Goal: Task Accomplishment & Management: Complete application form

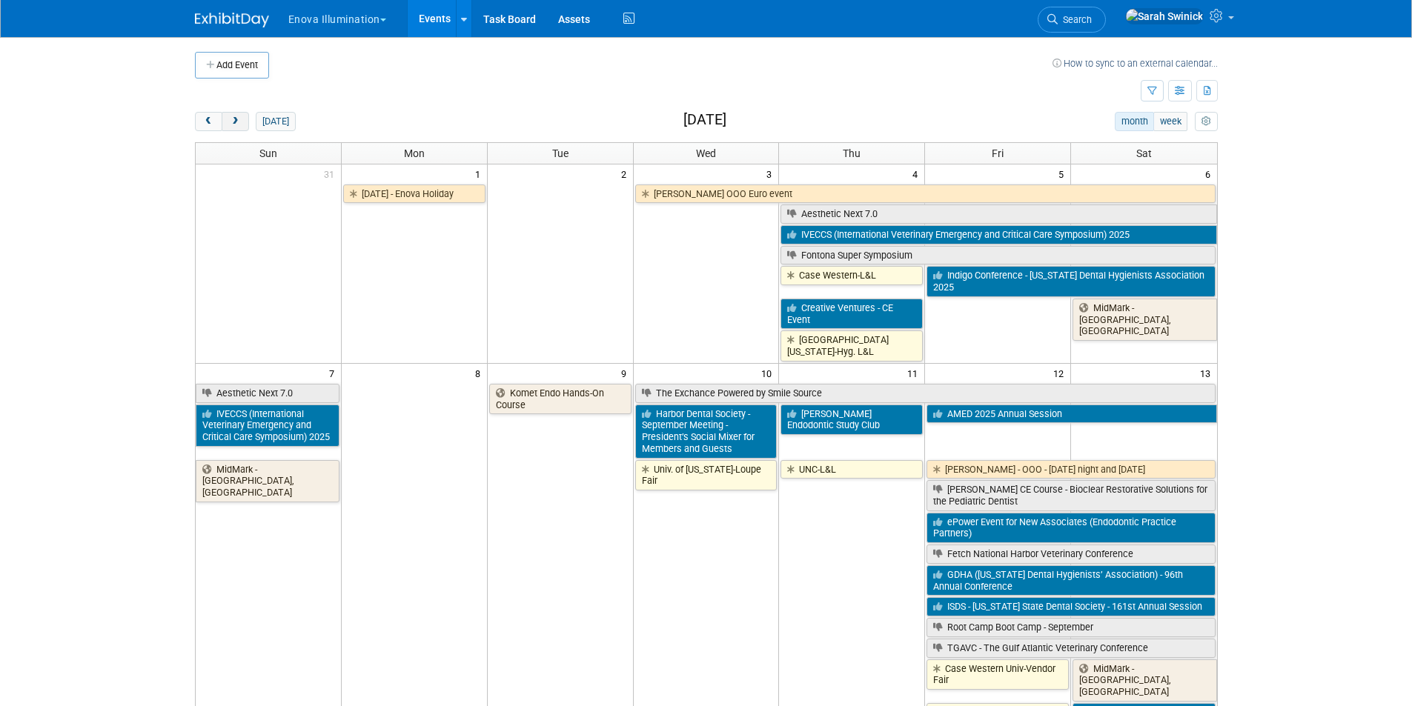
click at [242, 126] on button "next" at bounding box center [235, 121] width 27 height 19
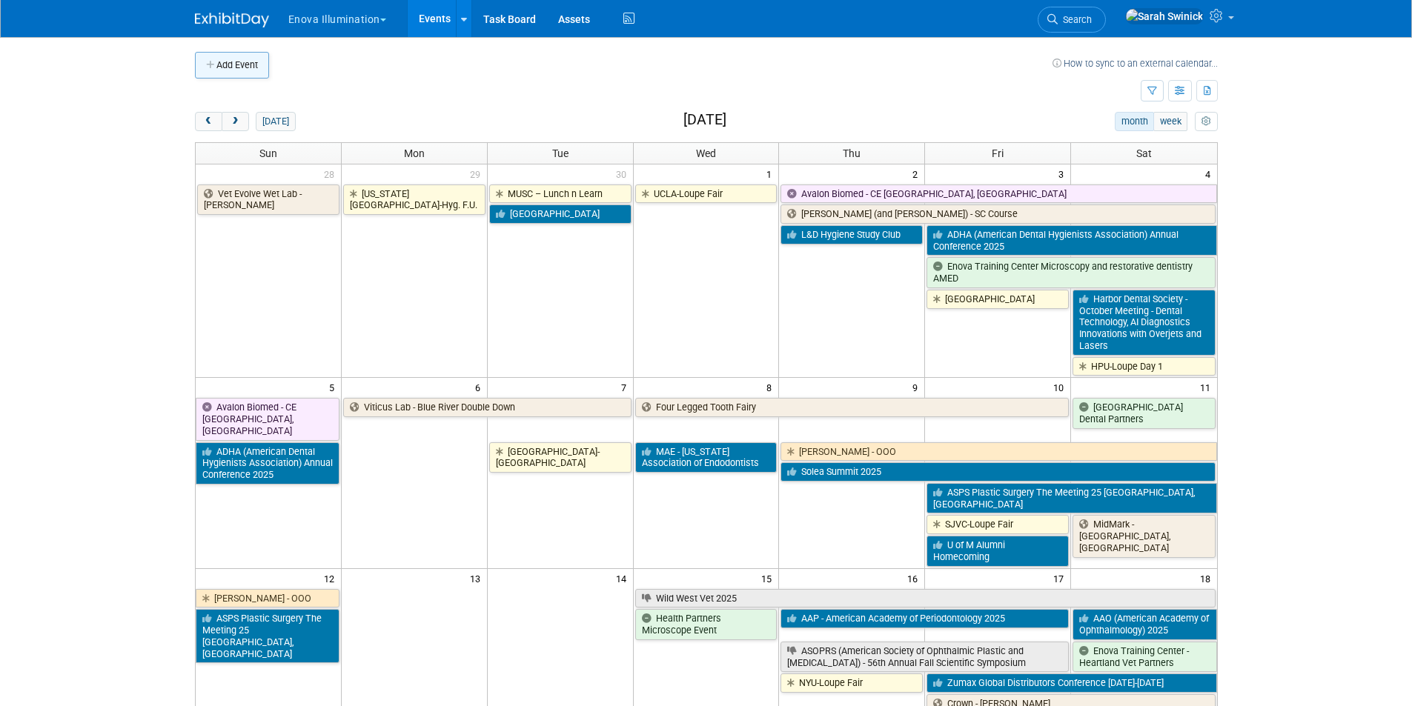
click at [224, 69] on button "Add Event" at bounding box center [232, 65] width 74 height 27
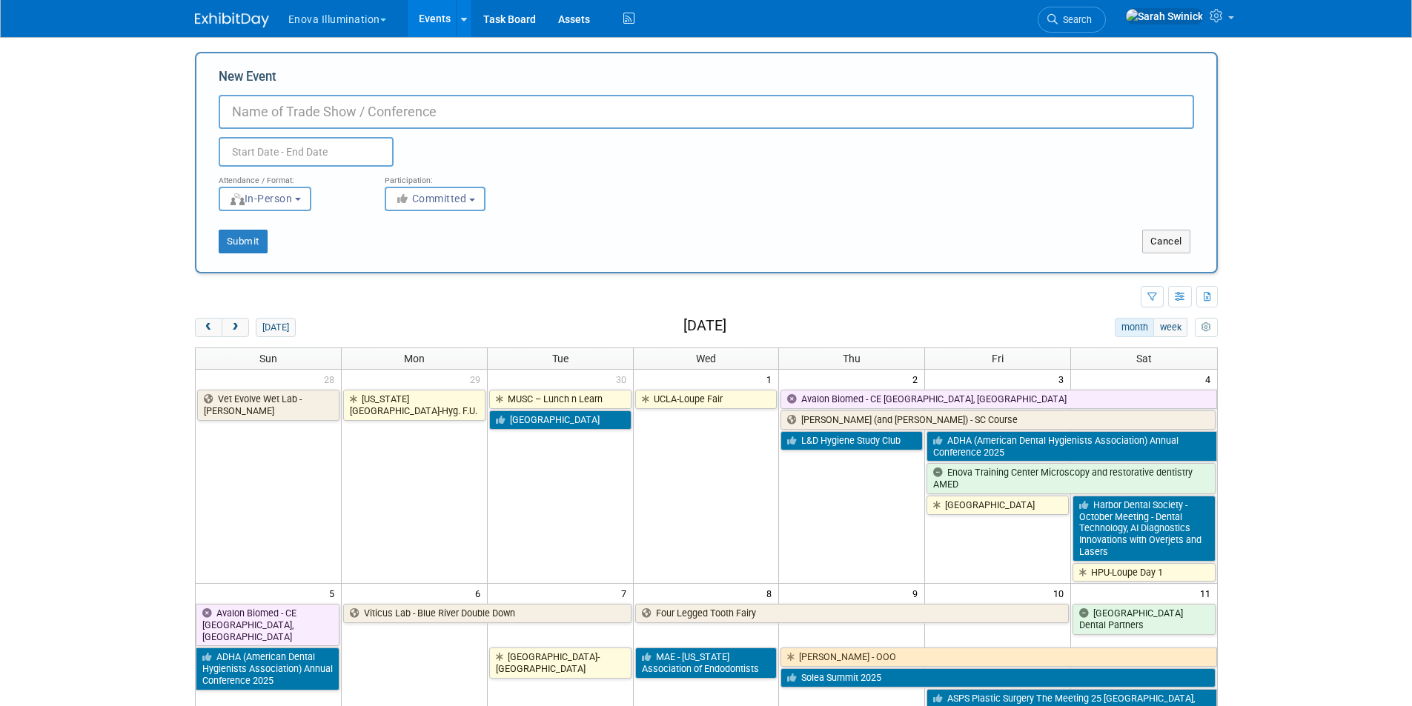
click at [274, 117] on input "New Event" at bounding box center [706, 112] width 975 height 34
paste input "Bellingham Technical College"
type input "[GEOGRAPHIC_DATA]-Loupe Fair"
click at [278, 162] on input "text" at bounding box center [306, 152] width 175 height 30
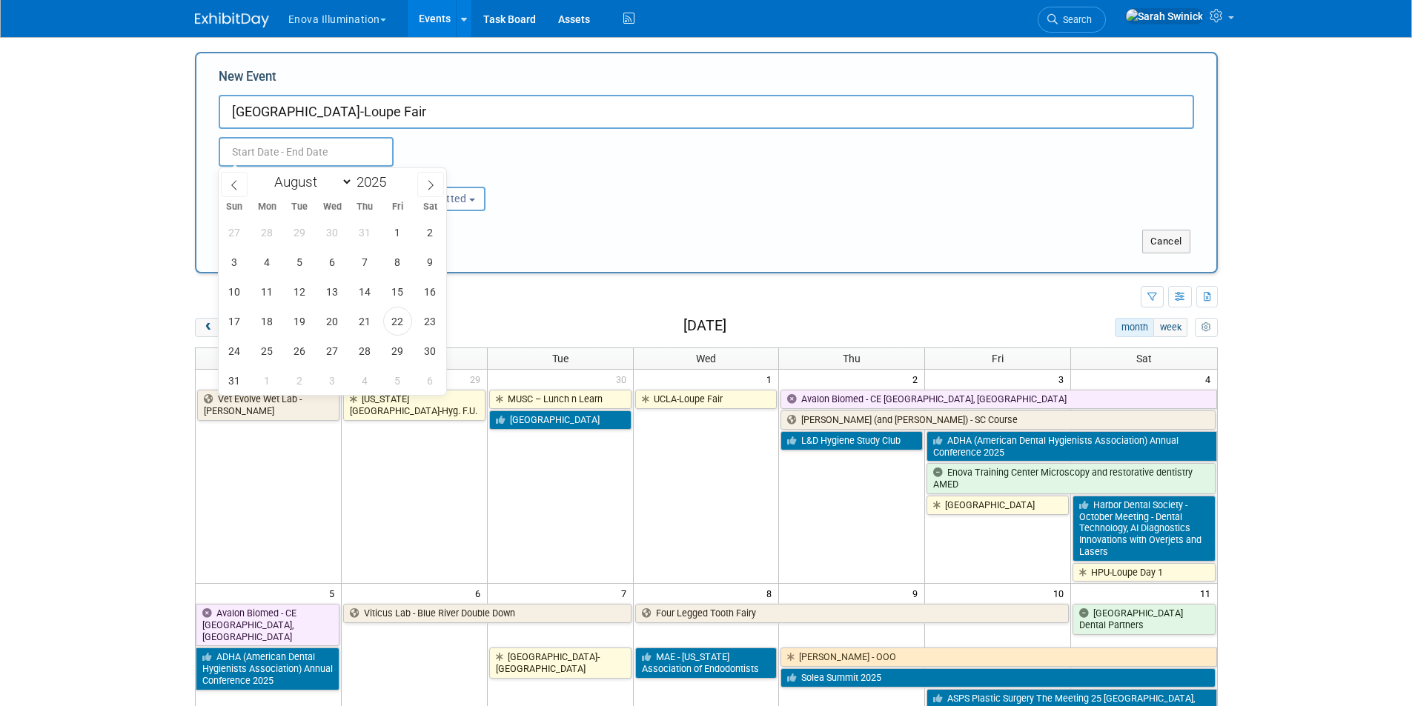
click at [343, 190] on div "January February March April May June July August September October November De…" at bounding box center [332, 180] width 171 height 25
click at [343, 181] on select "January February March April May June July August September October November De…" at bounding box center [310, 182] width 85 height 19
select select "9"
click at [268, 173] on select "January February March April May June July August September October November De…" at bounding box center [310, 182] width 85 height 19
click at [363, 225] on span "2" at bounding box center [365, 232] width 29 height 29
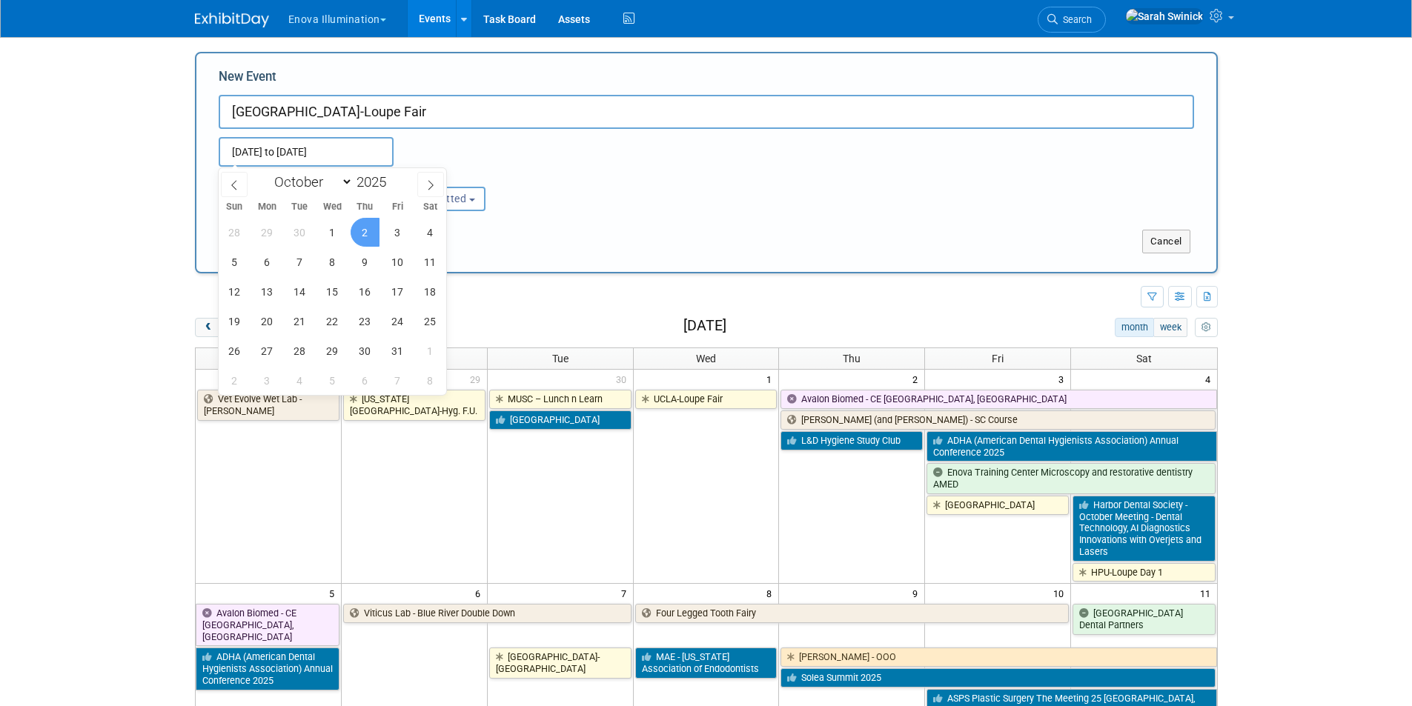
click at [363, 225] on span "2" at bounding box center [365, 232] width 29 height 29
type input "Oct 2, 2025 to Oct 2, 2025"
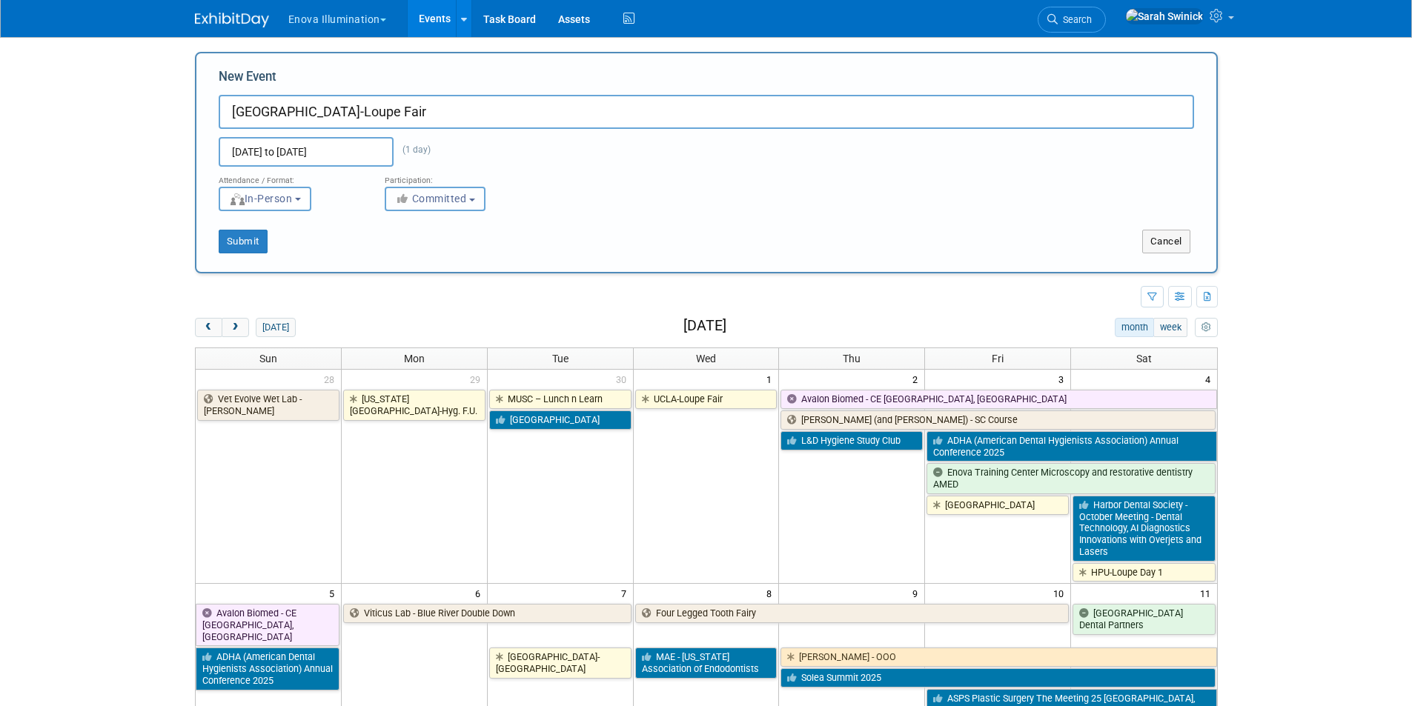
click at [399, 193] on icon "button" at bounding box center [403, 198] width 17 height 10
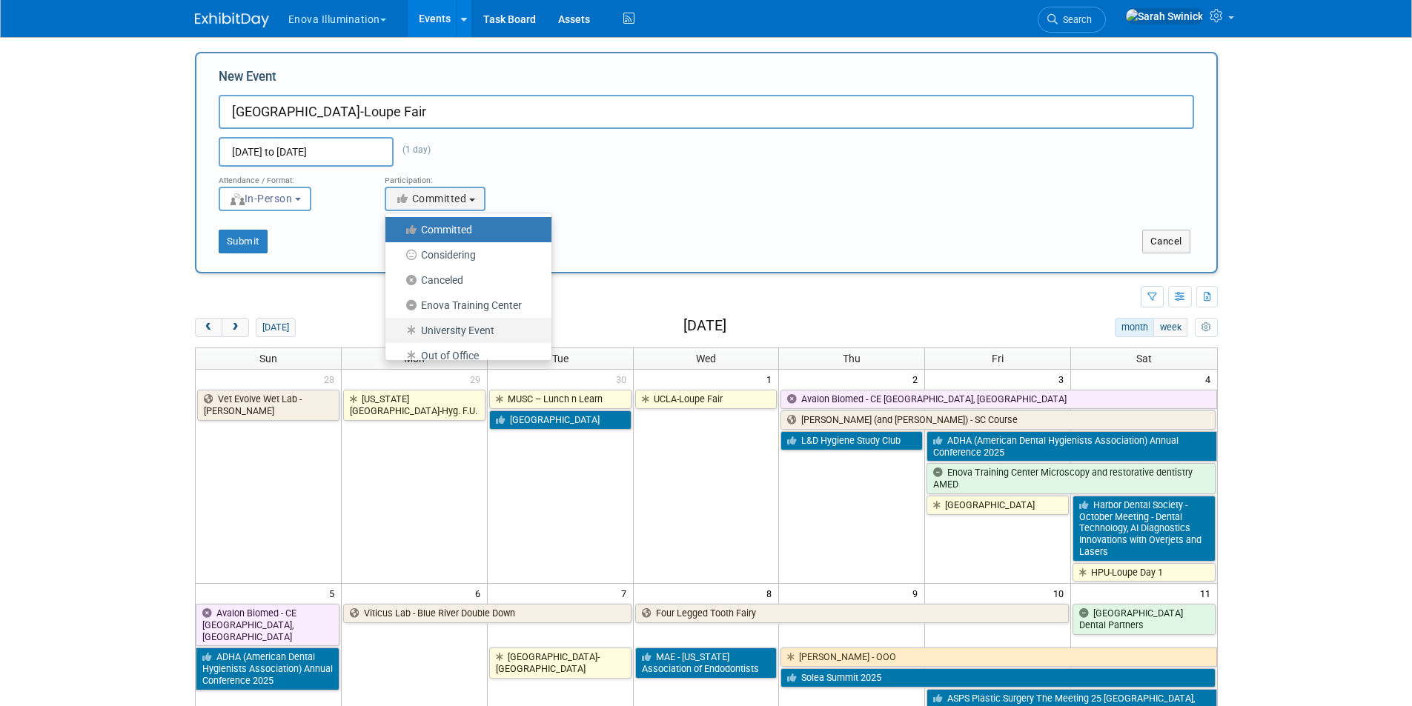
click at [498, 326] on label "University Event" at bounding box center [465, 330] width 144 height 19
click at [399, 326] on input "University Event" at bounding box center [394, 331] width 10 height 10
select select "103"
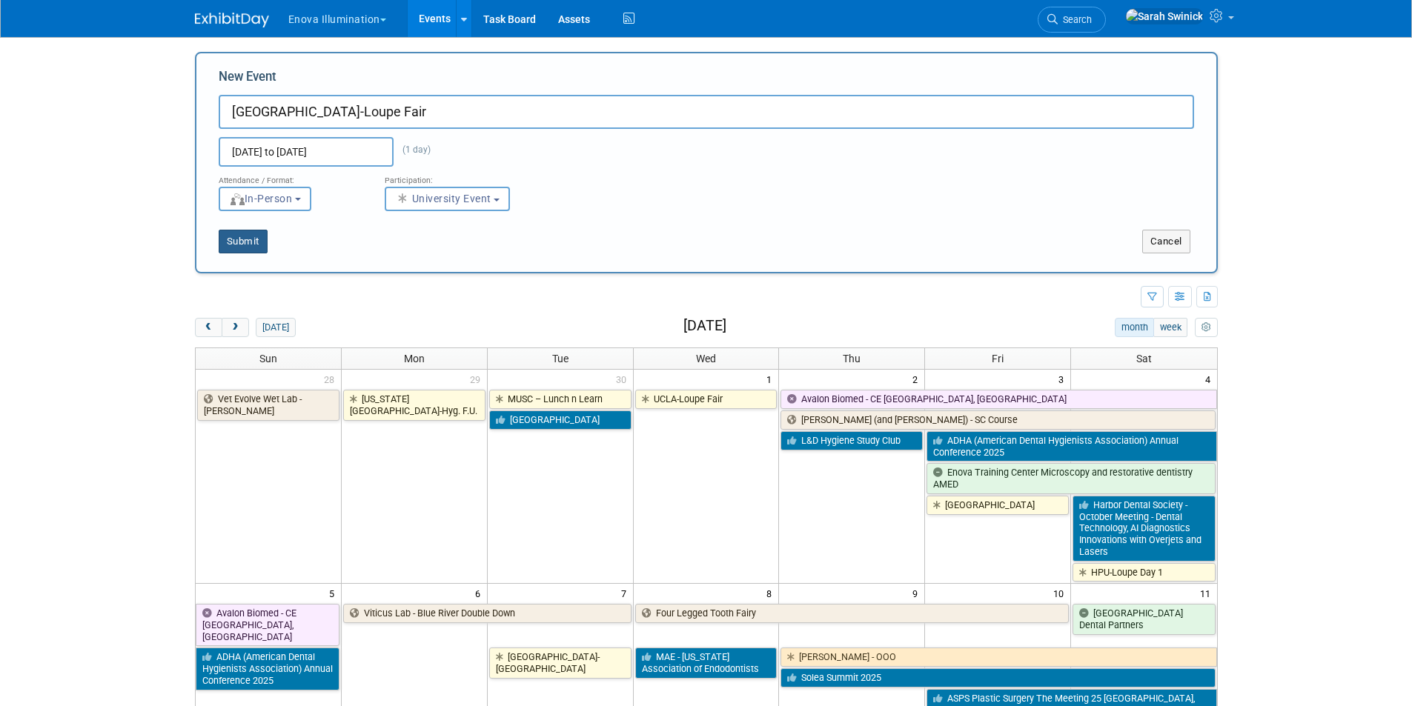
click at [254, 242] on button "Submit" at bounding box center [243, 242] width 49 height 24
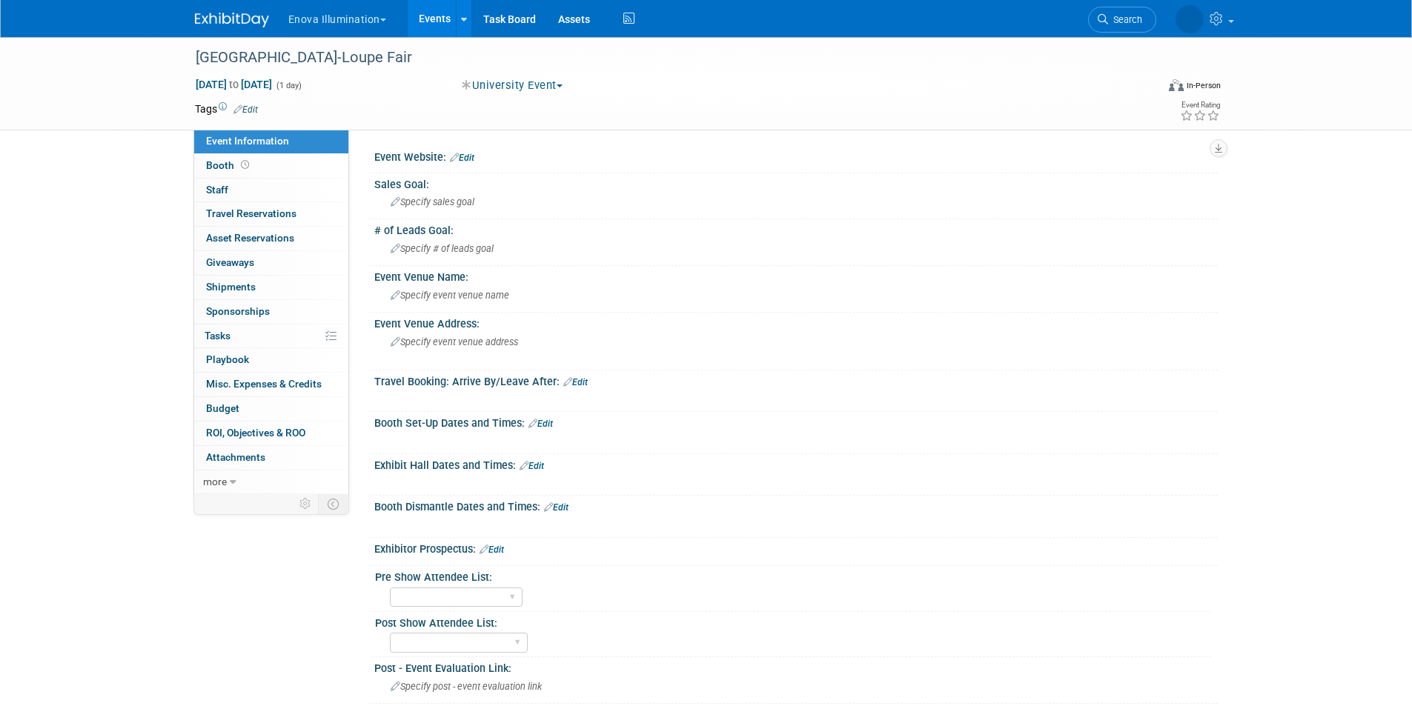
click at [534, 465] on link "Edit" at bounding box center [532, 466] width 24 height 10
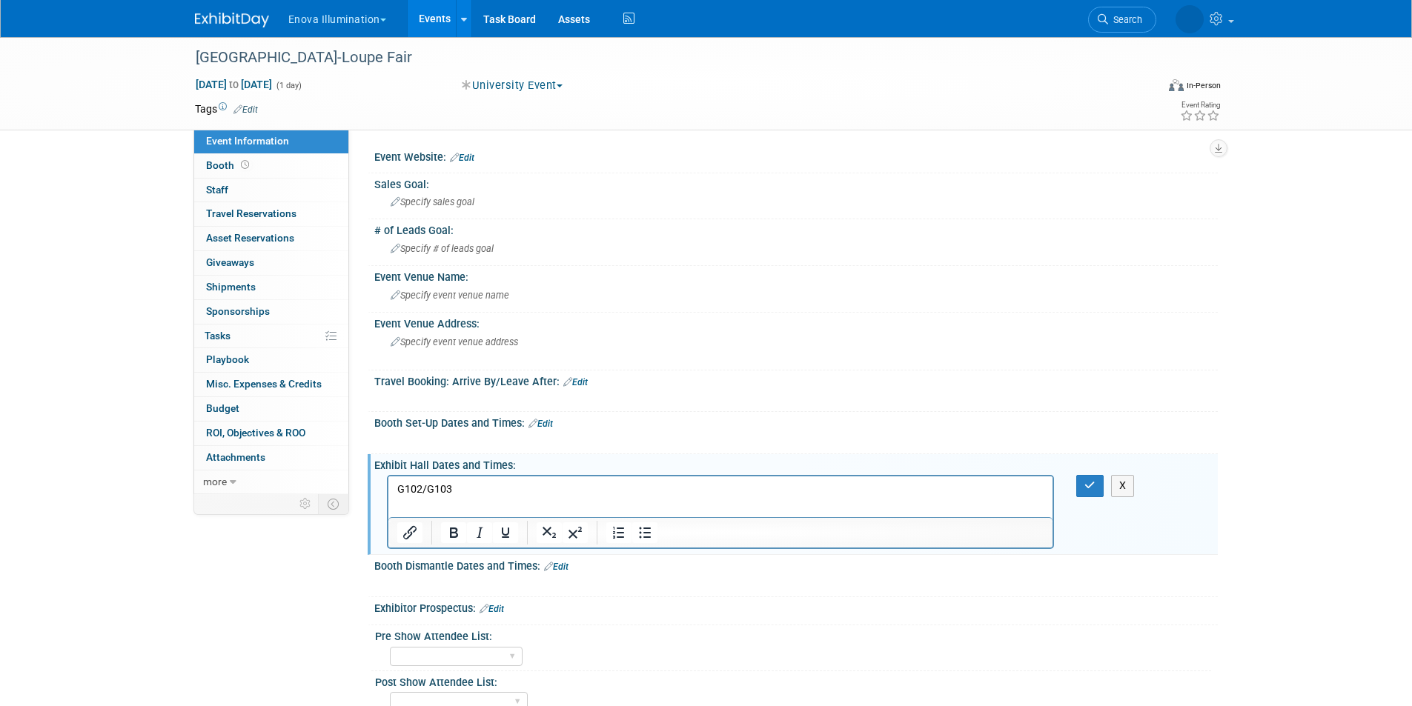
drag, startPoint x: 460, startPoint y: 482, endPoint x: 464, endPoint y: 494, distance: 12.4
click at [463, 495] on p "G102/G103" at bounding box center [721, 489] width 648 height 15
click at [393, 482] on html "G102/G103" at bounding box center [720, 487] width 665 height 21
click at [600, 491] on p "3028 Lindbergh Ave. | Bellingham, WA 98225G102/G103" at bounding box center [721, 489] width 648 height 15
click at [465, 502] on p "G102/G103" at bounding box center [721, 504] width 648 height 15
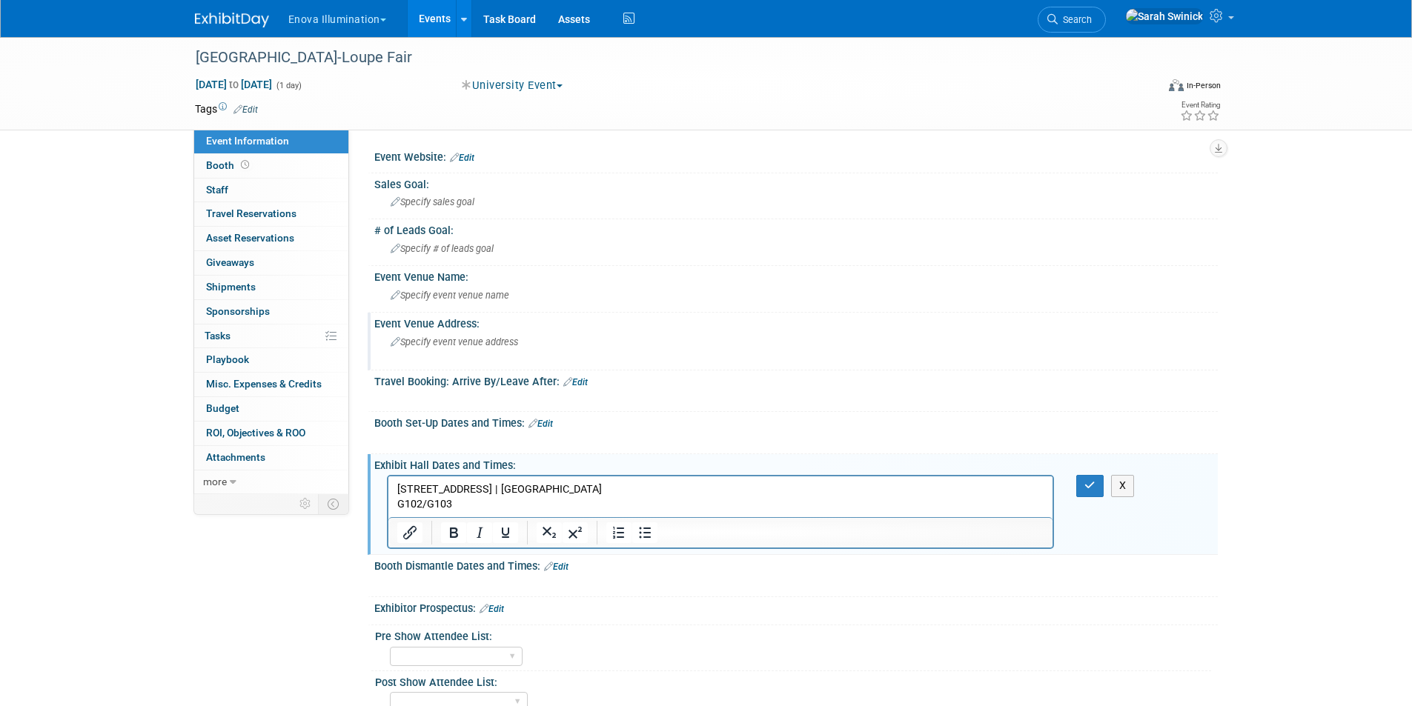
click at [444, 338] on span "Specify event venue address" at bounding box center [454, 341] width 127 height 11
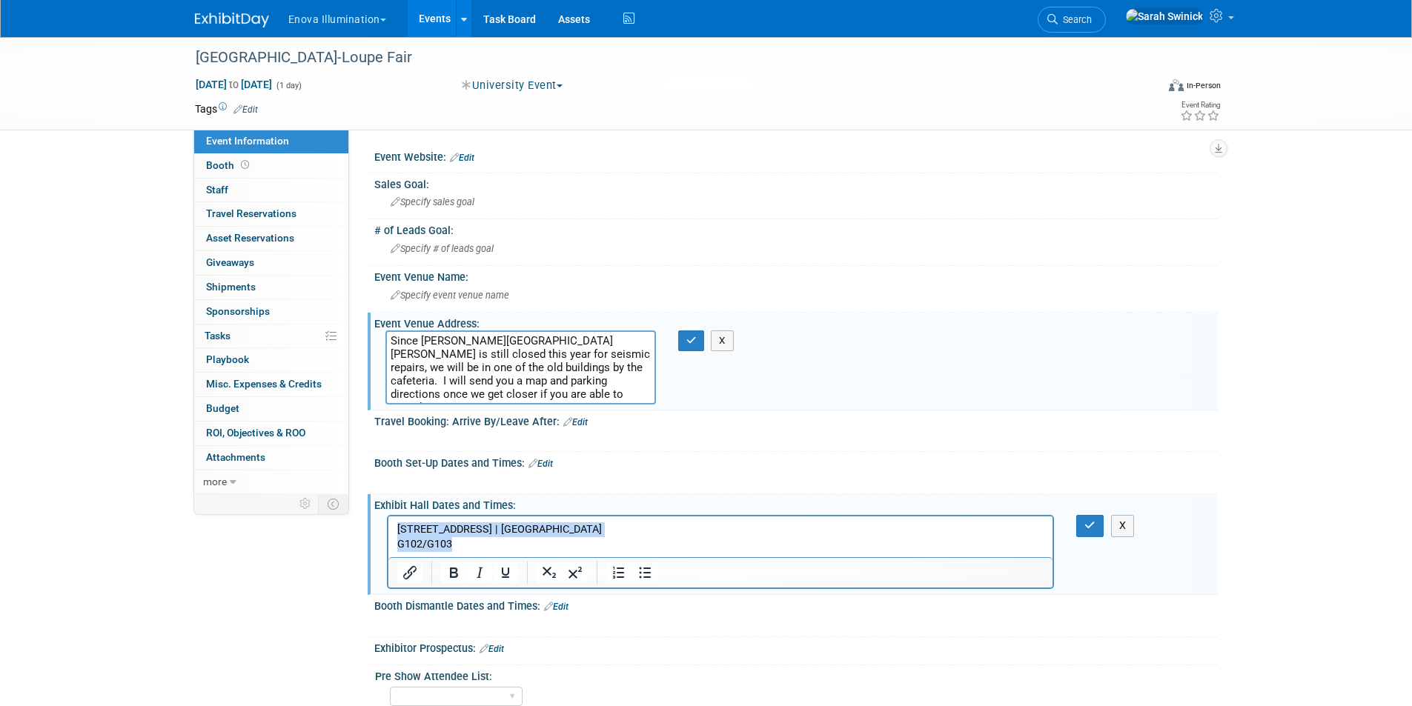
drag, startPoint x: 452, startPoint y: 546, endPoint x: 373, endPoint y: 515, distance: 85.2
click at [388, 517] on html "3028 Lindbergh Ave. | Bellingham, WA 98225 G102/G103" at bounding box center [720, 535] width 665 height 36
copy body "3028 Lindbergh Ave. | Bellingham, WA 98225 G102/G103"
paste textarea "3028 Lindbergh Ave. | Bellingham, WA 98225 G102/G103"
click at [391, 341] on textarea "Since Settlemeyer Hall is still closed this year for seismic repairs, we will b…" at bounding box center [520, 368] width 271 height 74
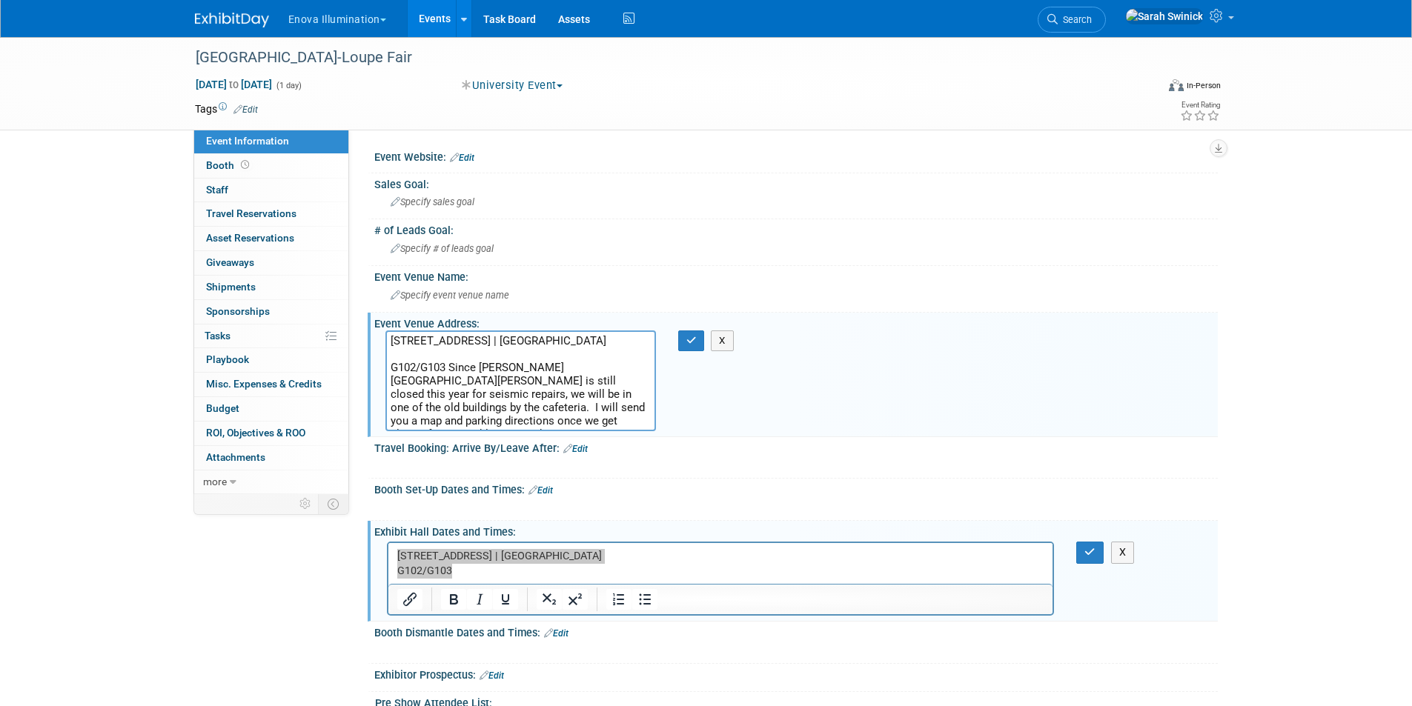
drag, startPoint x: 453, startPoint y: 371, endPoint x: 465, endPoint y: 424, distance: 54.1
click at [466, 424] on textarea "3028 Lindbergh Ave. | Bellingham, WA 98225 G102/G103 Since Settlemeyer Hall is …" at bounding box center [520, 381] width 271 height 101
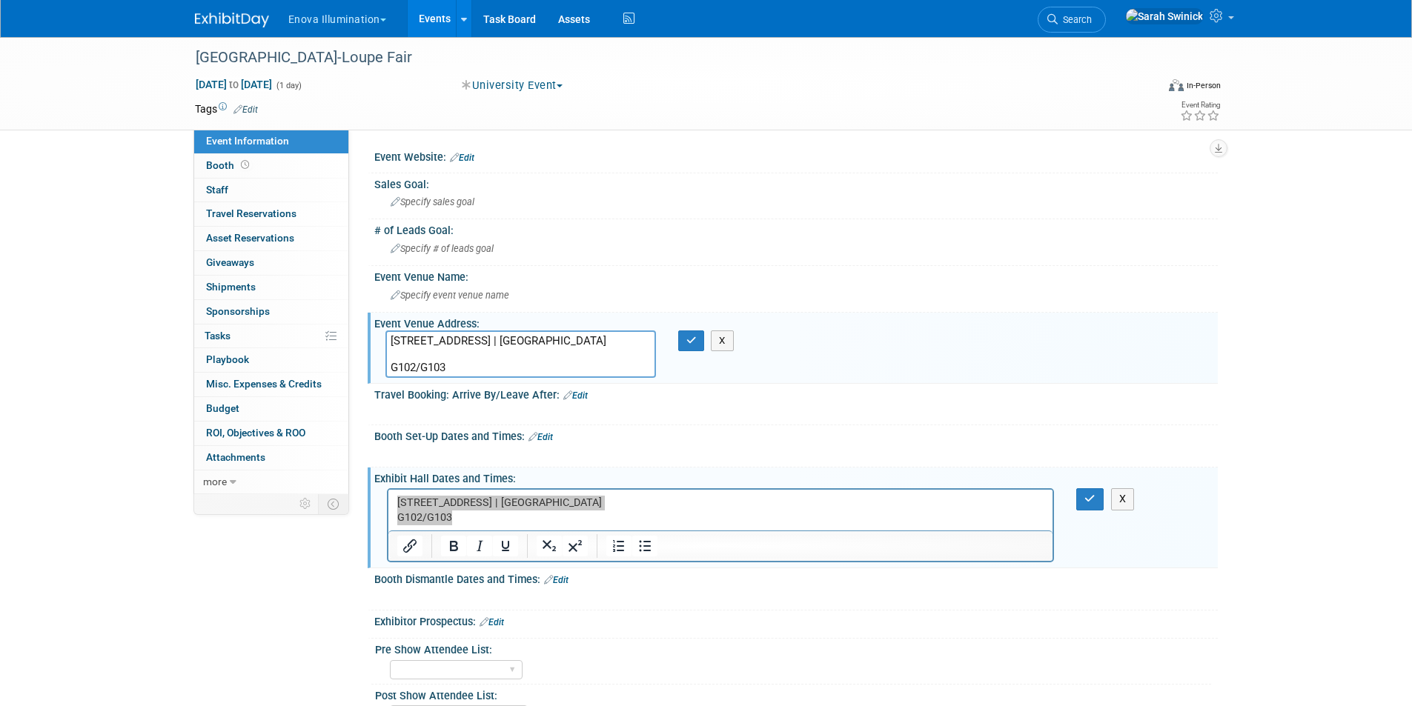
type textarea "3028 Lindbergh Ave. | Bellingham, WA 98225 G102/G103"
click at [482, 515] on p "G102/G103" at bounding box center [721, 518] width 648 height 15
click at [474, 525] on html "3028 Lindbergh Ave. | Bellingham, WA 98225 G102/G103" at bounding box center [720, 508] width 665 height 36
click at [684, 348] on button "button" at bounding box center [691, 341] width 27 height 21
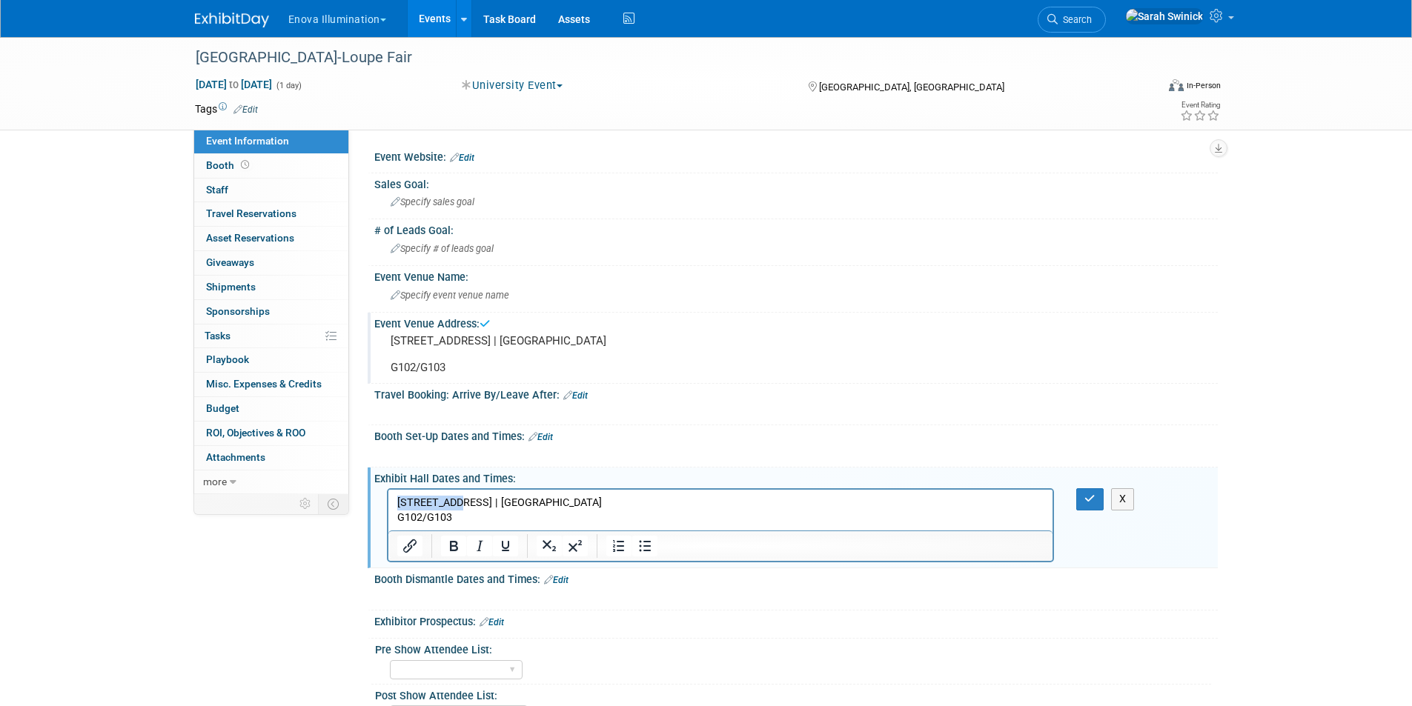
drag, startPoint x: 454, startPoint y: 510, endPoint x: 752, endPoint y: 951, distance: 532.6
click at [388, 490] on html "3028 Lindbergh Ave. | Bellingham, WA 98225 G102/G103" at bounding box center [720, 508] width 665 height 36
drag, startPoint x: 455, startPoint y: 517, endPoint x: 763, endPoint y: 979, distance: 554.8
click at [388, 490] on html "rgh Ave. | Bellingham, WA 98225 G102/G103" at bounding box center [720, 508] width 665 height 36
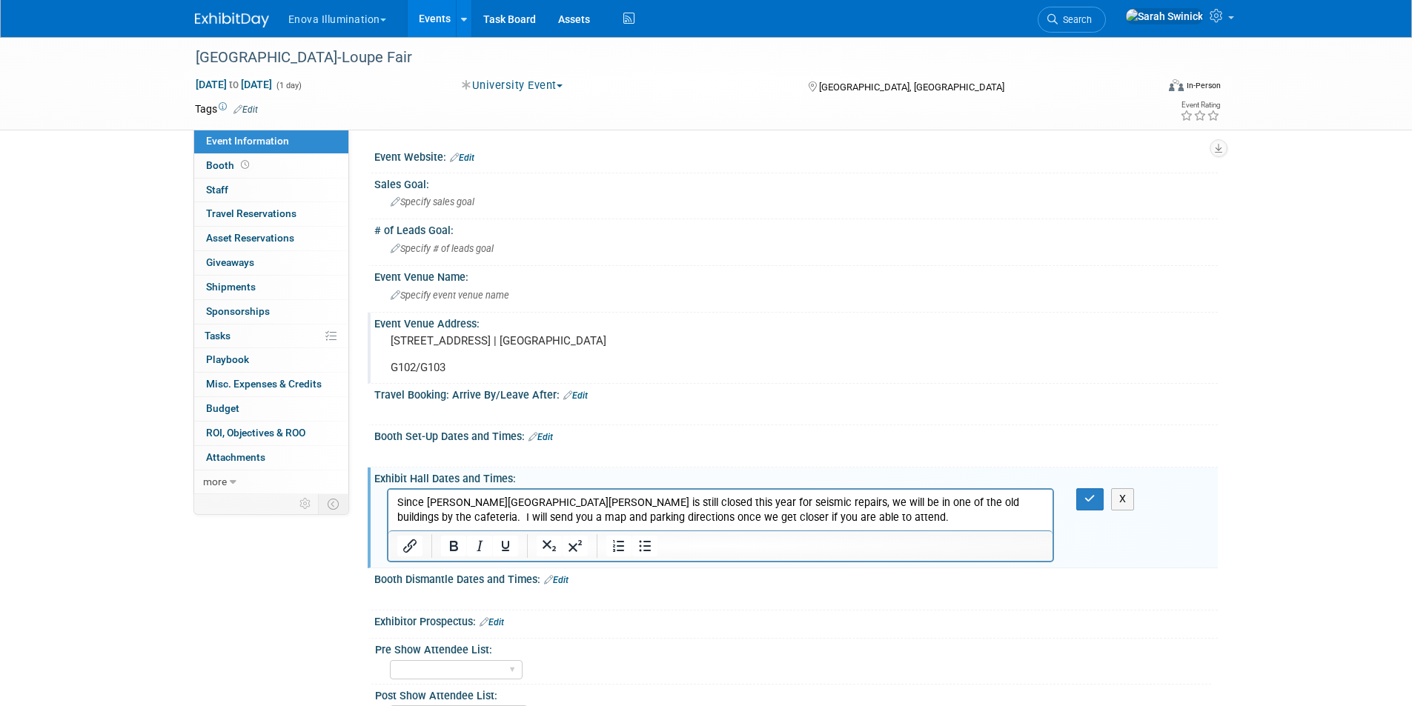
click at [769, 517] on p "Since Settlemeyer Hall is still closed this year for seismic repairs, we will b…" at bounding box center [721, 511] width 648 height 30
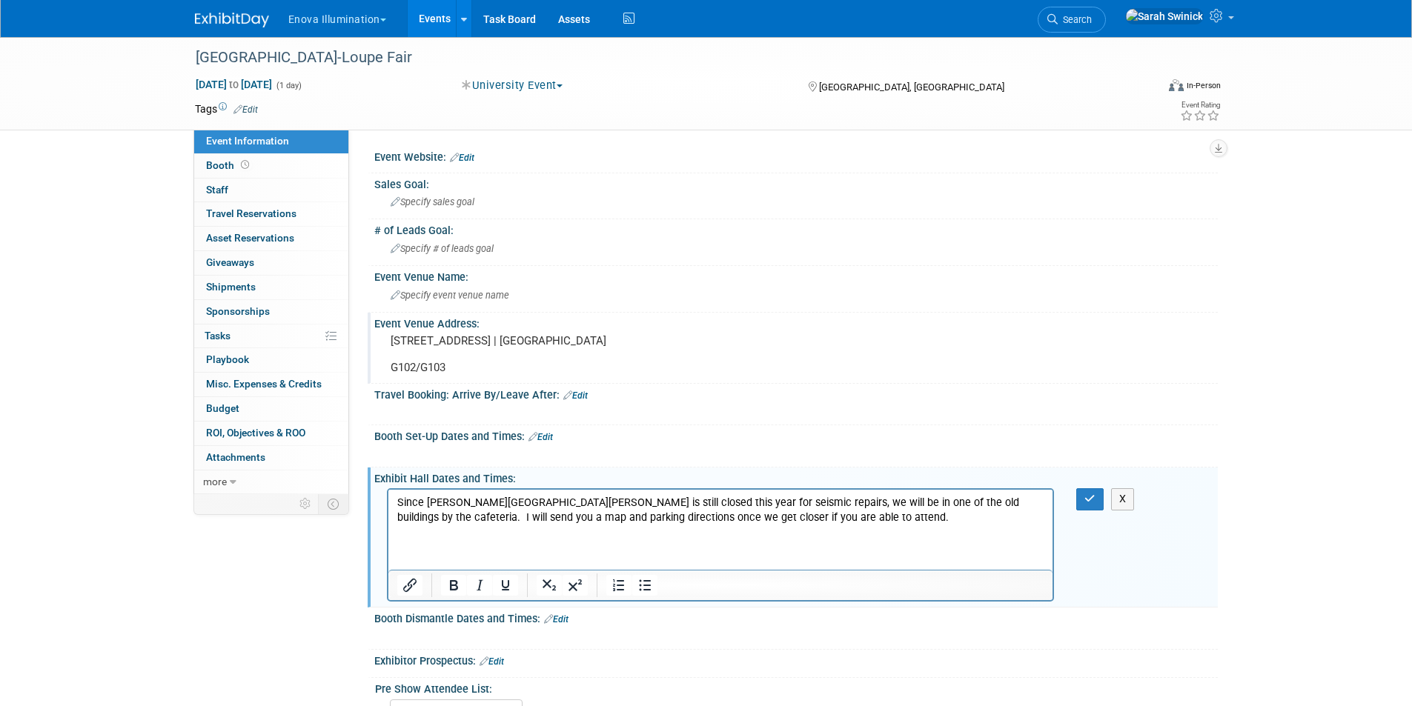
click at [451, 555] on p "Rich Text Area. Press ALT-0 for help." at bounding box center [721, 562] width 648 height 15
drag, startPoint x: 425, startPoint y: 551, endPoint x: 416, endPoint y: 559, distance: 11.6
click at [406, 557] on body "Since Settlemeyer Hall is still closed this year for seismic repairs, we will b…" at bounding box center [720, 533] width 649 height 74
drag, startPoint x: 429, startPoint y: 561, endPoint x: 419, endPoint y: 563, distance: 9.9
click at [394, 556] on html "Since Settlemeyer Hall is still closed this year for seismic repairs, we will b…" at bounding box center [720, 530] width 665 height 80
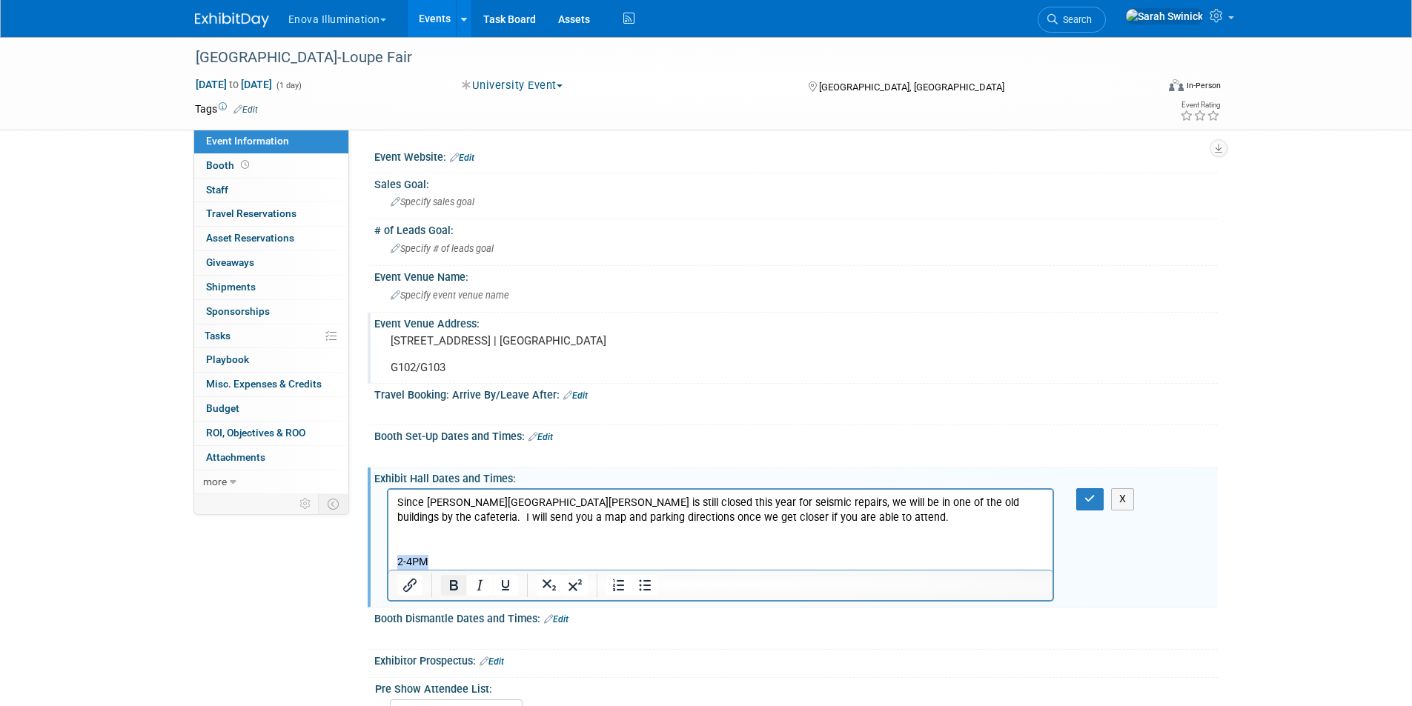
click at [449, 581] on icon "Bold" at bounding box center [454, 586] width 18 height 18
click at [443, 551] on p "Rich Text Area. Press ALT-0 for help." at bounding box center [721, 547] width 648 height 15
click at [1090, 511] on div "X" at bounding box center [795, 544] width 843 height 119
click at [1079, 505] on button "button" at bounding box center [1089, 498] width 27 height 21
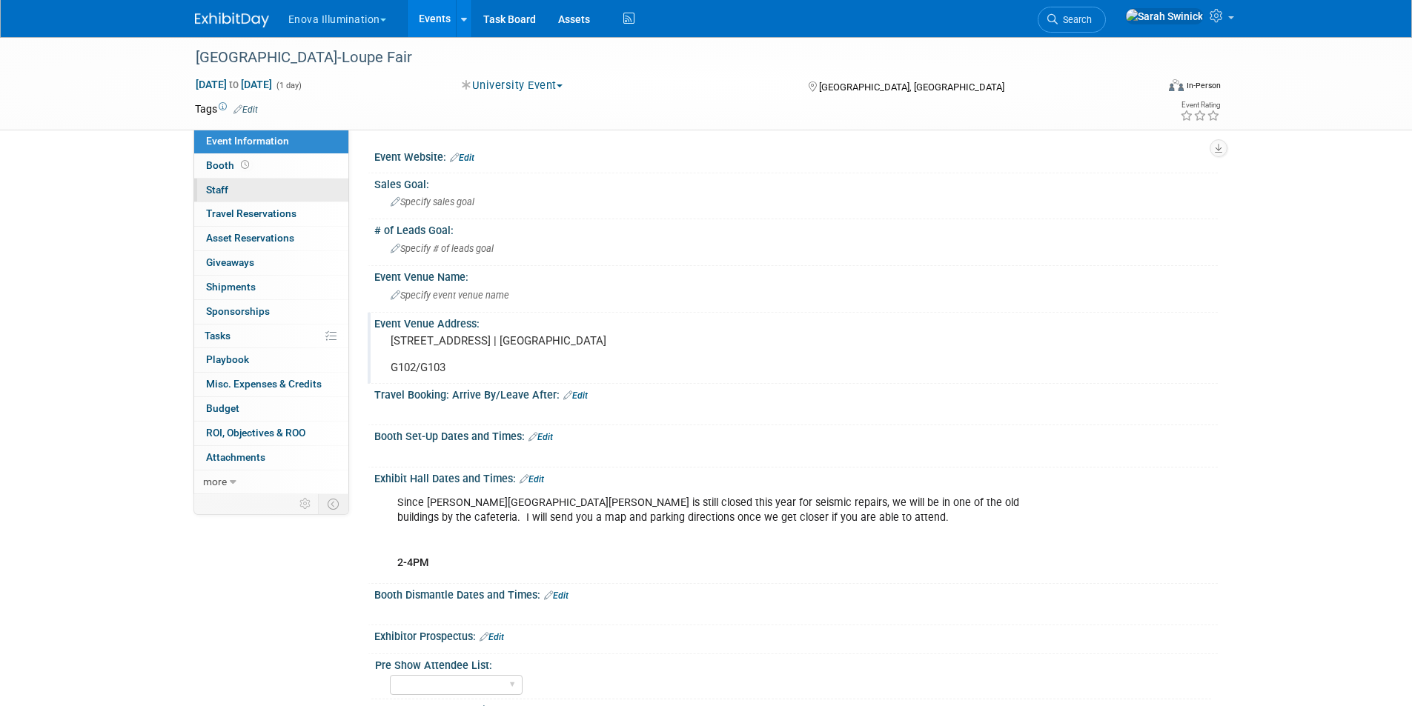
click at [253, 193] on link "0 Staff 0" at bounding box center [271, 191] width 154 height 24
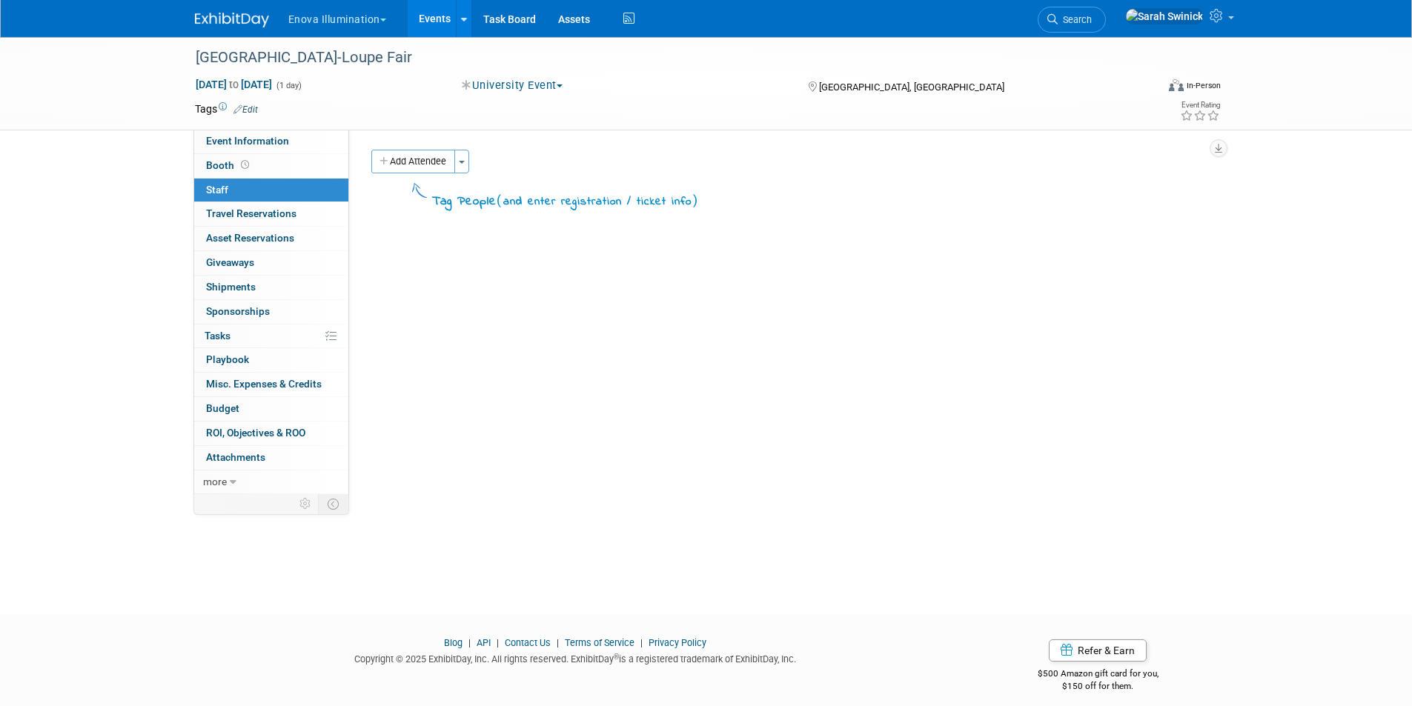
click at [445, 171] on button "Add Attendee" at bounding box center [413, 162] width 84 height 24
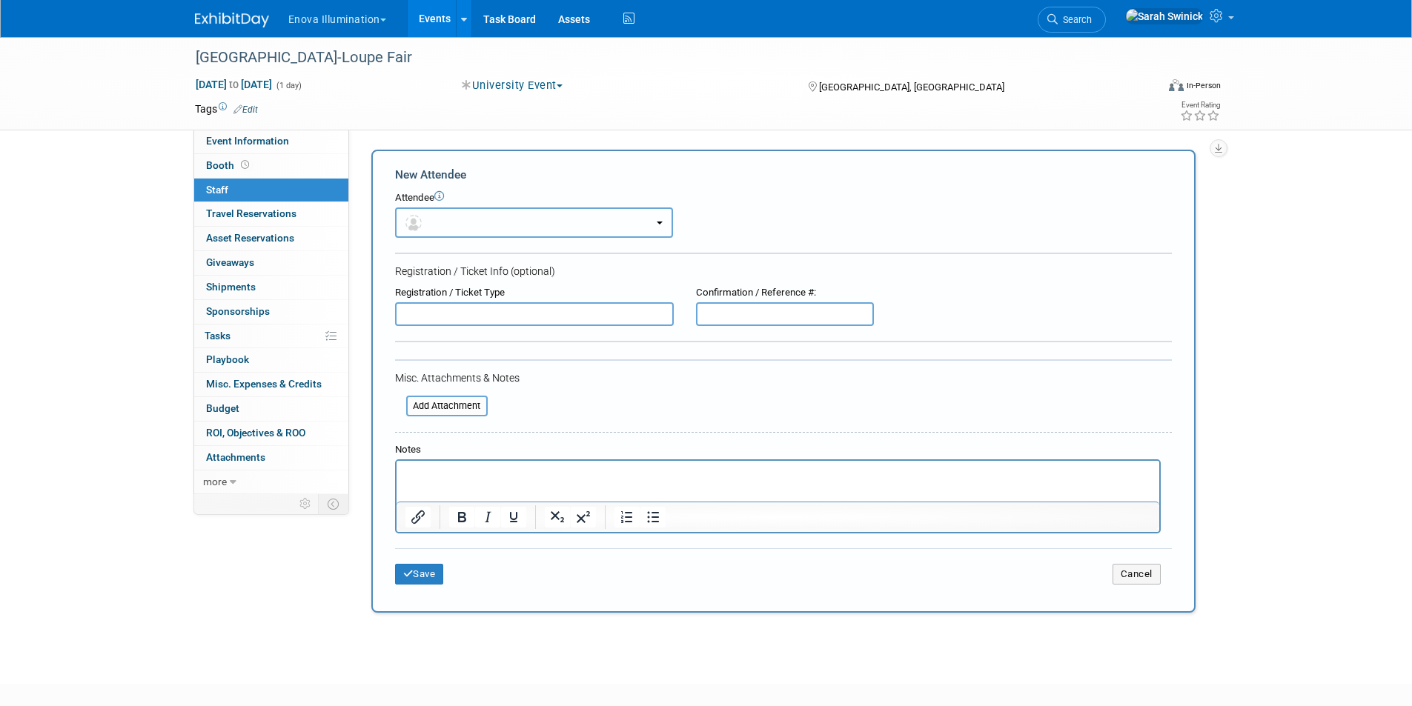
click at [446, 222] on button "button" at bounding box center [534, 223] width 278 height 30
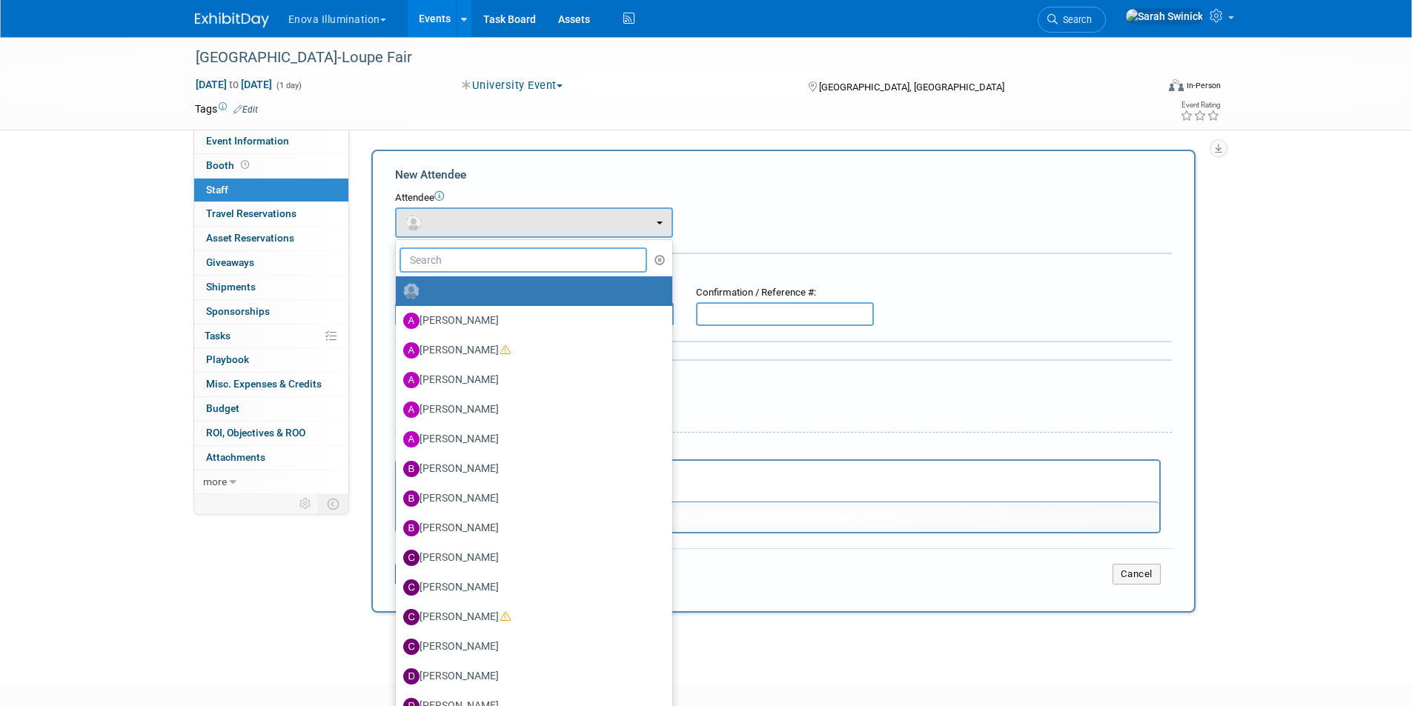
click at [434, 256] on input "text" at bounding box center [523, 260] width 248 height 25
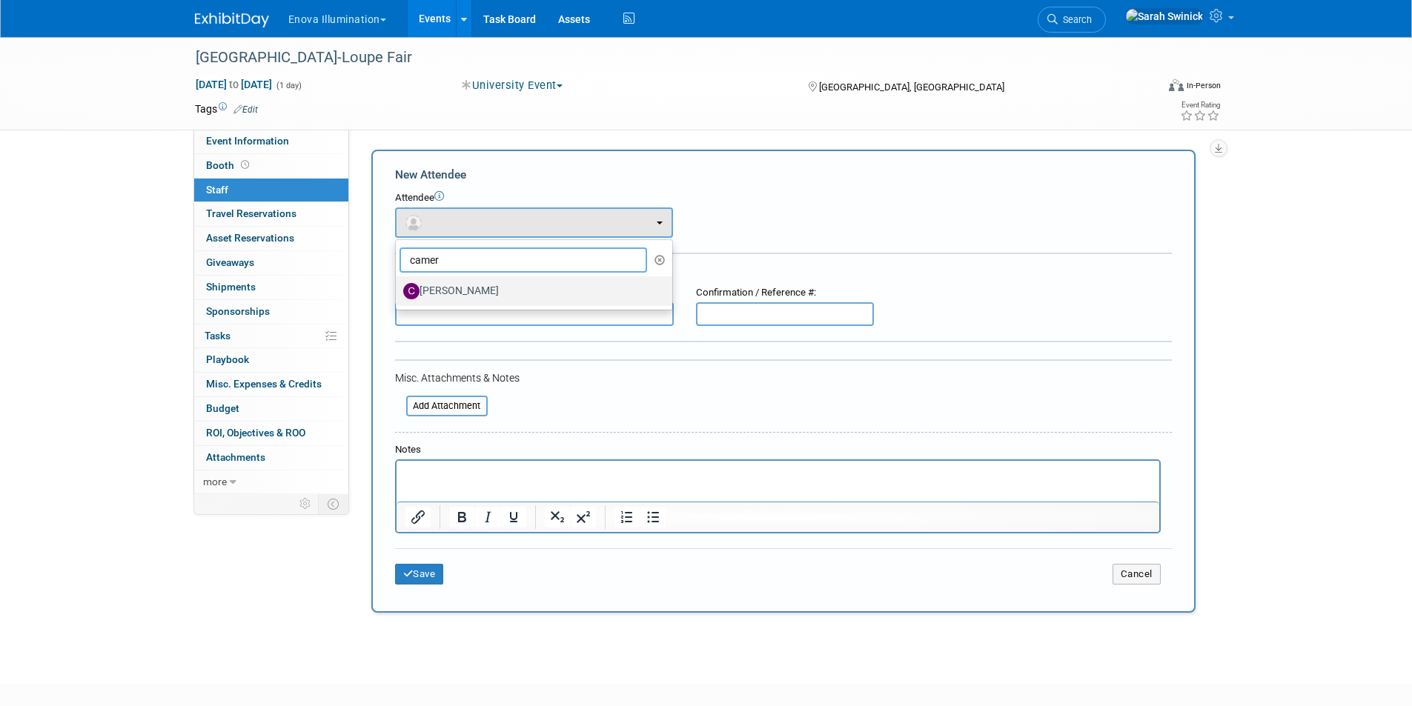
type input "camer"
click at [464, 296] on label "Cameron Condray" at bounding box center [530, 291] width 254 height 24
click at [398, 294] on input "Cameron Condray" at bounding box center [393, 290] width 10 height 10
select select "3b061e65-434f-4e5a-8dc7-a1f7e0cb4096"
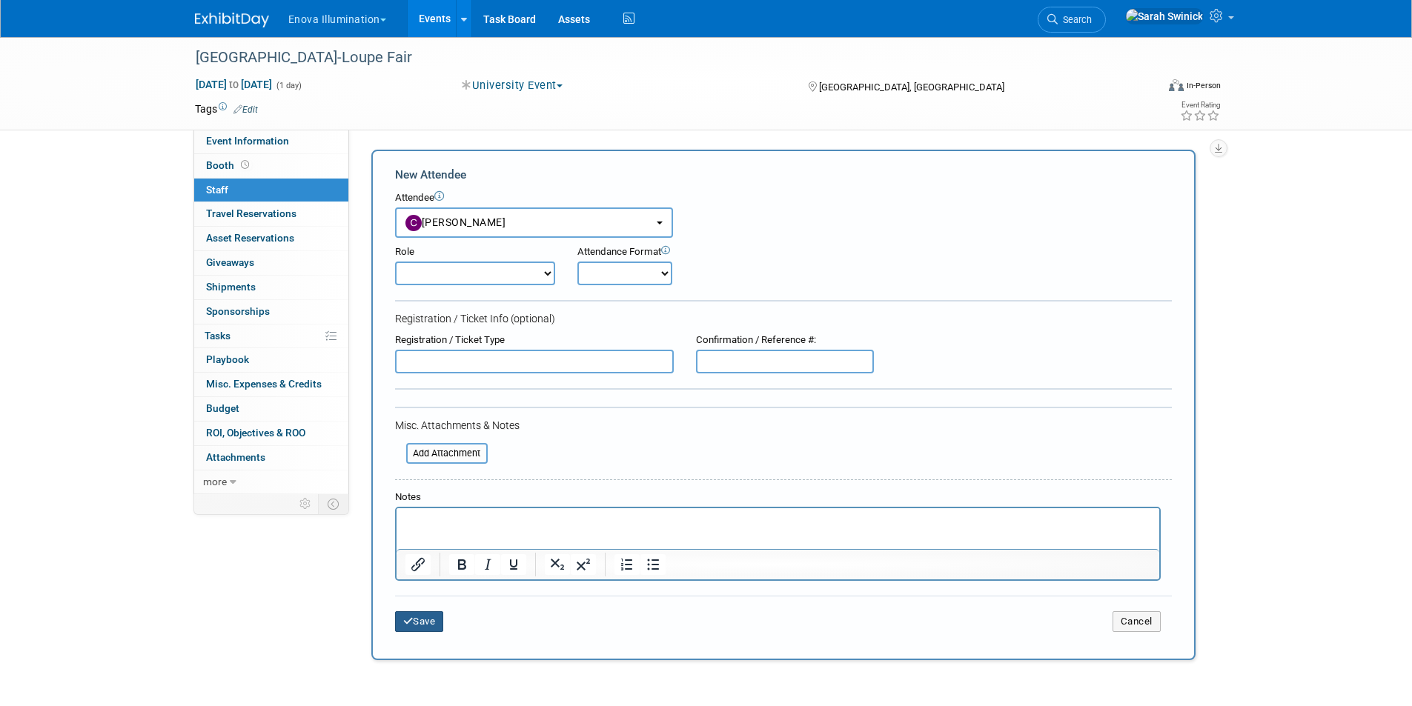
drag, startPoint x: 421, startPoint y: 623, endPoint x: 421, endPoint y: 596, distance: 27.4
click at [422, 622] on button "Save" at bounding box center [419, 621] width 49 height 21
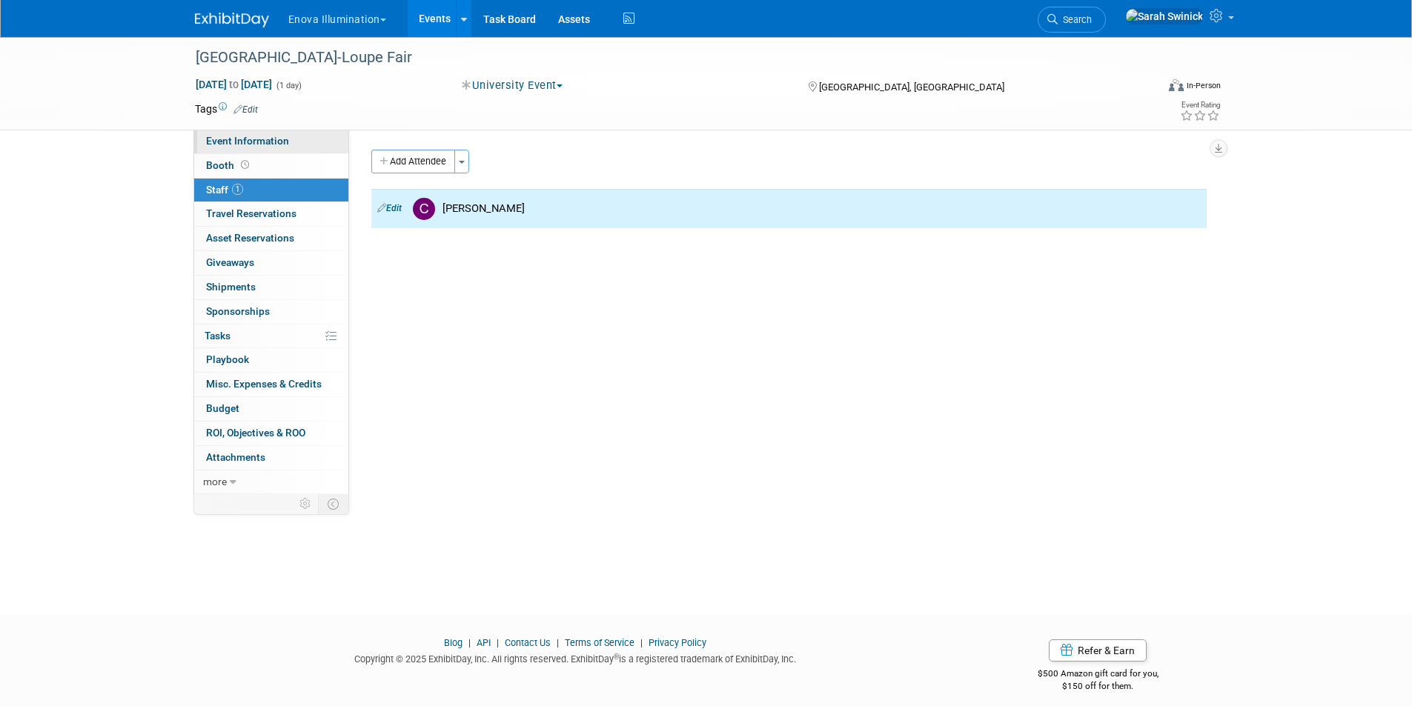
click at [291, 148] on link "Event Information" at bounding box center [271, 142] width 154 height 24
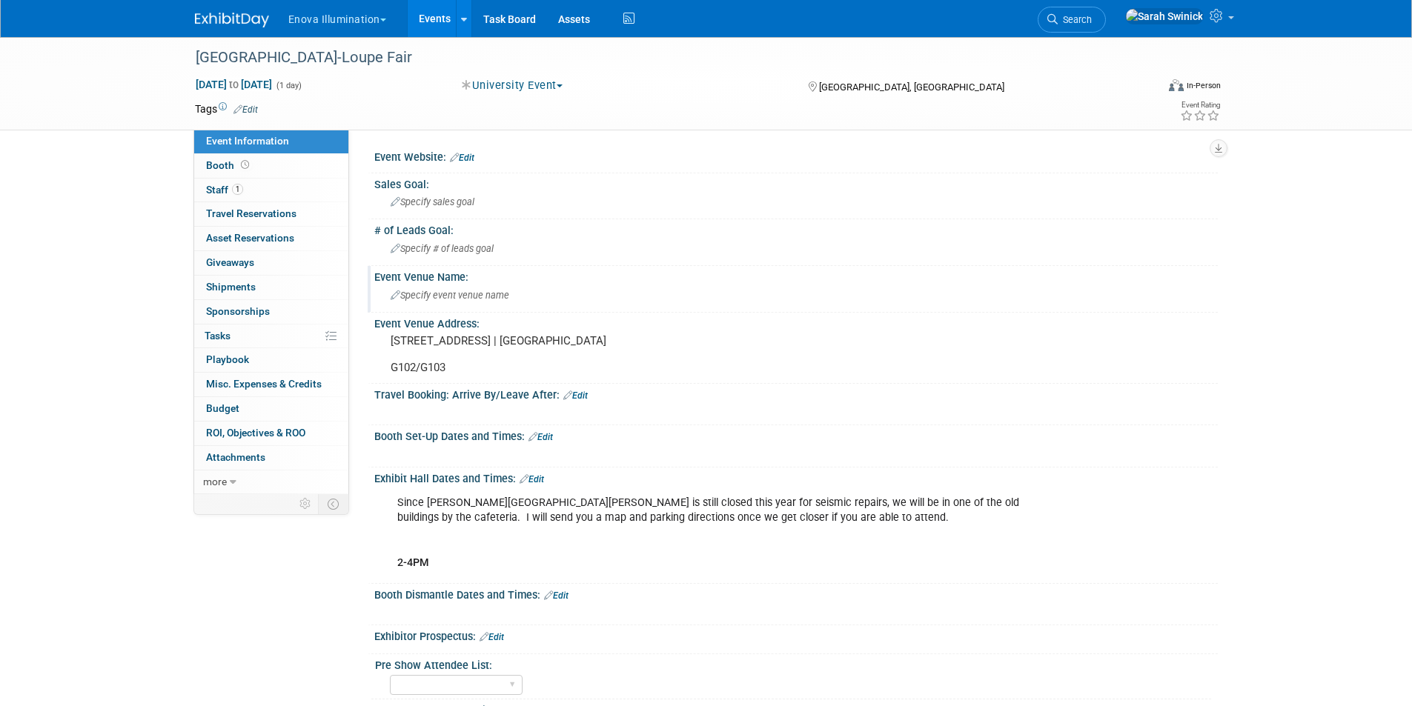
click at [448, 282] on div "Event Venue Name:" at bounding box center [795, 275] width 843 height 19
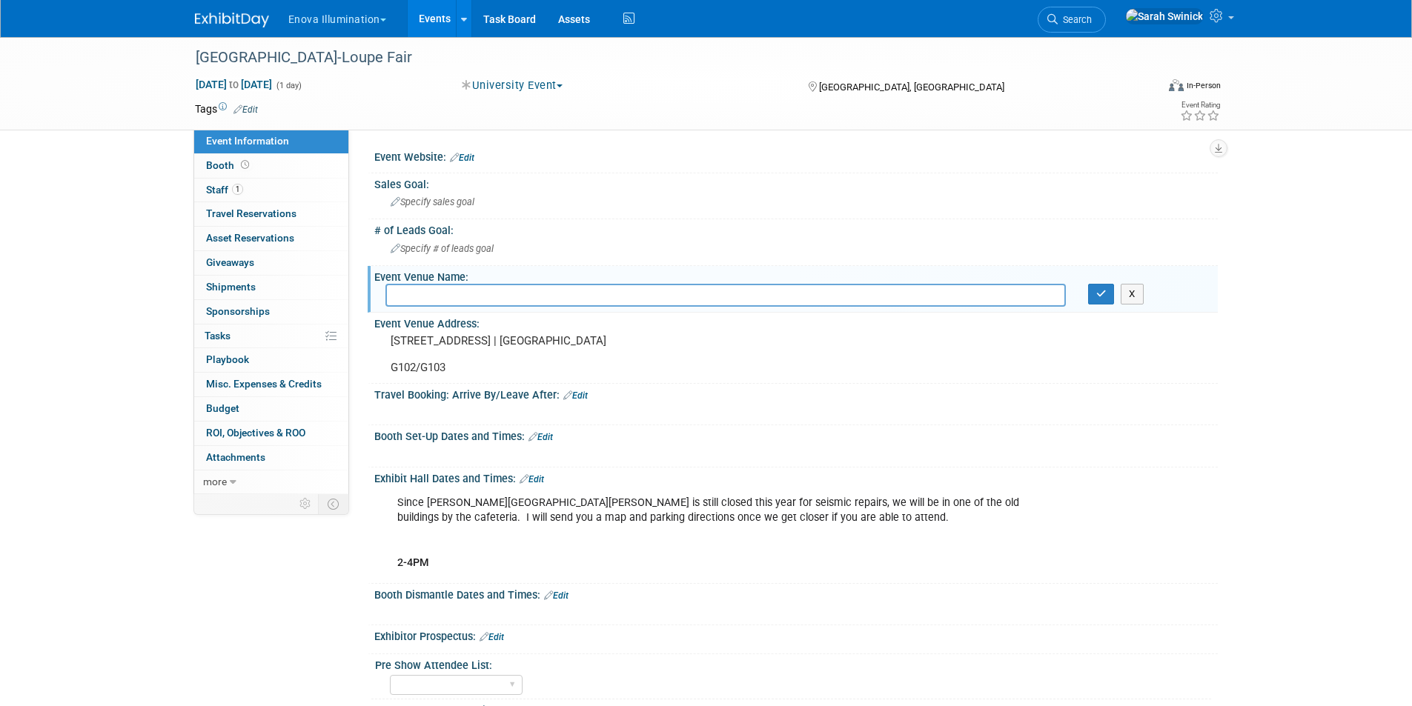
click at [424, 300] on input "text" at bounding box center [725, 295] width 680 height 23
paste input "Bellingham Technical College"
type input "Bellingham Technical College"
click at [1106, 289] on button "button" at bounding box center [1101, 294] width 27 height 21
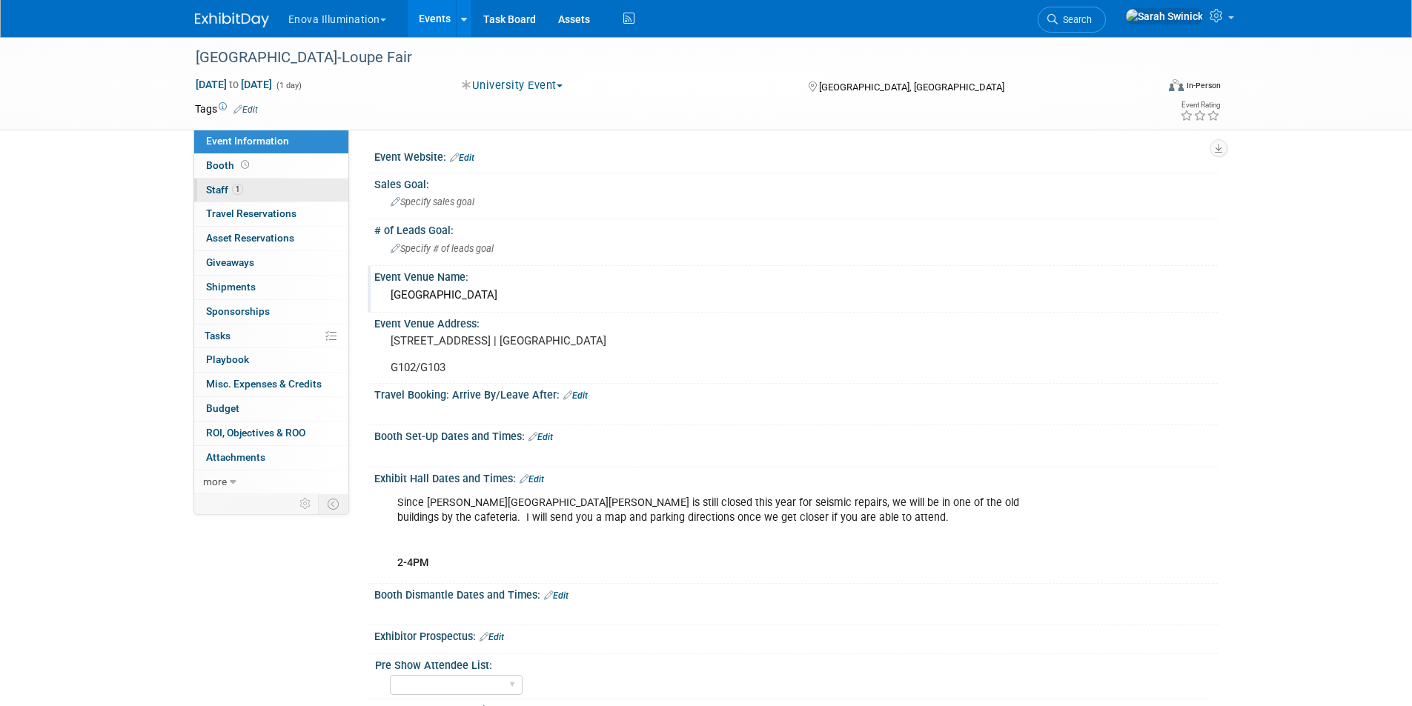
click at [268, 185] on link "1 Staff 1" at bounding box center [271, 191] width 154 height 24
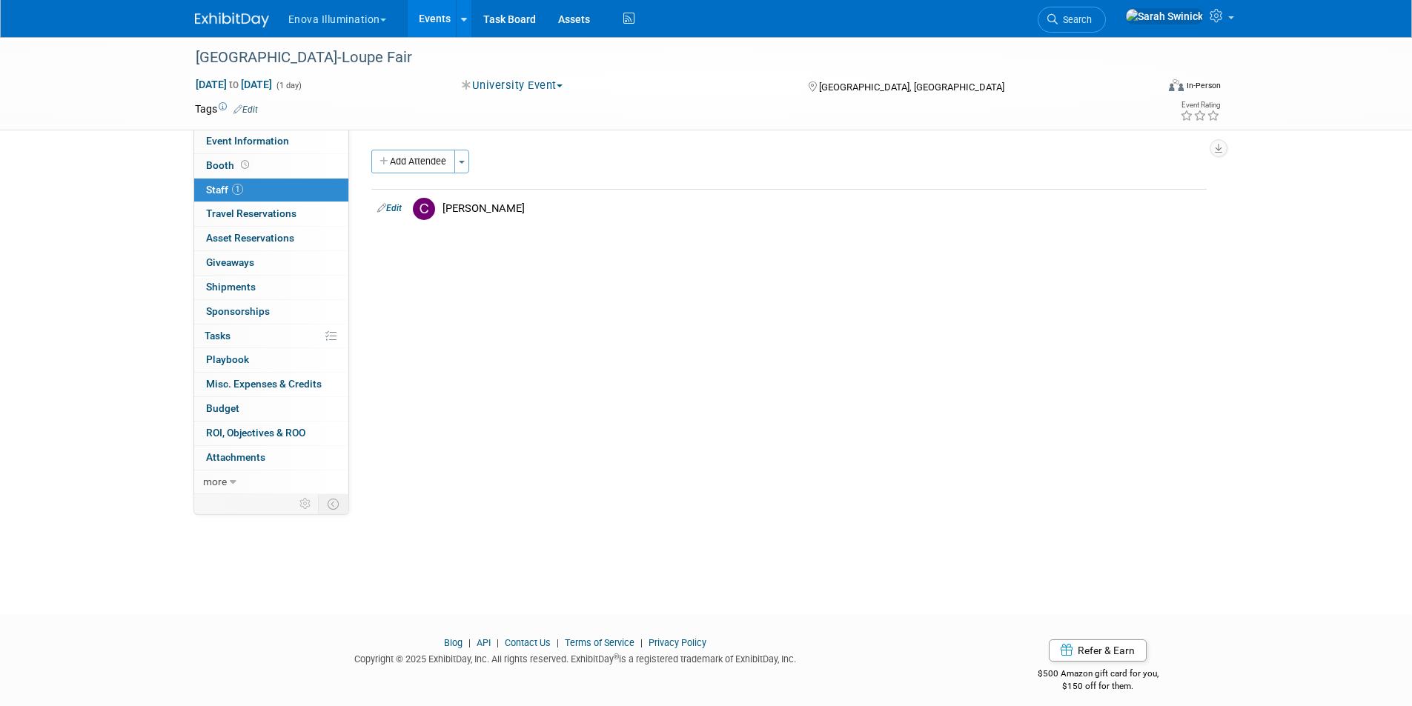
click at [228, 24] on img at bounding box center [232, 20] width 74 height 15
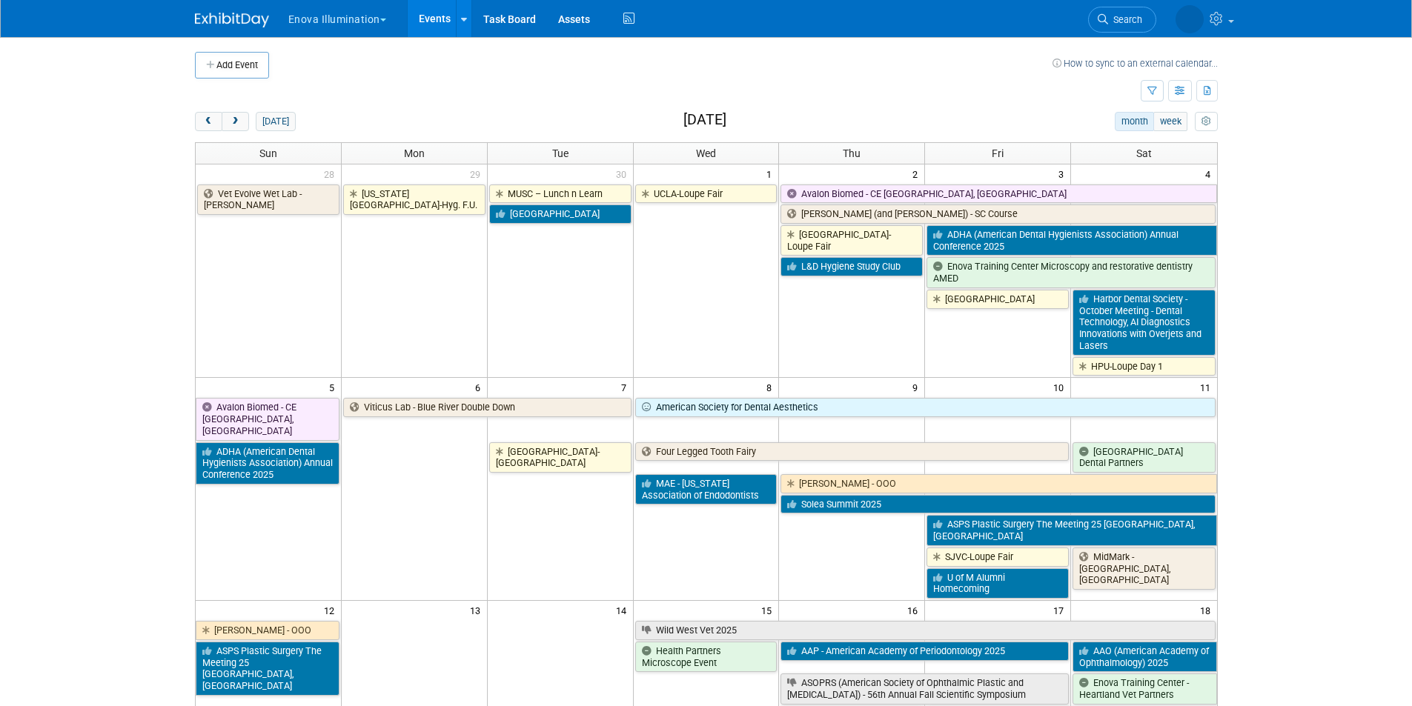
click at [251, 65] on button "Add Event" at bounding box center [232, 65] width 74 height 27
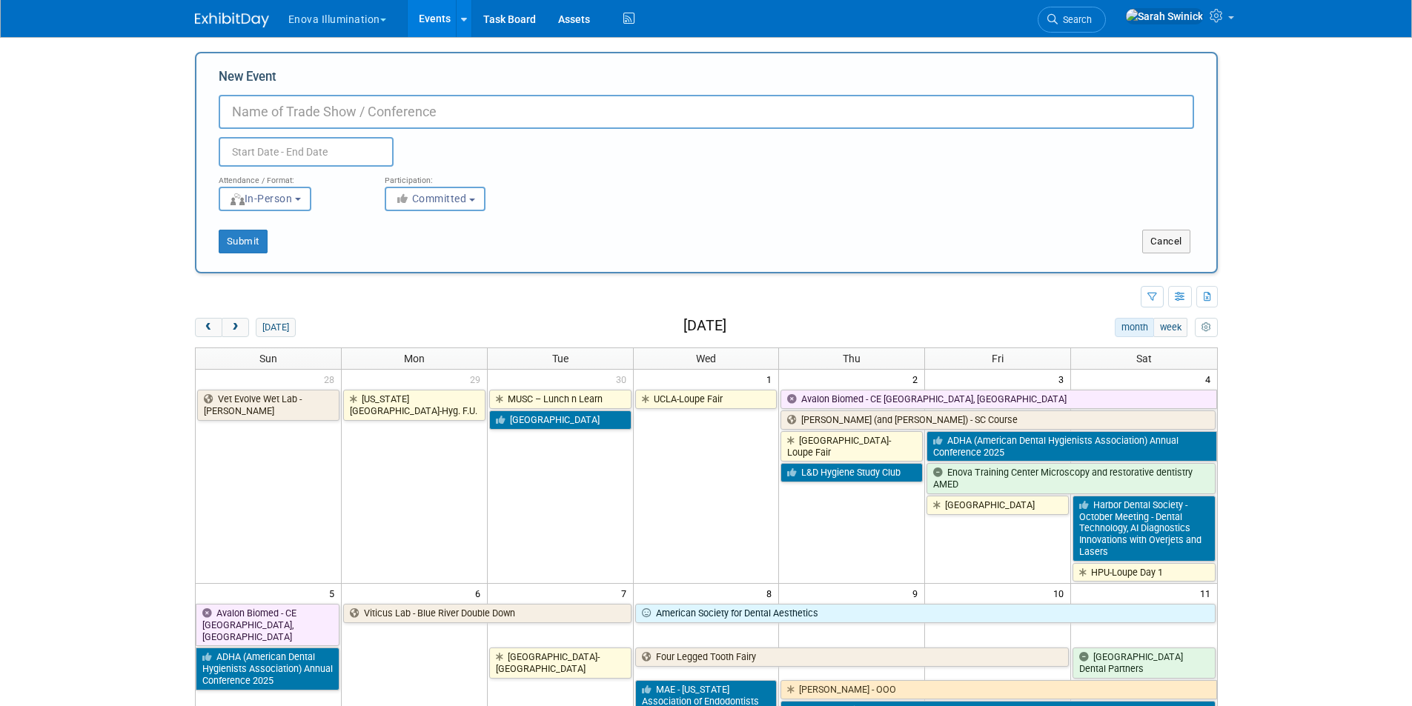
click at [333, 109] on input "New Event" at bounding box center [706, 112] width 975 height 34
paste input "University of Minnesota"
drag, startPoint x: 291, startPoint y: 111, endPoint x: 258, endPoint y: 112, distance: 33.4
click at [258, 112] on input "University of Minnesota" at bounding box center [706, 112] width 975 height 34
drag, startPoint x: 360, startPoint y: 106, endPoint x: 412, endPoint y: 103, distance: 52.0
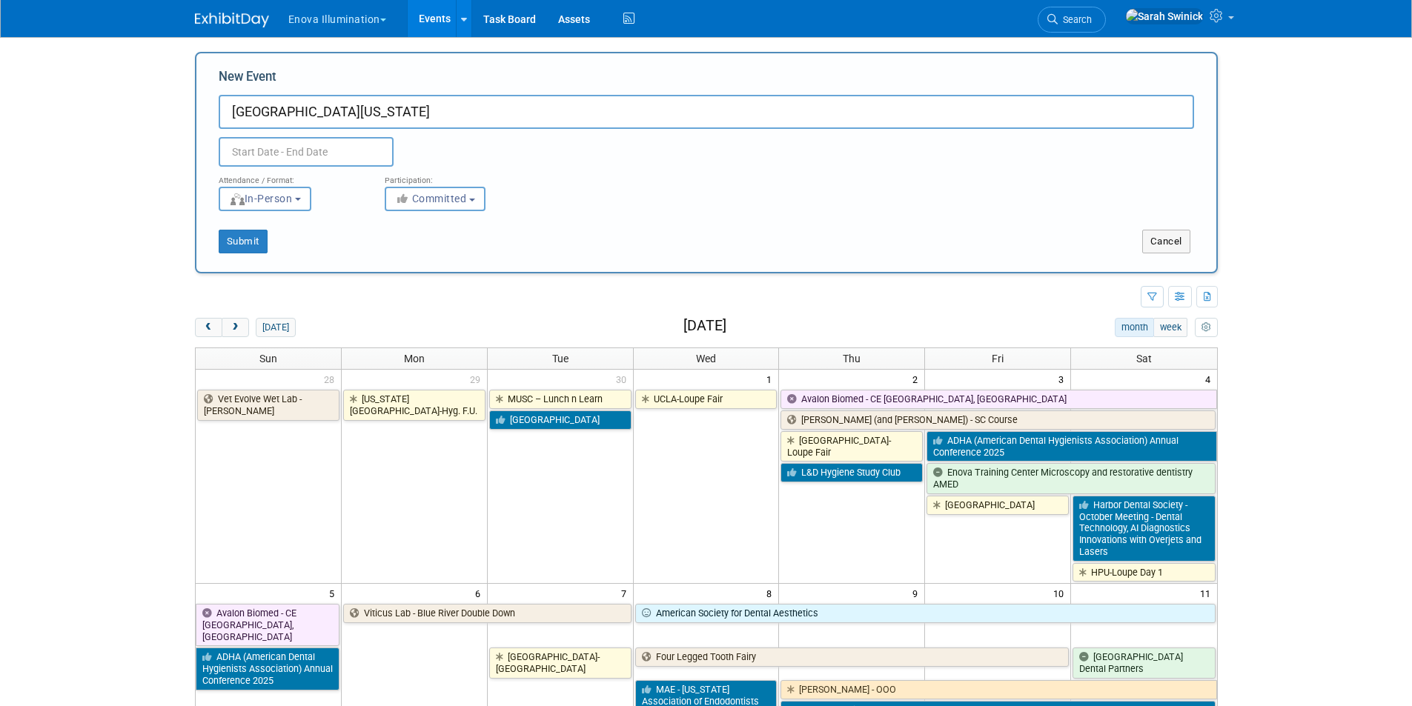
click at [411, 103] on input "Univ of Minnesota" at bounding box center [706, 112] width 975 height 34
click at [302, 105] on input "Univ of MN-Loupe Fair" at bounding box center [706, 112] width 975 height 34
type input "Univ of MN-Hyg. Loupe Fair"
click at [293, 147] on input "text" at bounding box center [306, 152] width 175 height 30
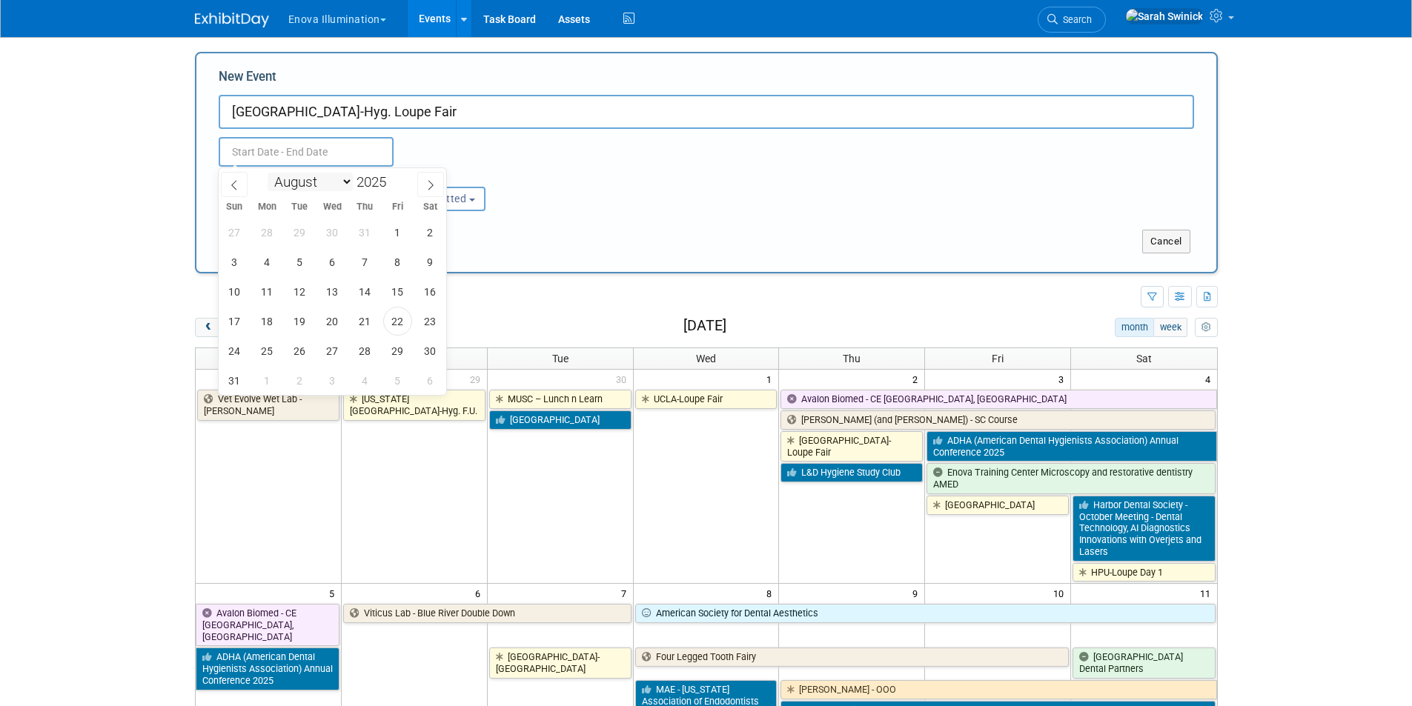
click at [296, 184] on select "January February March April May June July August September October November De…" at bounding box center [310, 182] width 85 height 19
click at [268, 173] on select "January February March April May June July August September October November De…" at bounding box center [310, 182] width 85 height 19
click at [342, 185] on select "January February March April May June July August September October November De…" at bounding box center [310, 182] width 85 height 19
select select "10"
click at [268, 173] on select "January February March April May June July August September October November De…" at bounding box center [310, 182] width 85 height 19
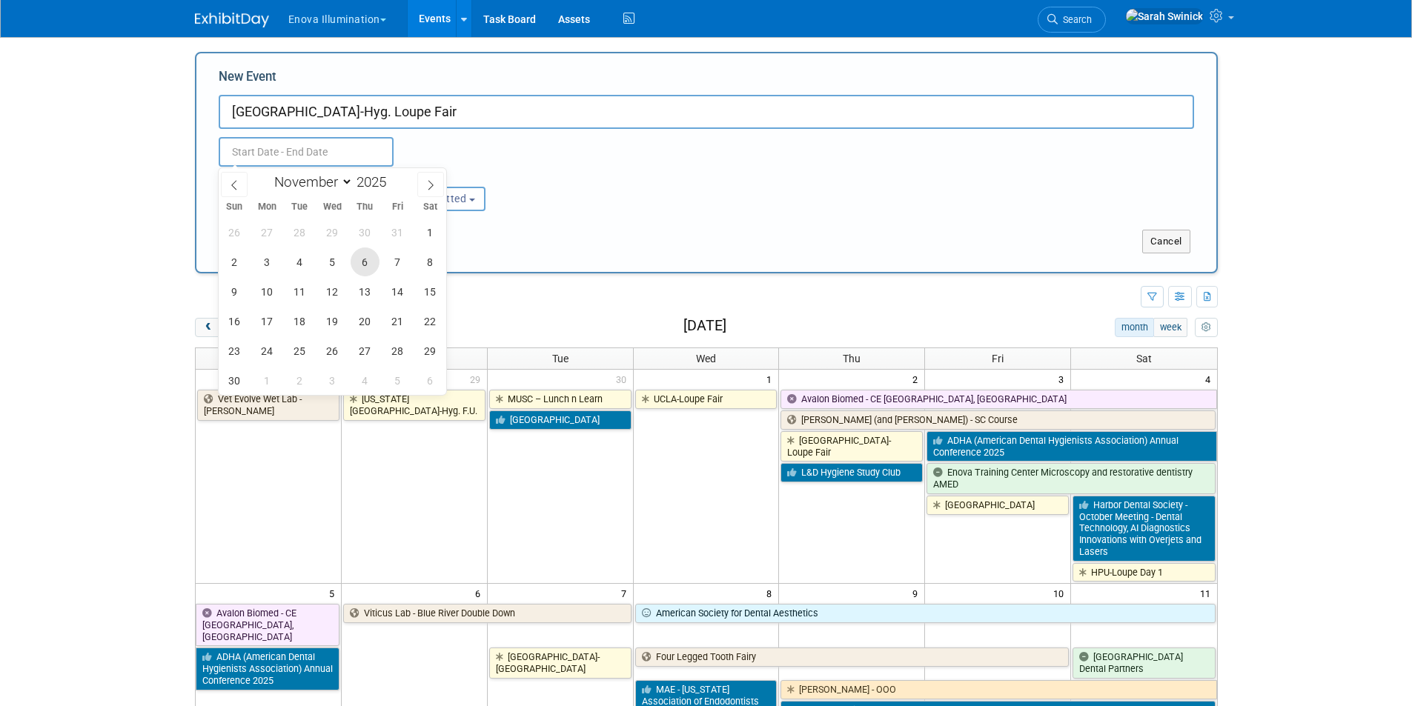
click at [368, 258] on span "6" at bounding box center [365, 262] width 29 height 29
type input "Nov 6, 2025 to Nov 6, 2025"
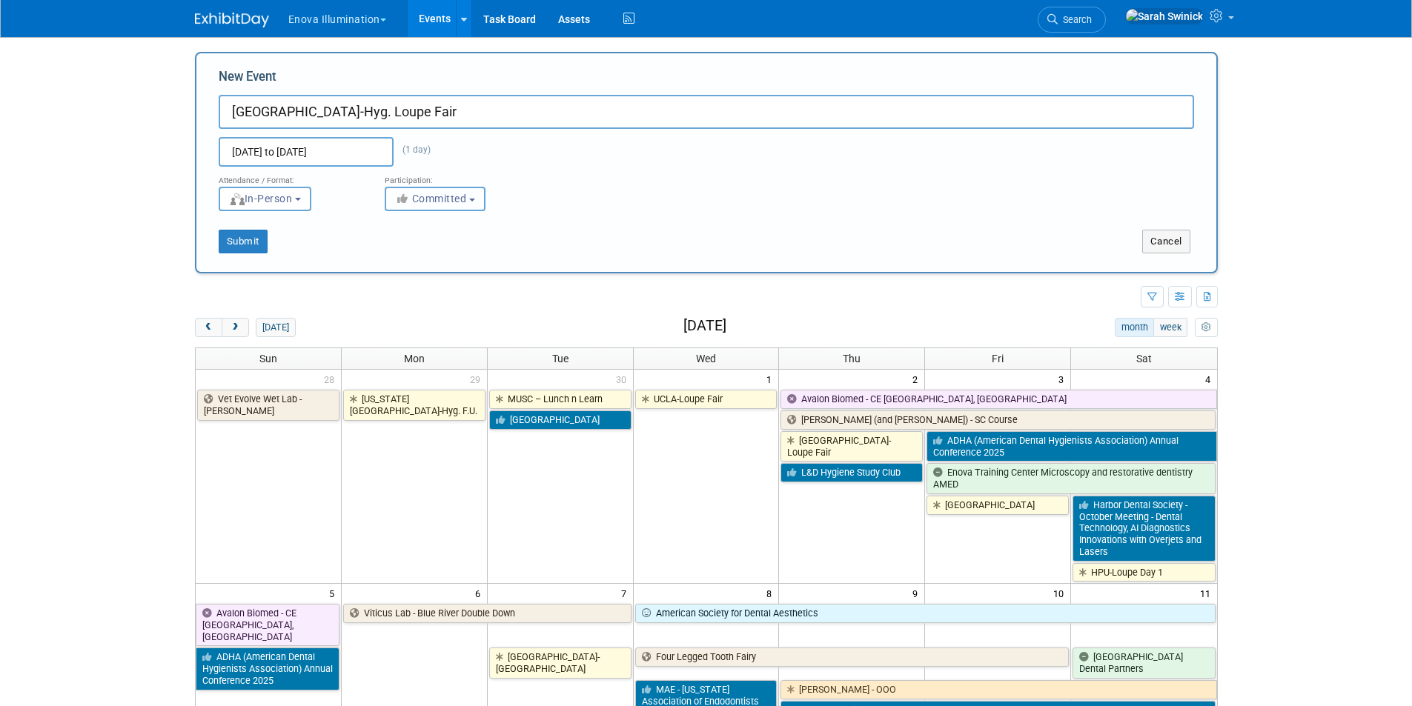
click at [404, 199] on icon "button" at bounding box center [403, 198] width 17 height 10
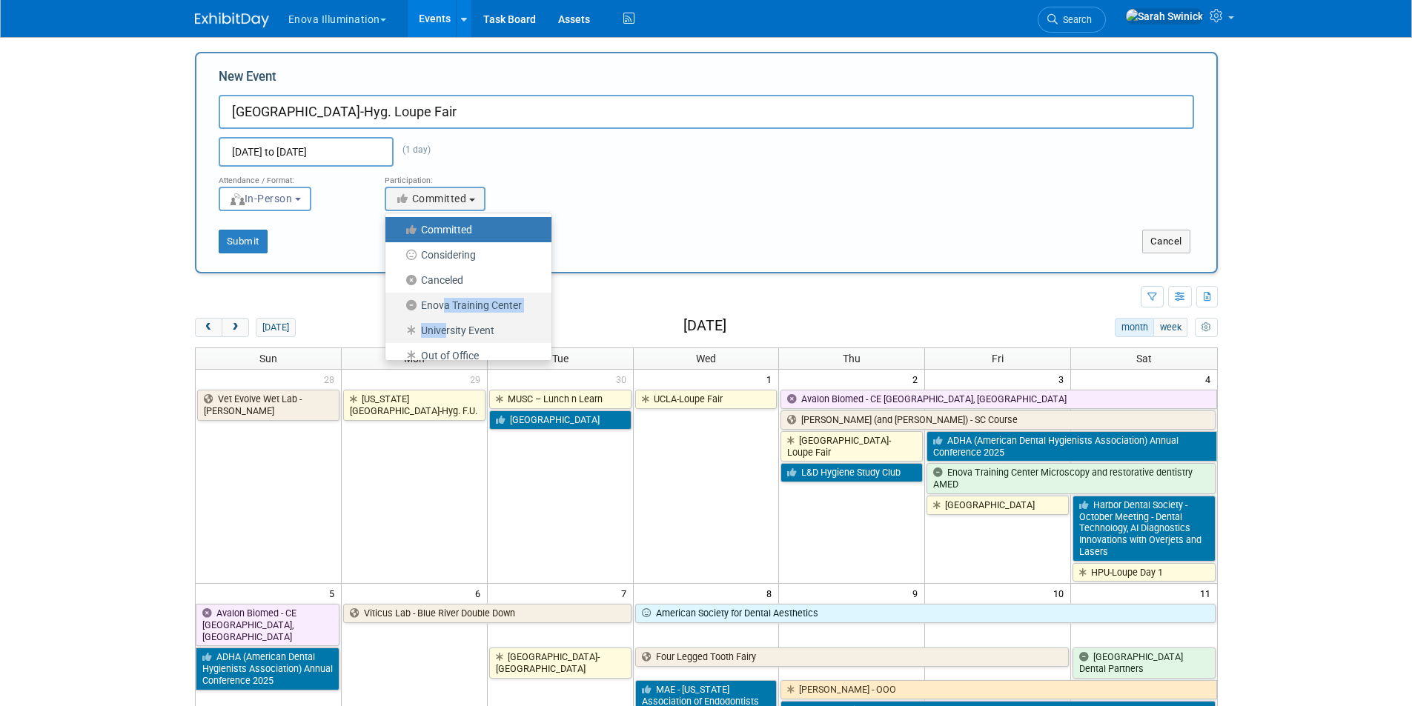
drag, startPoint x: 442, startPoint y: 315, endPoint x: 441, endPoint y: 325, distance: 10.4
click at [441, 325] on ul "Committed Considering Canceled Enova Training Center University Event Out of Of…" at bounding box center [468, 287] width 167 height 148
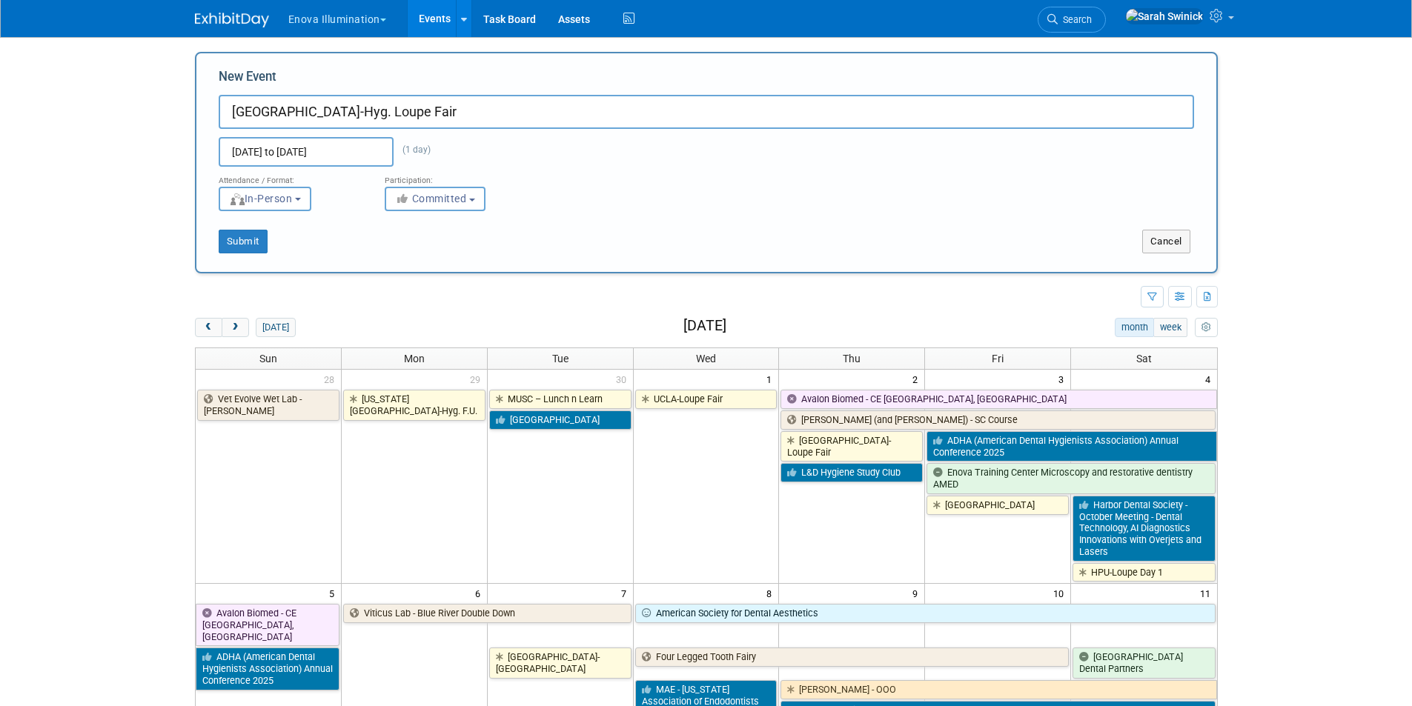
click at [441, 325] on div "today month week October 2025" at bounding box center [706, 328] width 1023 height 20
click at [404, 200] on icon "button" at bounding box center [403, 198] width 17 height 10
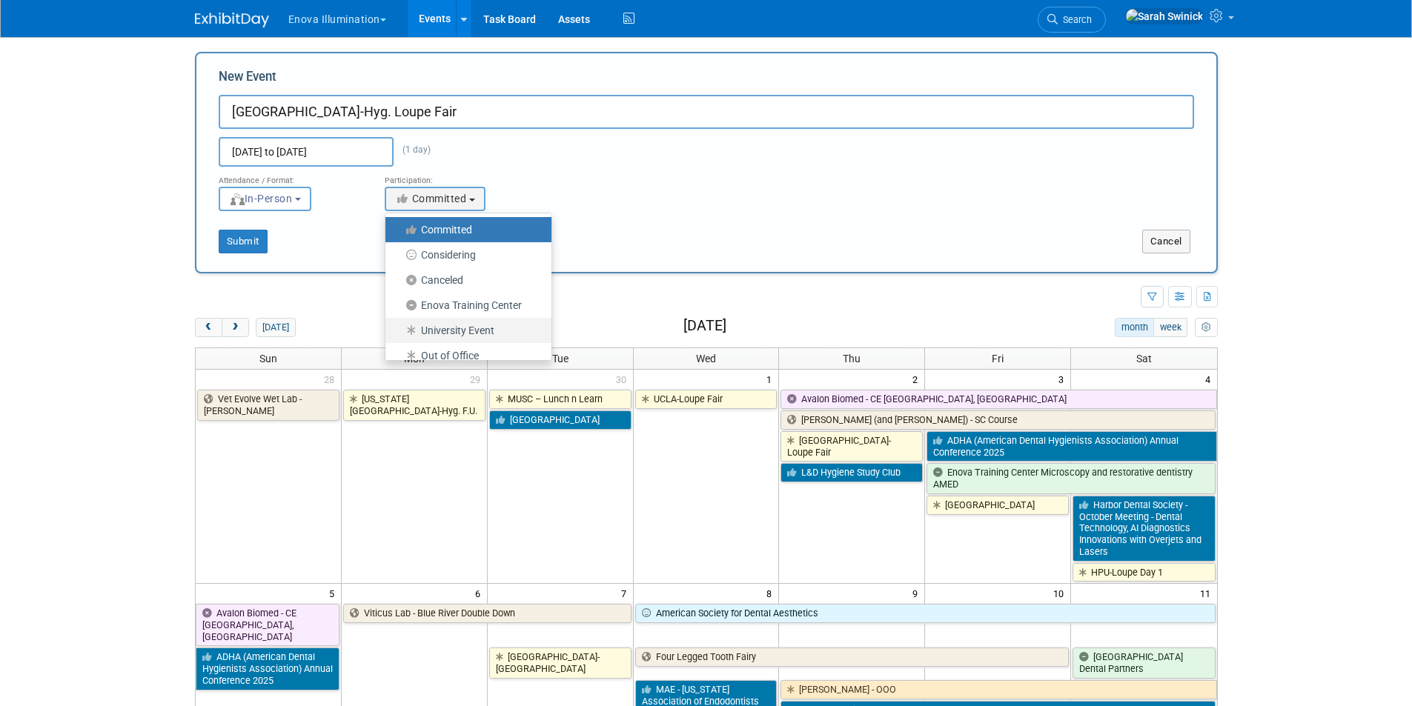
click at [423, 323] on label "University Event" at bounding box center [465, 330] width 144 height 19
click at [399, 326] on input "University Event" at bounding box center [394, 331] width 10 height 10
select select "103"
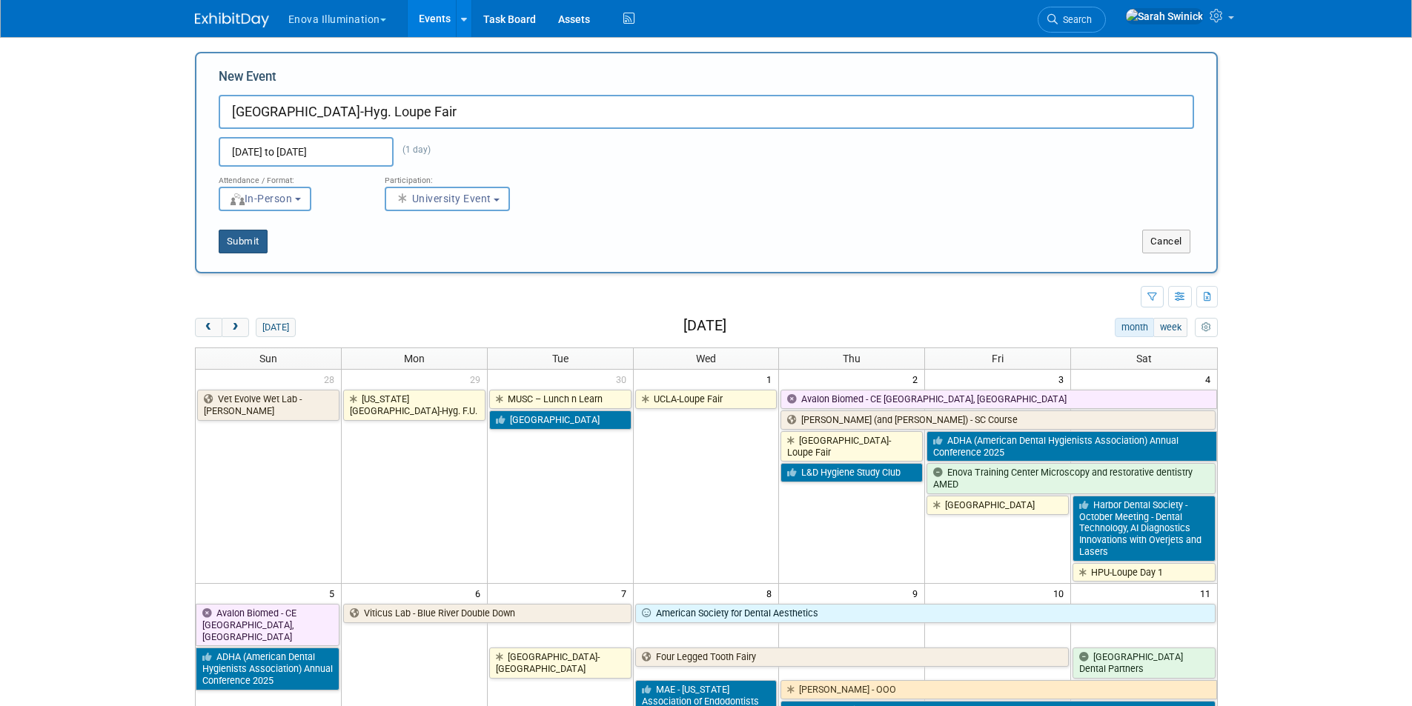
click at [257, 240] on button "Submit" at bounding box center [243, 242] width 49 height 24
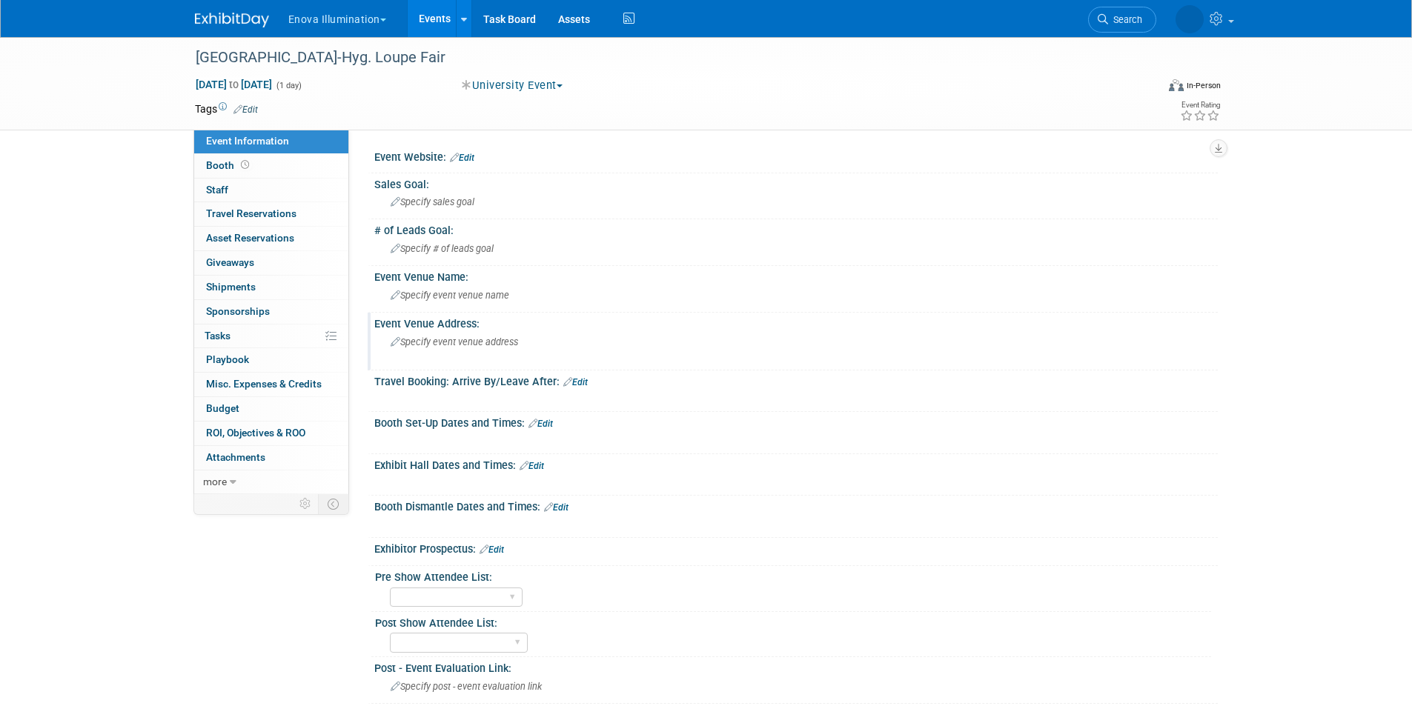
click at [434, 351] on div "Specify event venue address" at bounding box center [549, 348] width 329 height 34
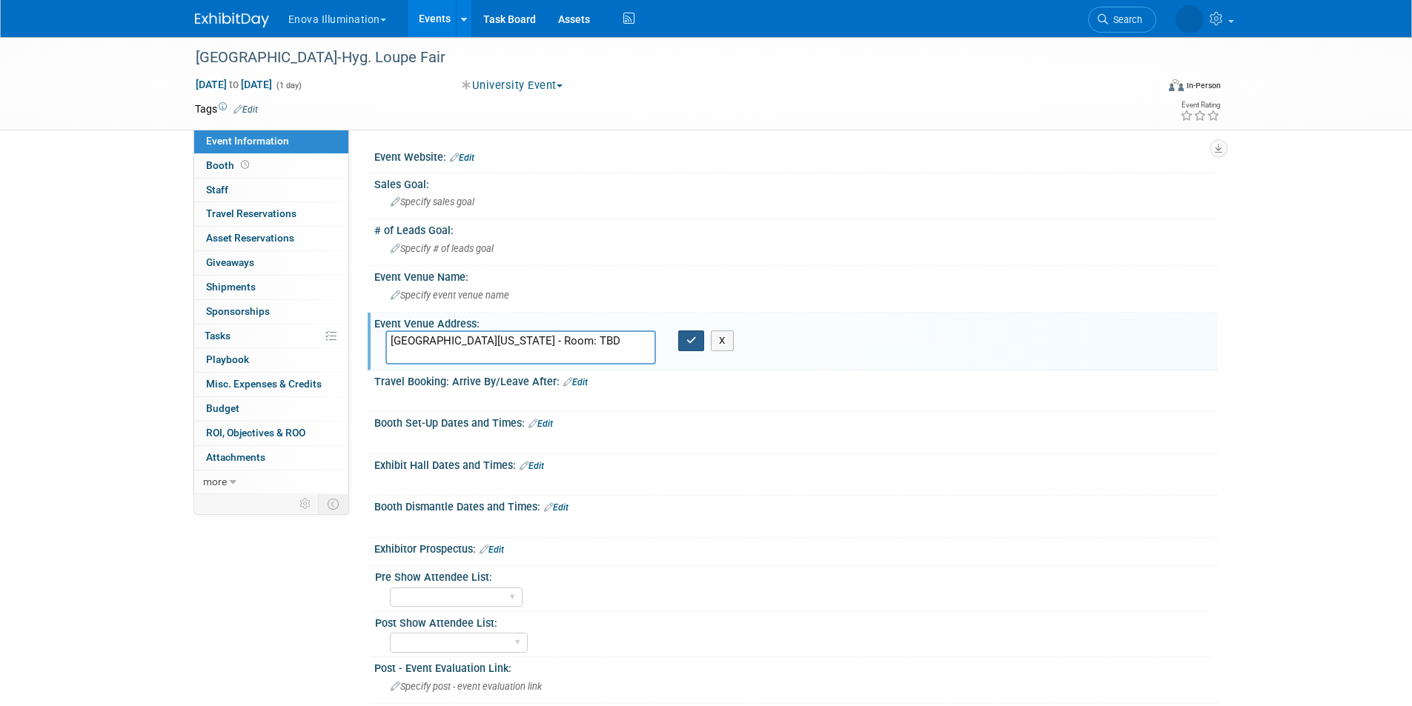
type textarea "University of Minnesota - Room: TBD"
drag, startPoint x: 700, startPoint y: 348, endPoint x: 342, endPoint y: 354, distance: 358.8
click at [695, 349] on button "button" at bounding box center [691, 341] width 27 height 21
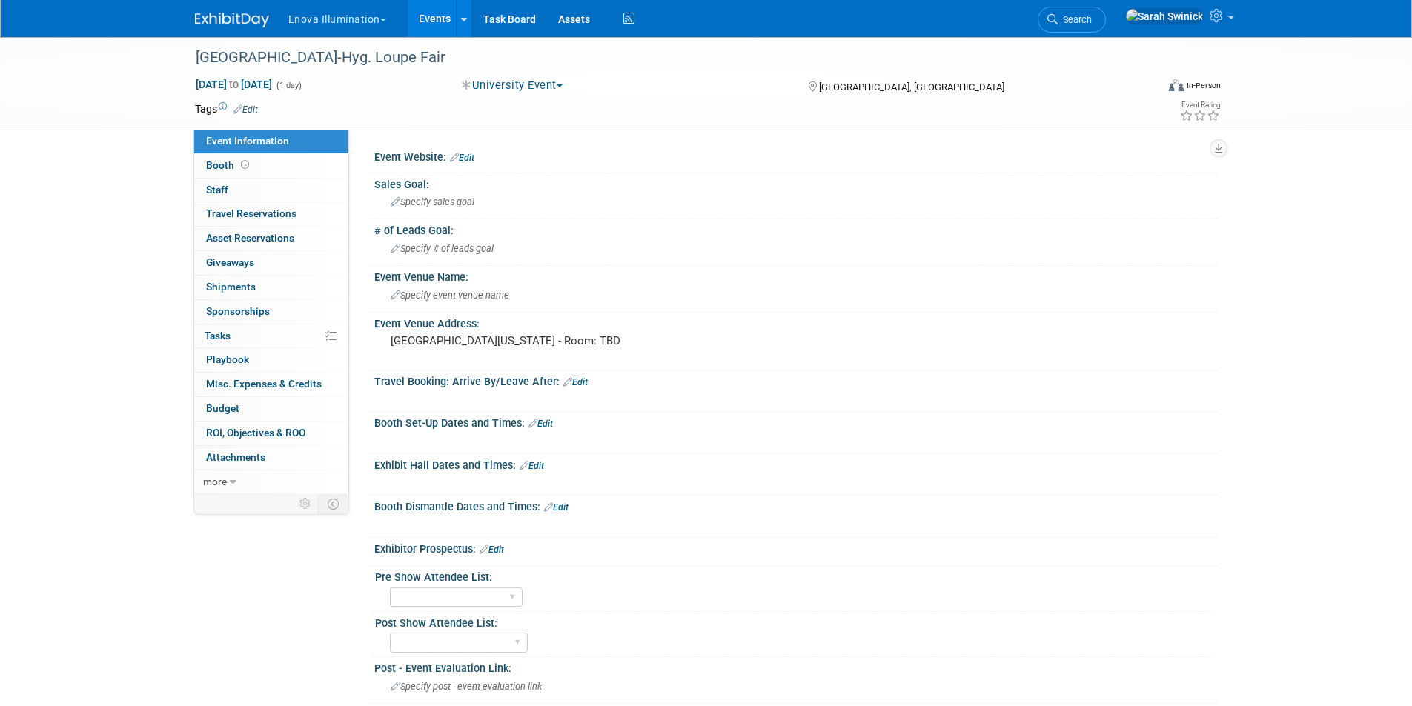
click at [533, 463] on link "Edit" at bounding box center [532, 466] width 24 height 10
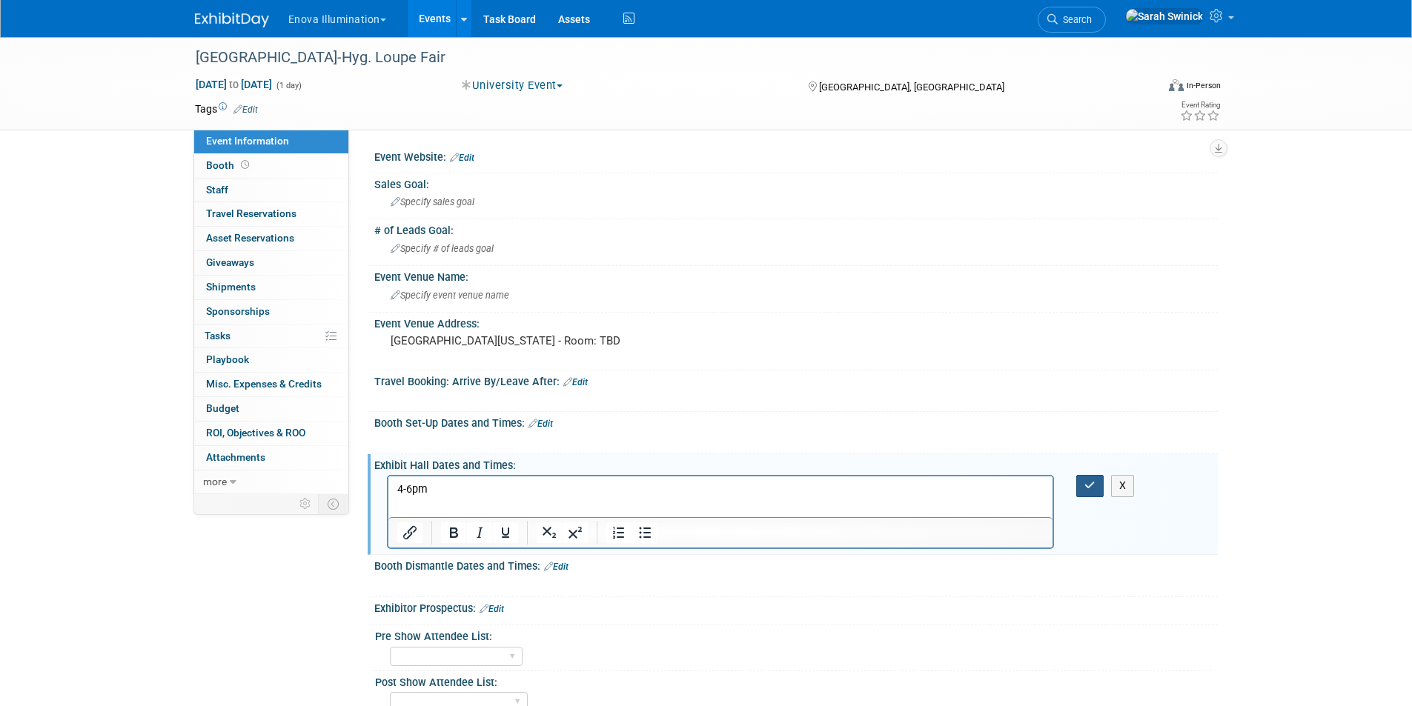
drag, startPoint x: 1081, startPoint y: 472, endPoint x: 1084, endPoint y: 488, distance: 15.8
click at [1081, 477] on div "X" at bounding box center [794, 474] width 825 height 7
click at [1084, 487] on button "button" at bounding box center [1089, 485] width 27 height 21
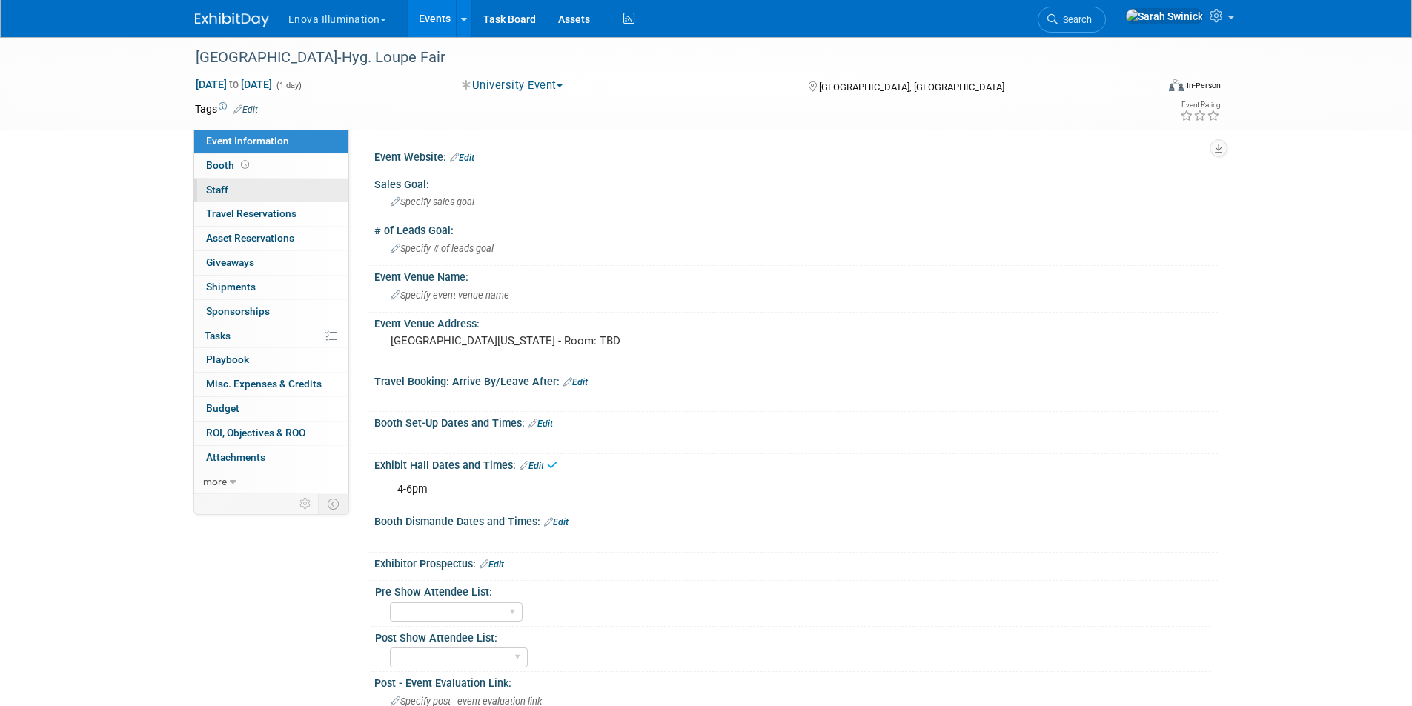
click at [253, 196] on link "0 Staff 0" at bounding box center [271, 191] width 154 height 24
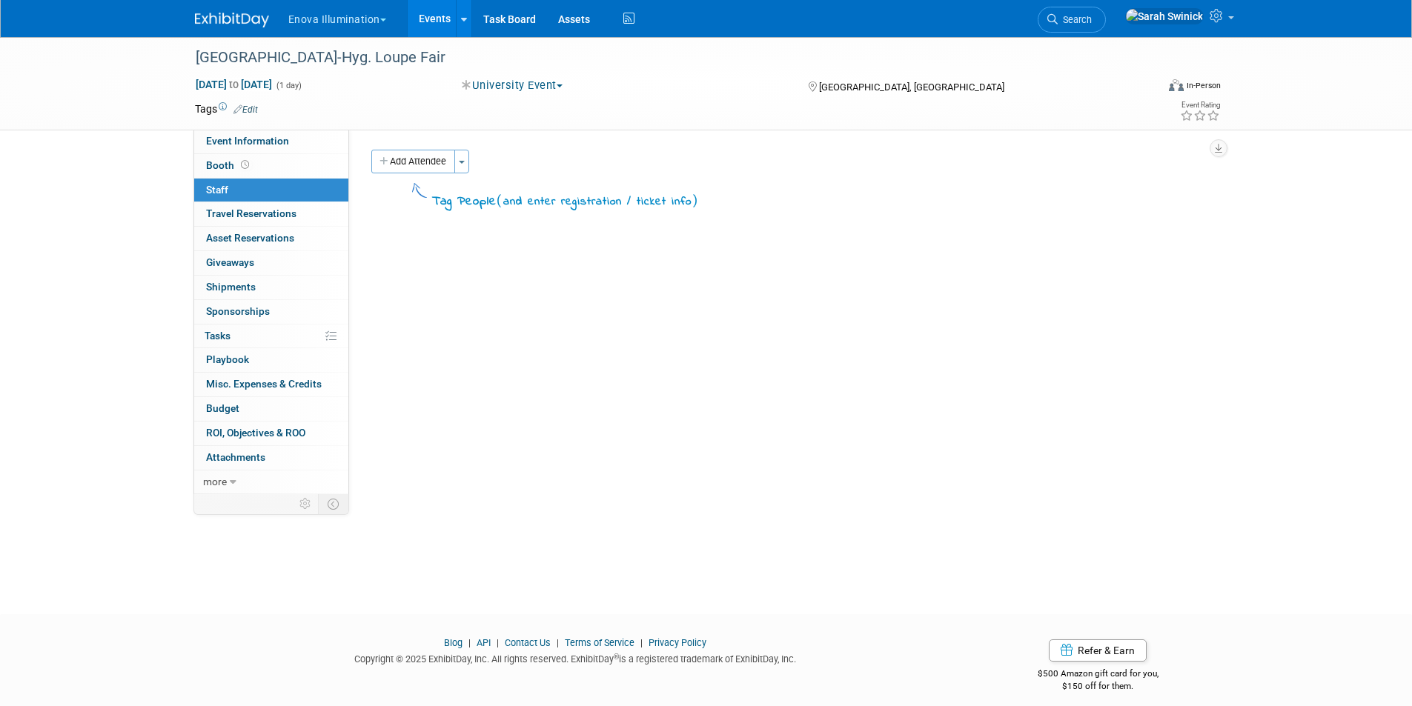
click at [455, 137] on div "Event Website: Edit Sales Goal: Specify sales goal # of Leads Goal: Specify # o…" at bounding box center [783, 312] width 869 height 365
drag, startPoint x: 439, startPoint y: 151, endPoint x: 428, endPoint y: 191, distance: 41.5
click at [439, 152] on button "Add Attendee" at bounding box center [413, 162] width 84 height 24
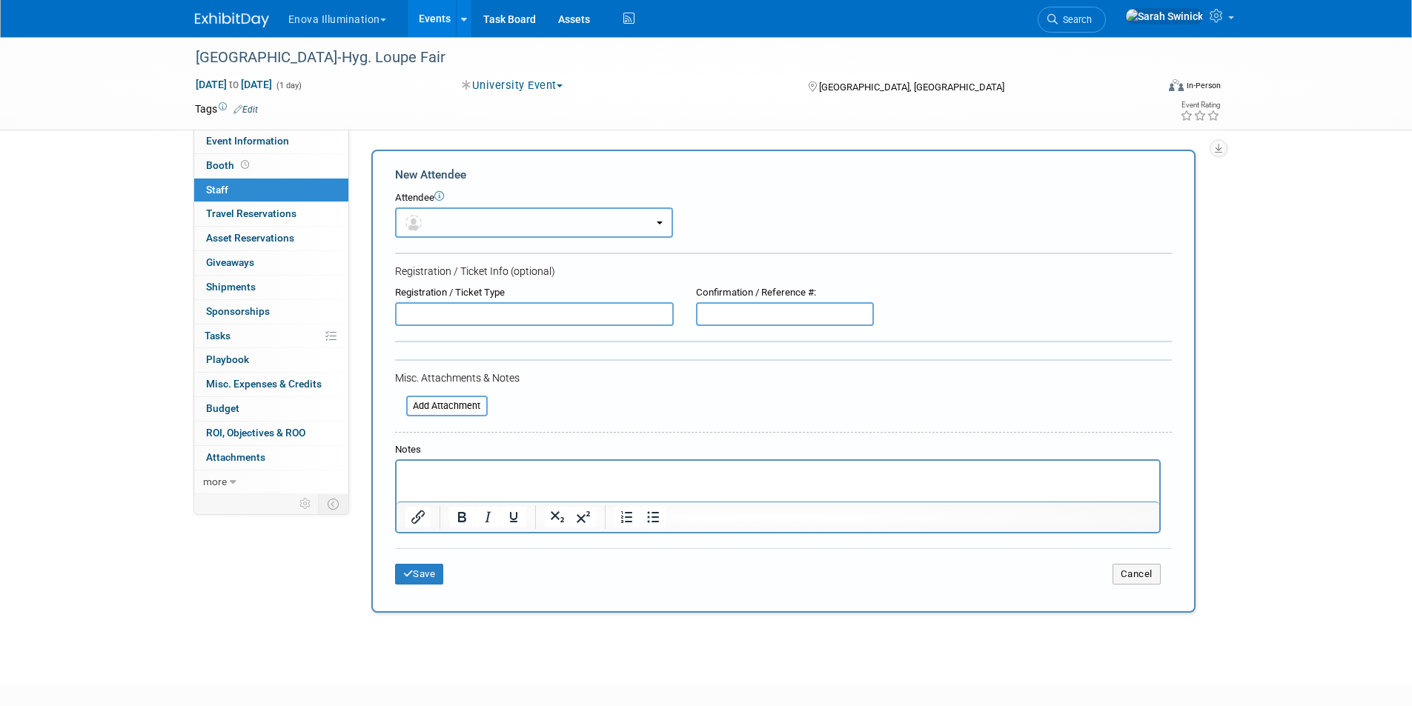
click at [429, 228] on button "button" at bounding box center [534, 223] width 278 height 30
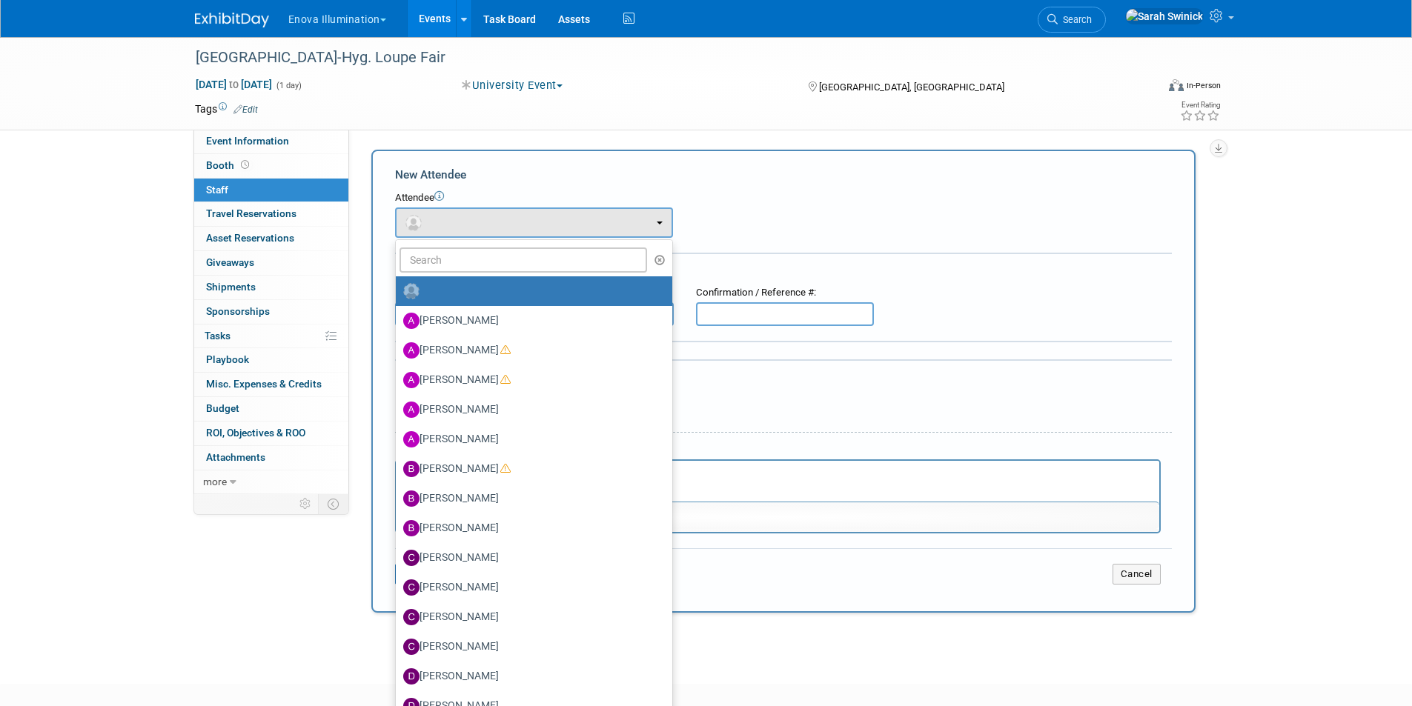
click at [437, 276] on link at bounding box center [534, 291] width 276 height 30
click at [437, 271] on input "text" at bounding box center [523, 260] width 248 height 25
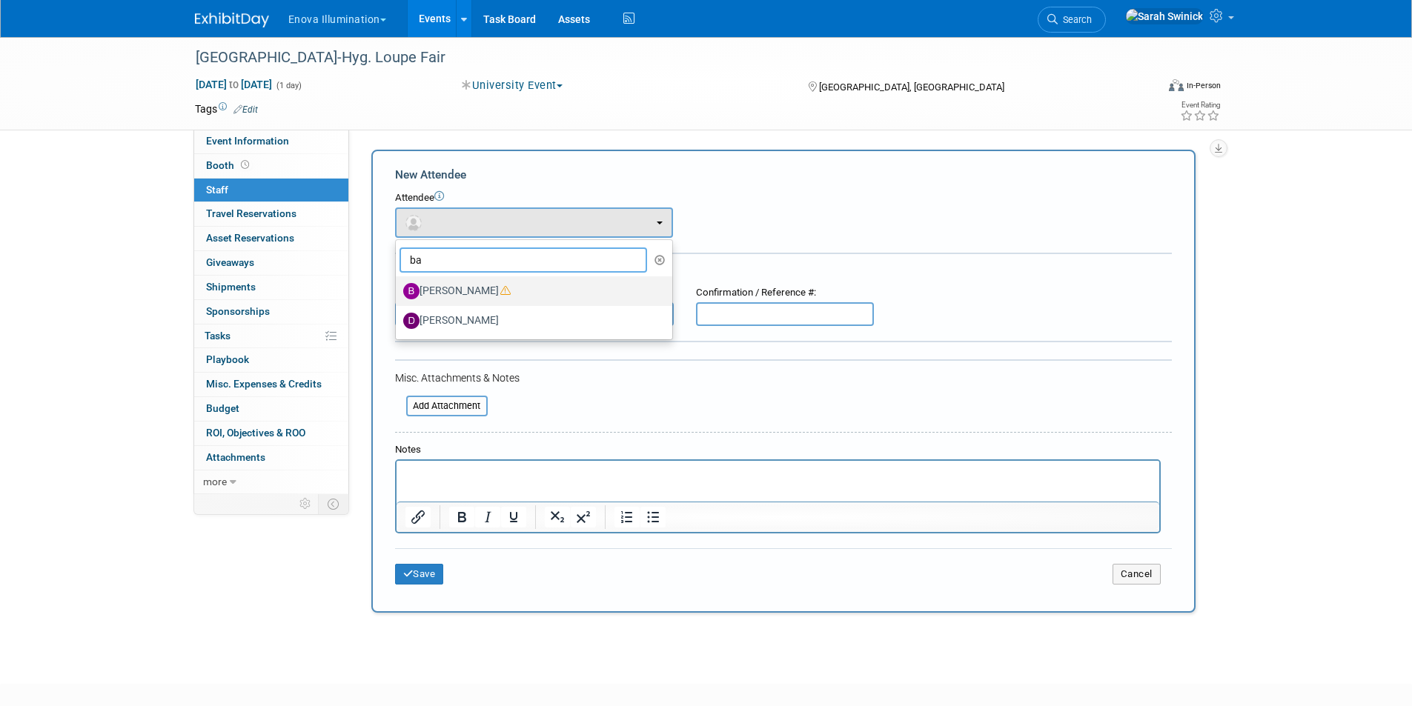
type input "ba"
click at [444, 277] on link "Bailey Green" at bounding box center [534, 291] width 276 height 30
click at [445, 282] on label "Bailey Green" at bounding box center [530, 291] width 254 height 24
drag, startPoint x: 451, startPoint y: 288, endPoint x: 457, endPoint y: 302, distance: 15.3
click at [451, 291] on label "Bailey Green" at bounding box center [530, 291] width 254 height 24
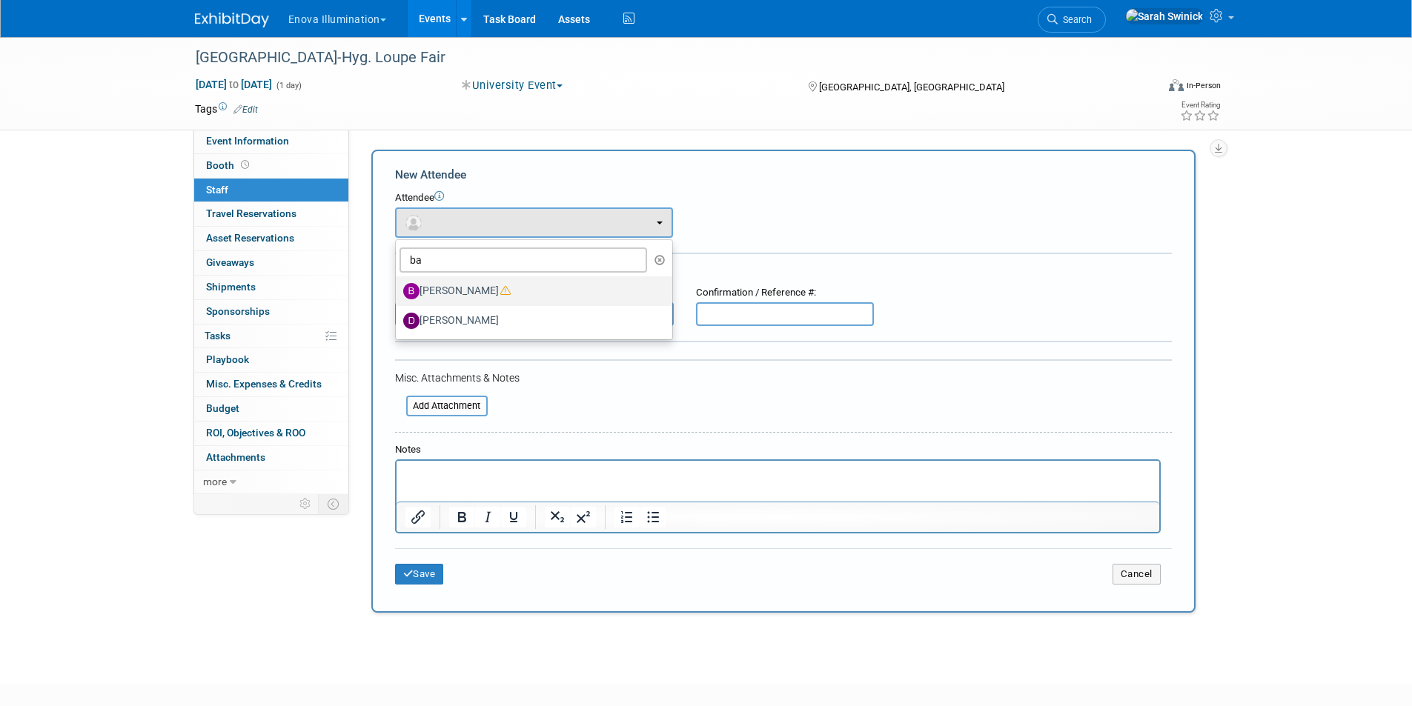
click at [398, 291] on input "Bailey Green" at bounding box center [393, 290] width 10 height 10
select select "29f256f5-ef74-4486-9c3b-d7dae2fe89eb"
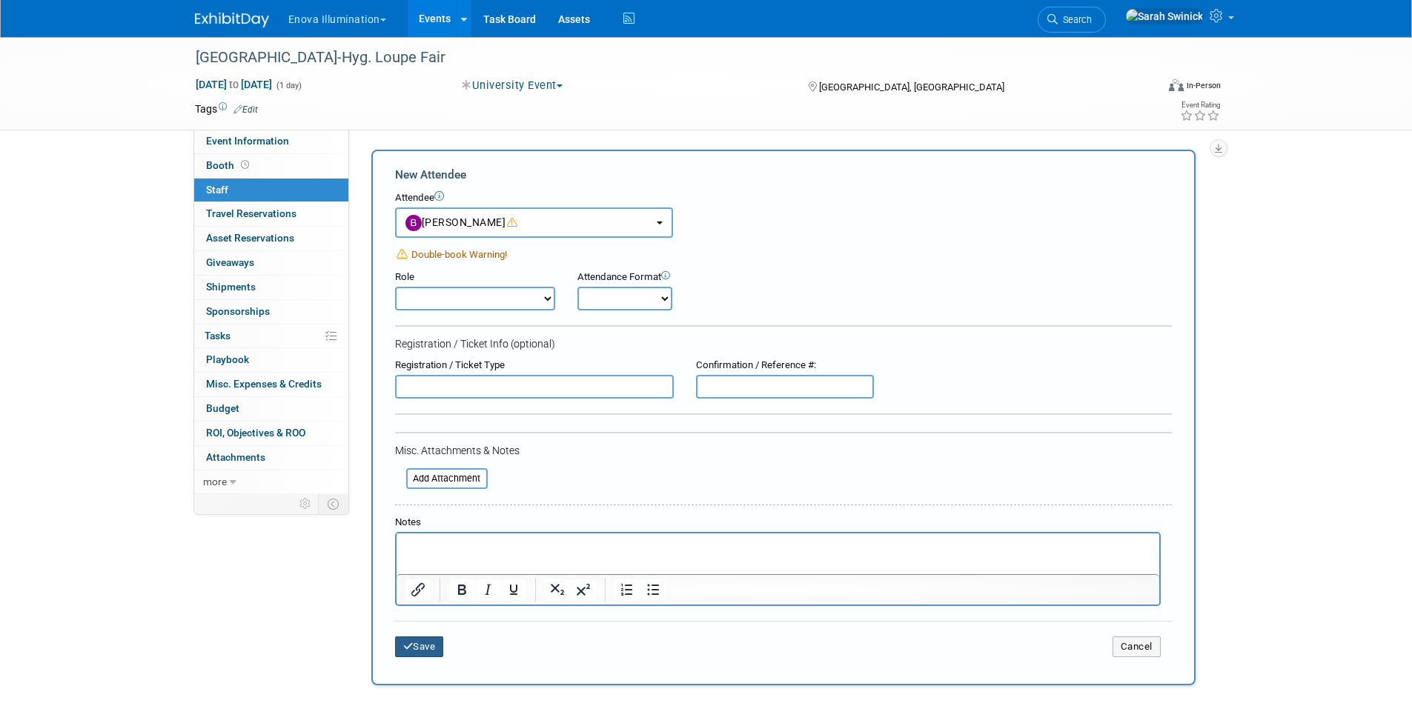
click at [424, 636] on div "Save Cancel" at bounding box center [783, 644] width 777 height 47
click at [417, 640] on button "Save" at bounding box center [419, 647] width 49 height 21
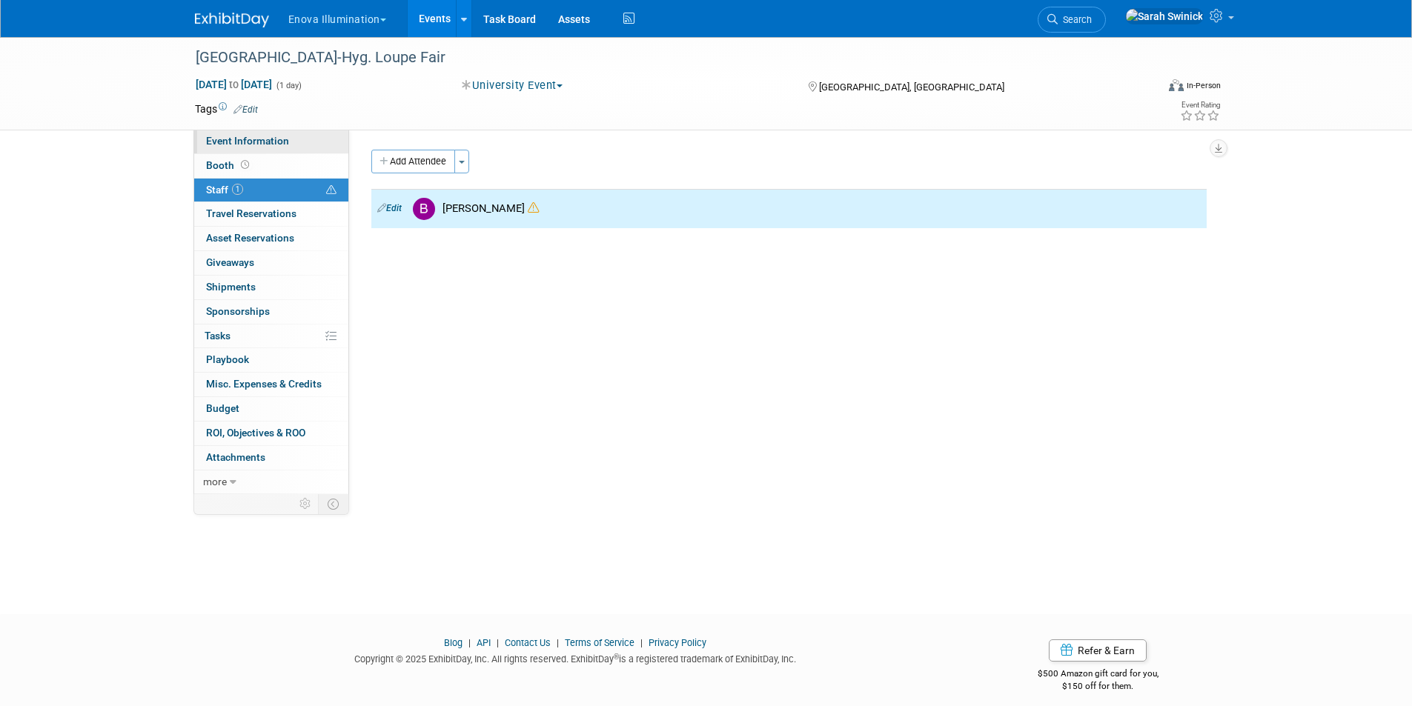
click at [271, 145] on span "Event Information" at bounding box center [247, 141] width 83 height 12
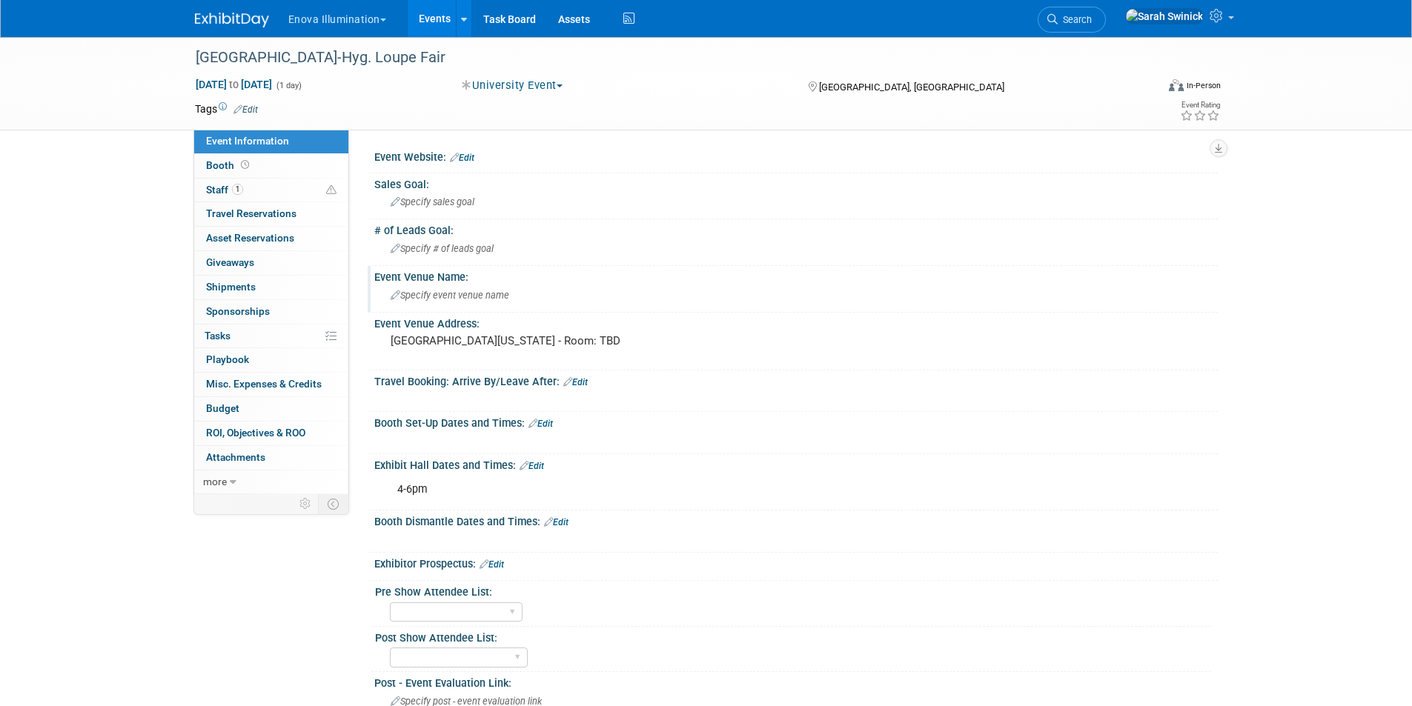
drag, startPoint x: 448, startPoint y: 280, endPoint x: 441, endPoint y: 279, distance: 7.4
click at [448, 282] on div "Event Venue Name:" at bounding box center [795, 275] width 843 height 19
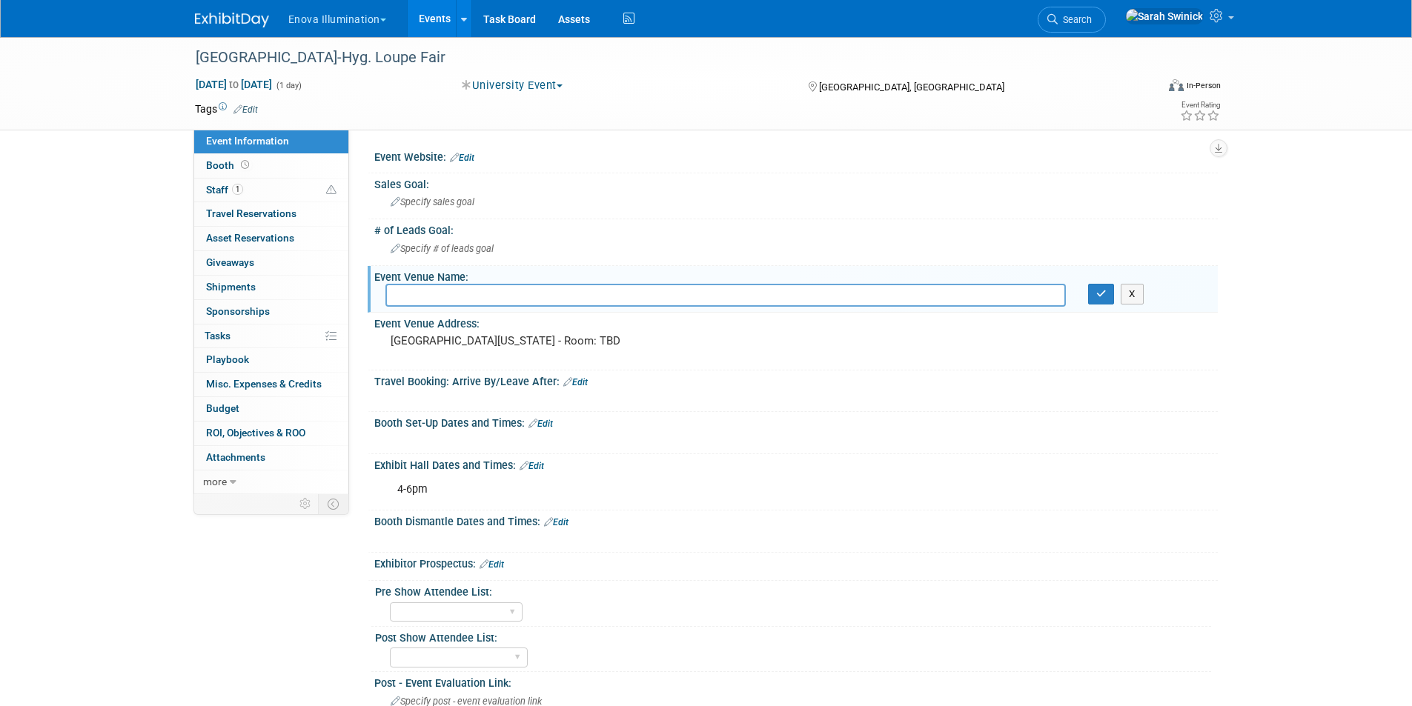
click at [504, 308] on div "Event Venue Name: X" at bounding box center [793, 289] width 850 height 47
click at [503, 299] on input "text" at bounding box center [725, 295] width 680 height 23
paste input "University of Minnesota"
type input "University of Minnesota"
drag, startPoint x: 1084, startPoint y: 291, endPoint x: 1098, endPoint y: 299, distance: 16.7
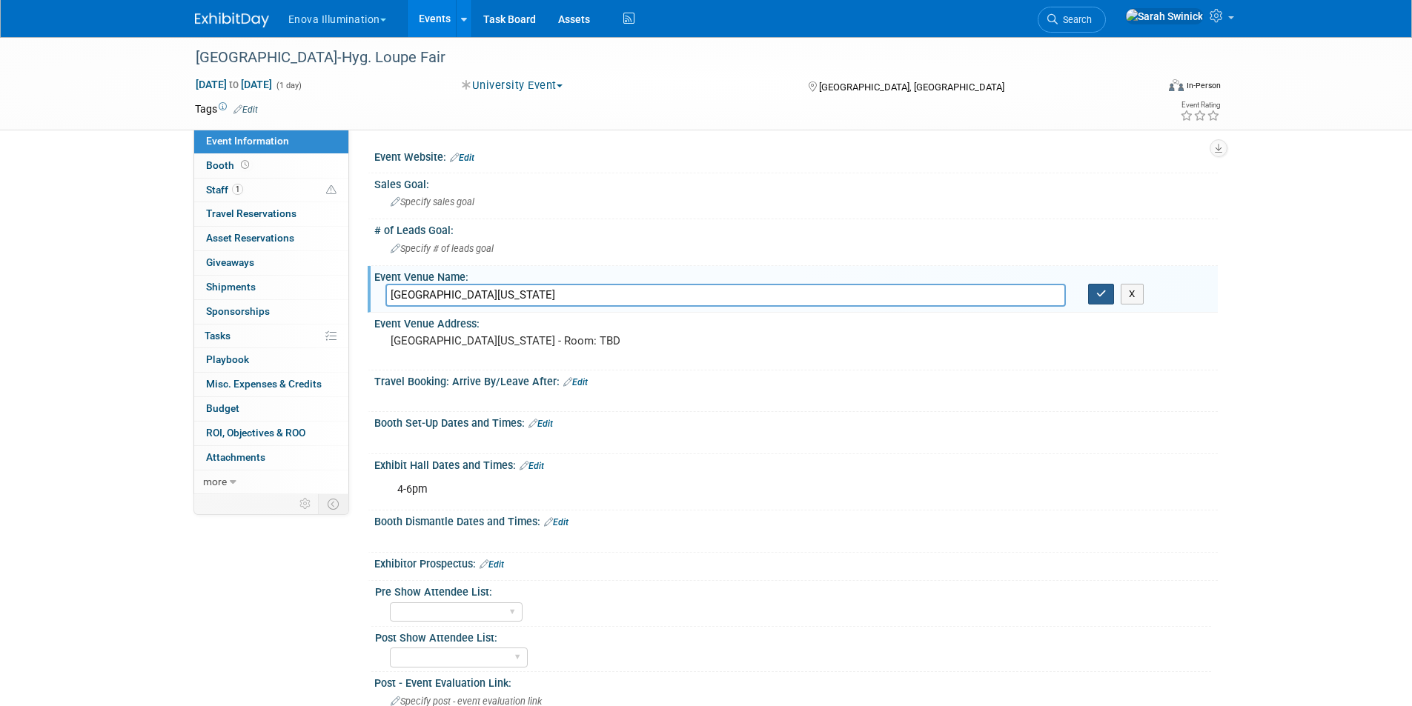
click at [1088, 295] on div "X" at bounding box center [1147, 294] width 141 height 21
click at [1098, 299] on icon "button" at bounding box center [1101, 294] width 10 height 10
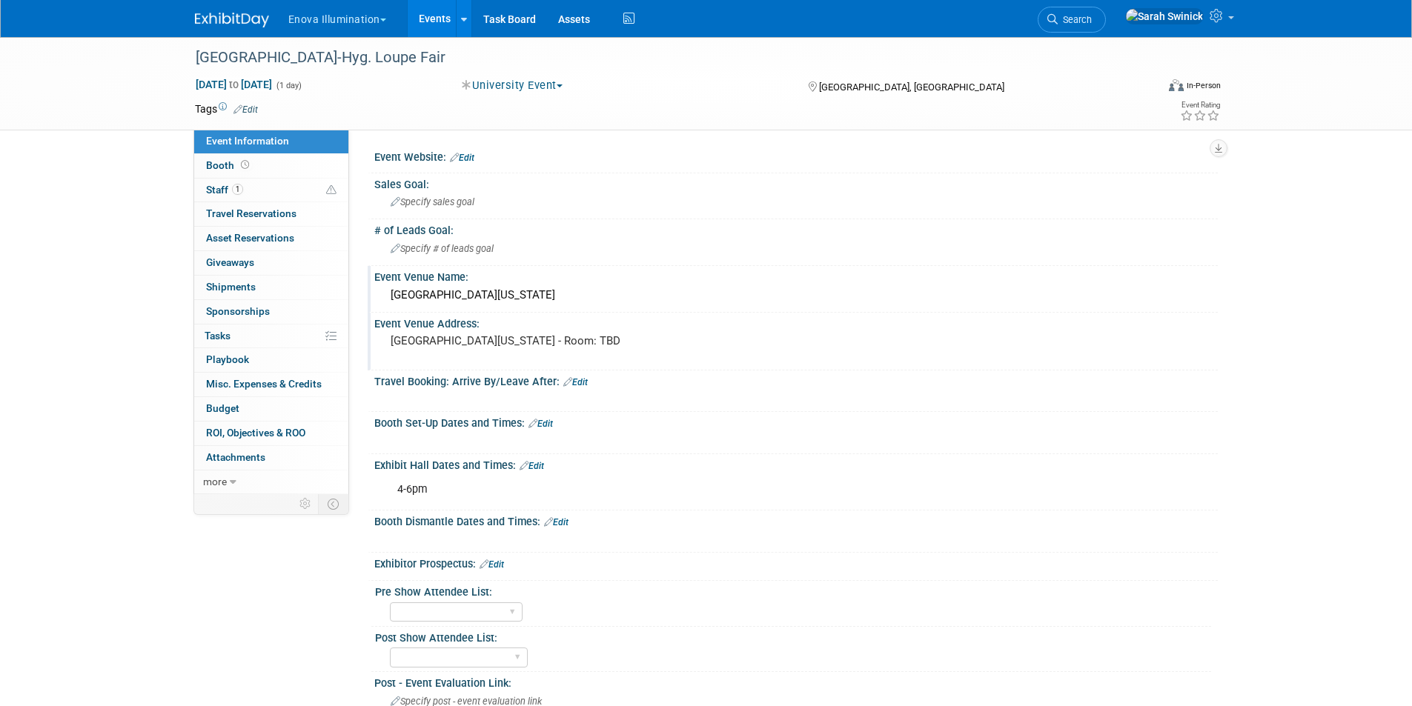
click at [577, 350] on div "University of Minnesota - Room: TBD" at bounding box center [549, 348] width 329 height 34
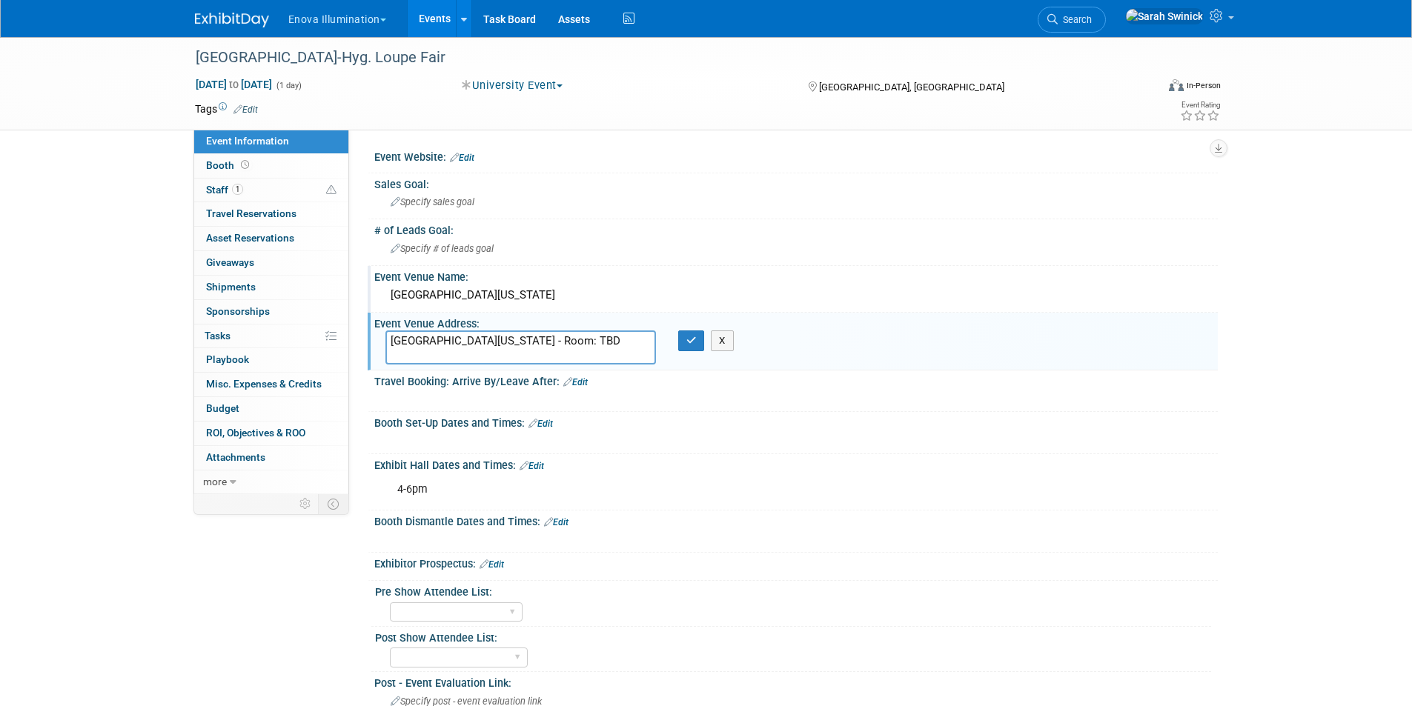
drag, startPoint x: 543, startPoint y: 462, endPoint x: 526, endPoint y: 469, distance: 17.6
click at [543, 462] on link "Edit" at bounding box center [532, 466] width 24 height 10
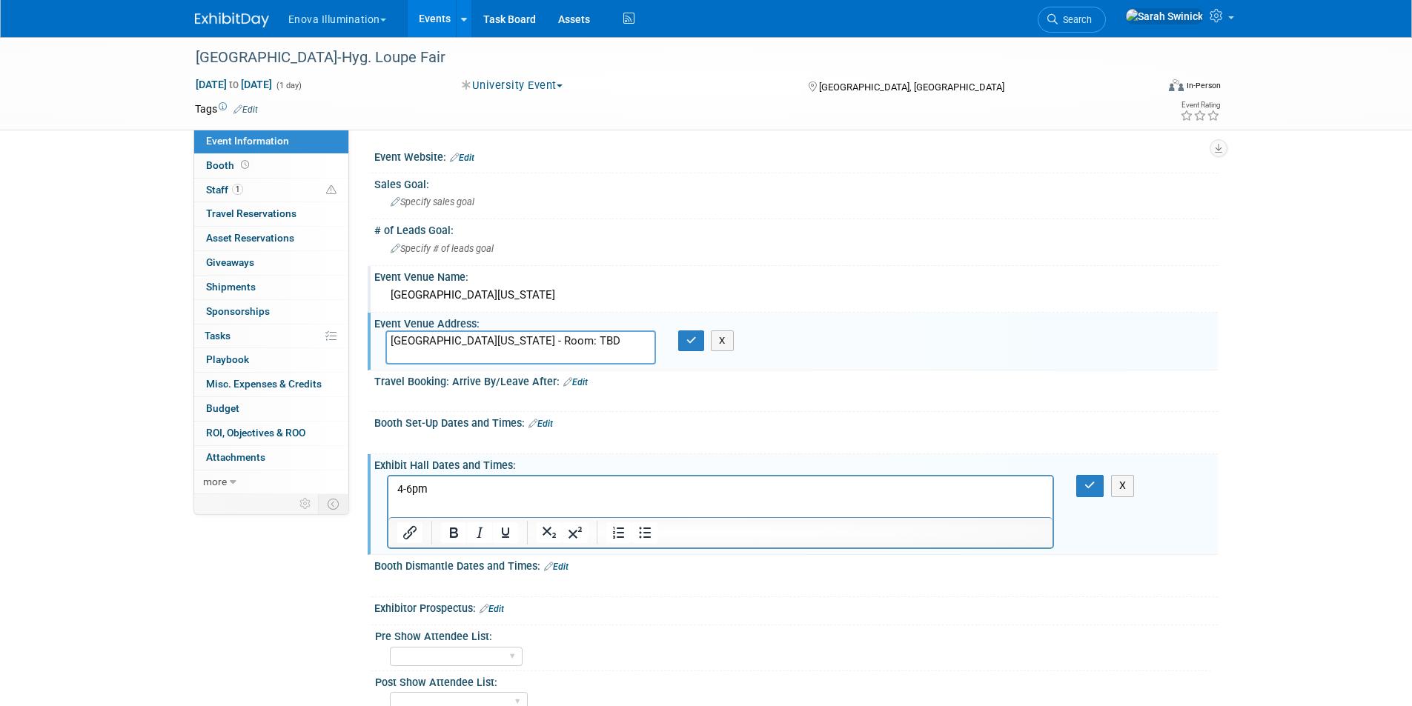
click at [477, 491] on p "4-6pm" at bounding box center [721, 489] width 648 height 15
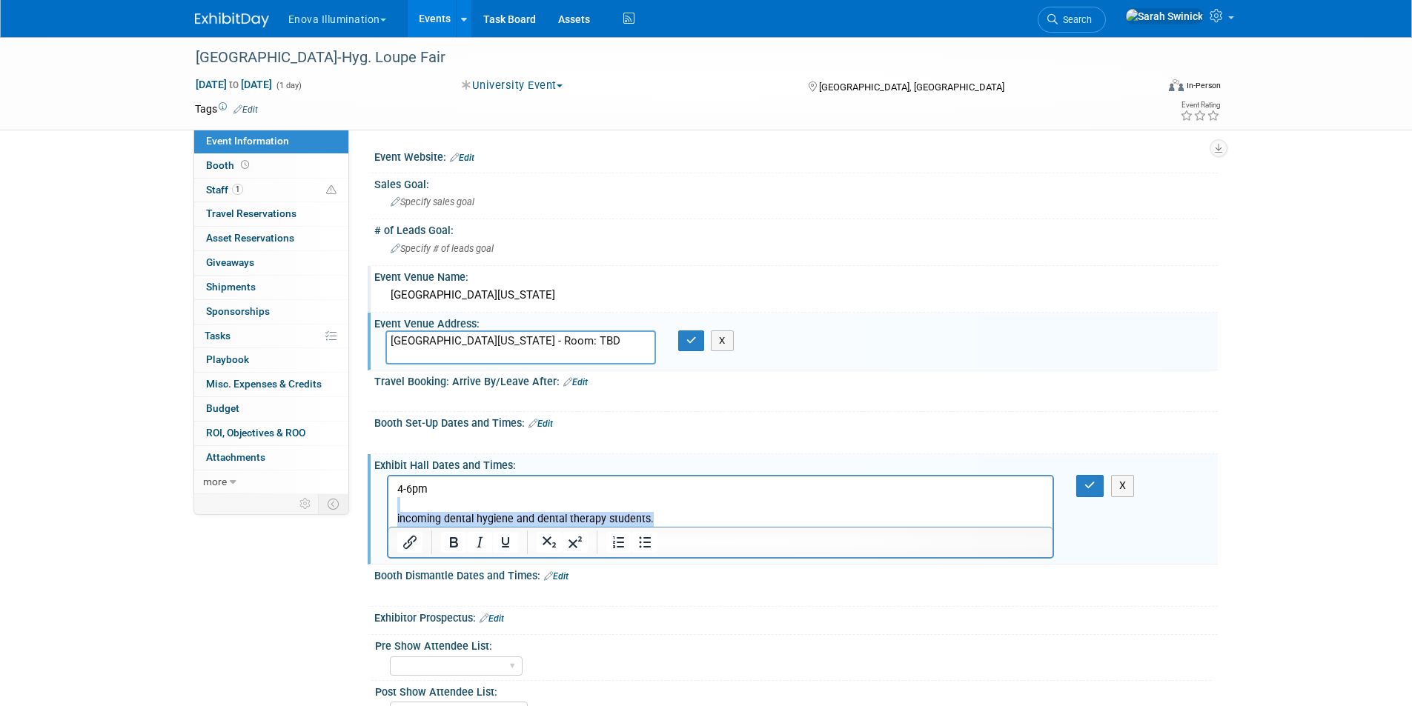
drag, startPoint x: 650, startPoint y: 517, endPoint x: 417, endPoint y: 520, distance: 232.7
click at [388, 502] on html "4-6pm incoming dental hygiene and dental therapy students." at bounding box center [720, 502] width 665 height 50
click at [450, 543] on icon "Bold" at bounding box center [454, 543] width 18 height 18
drag, startPoint x: 491, startPoint y: 497, endPoint x: 531, endPoint y: 491, distance: 40.5
click at [492, 496] on body "4-6pm incoming dental hygiene and dental therapy students." at bounding box center [720, 504] width 649 height 44
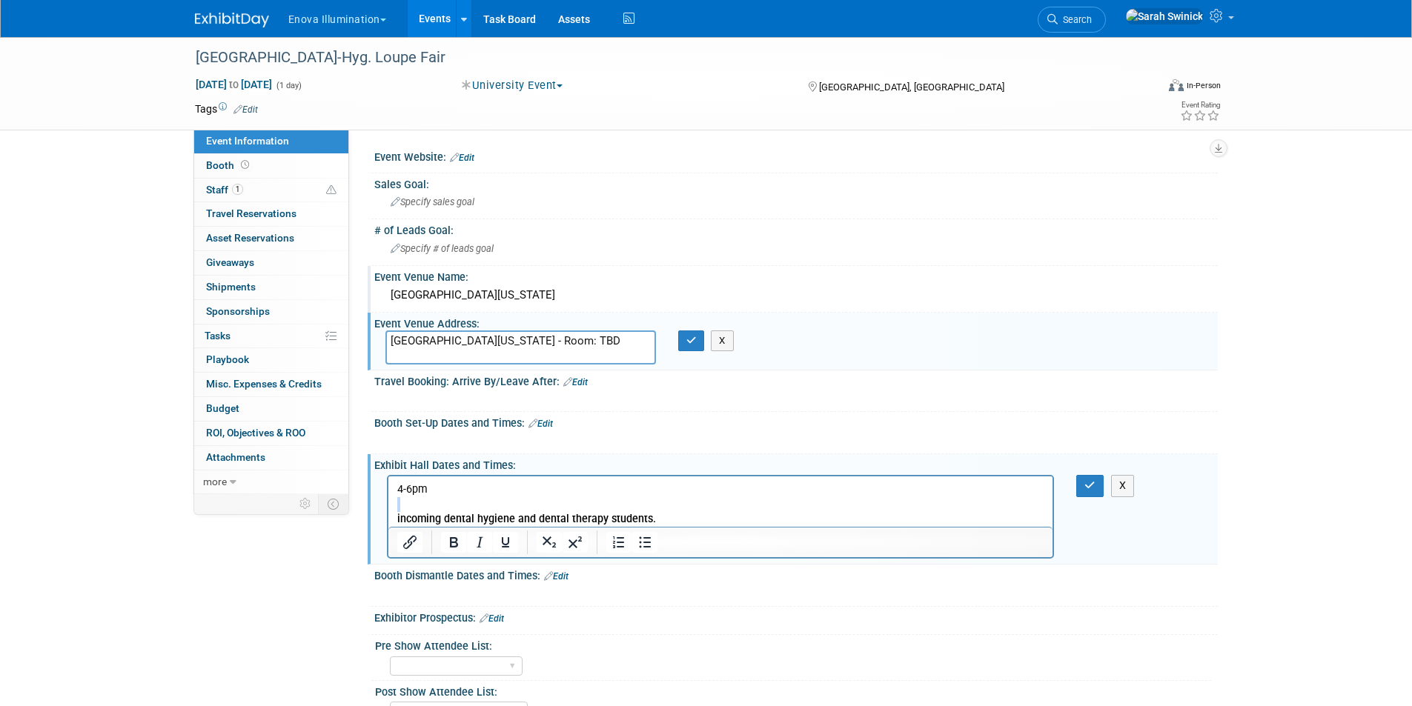
click at [640, 514] on b "incoming dental hygiene and dental therapy students." at bounding box center [526, 519] width 259 height 13
click at [706, 524] on p "incoming dental hygiene and dental therapy students." at bounding box center [721, 519] width 648 height 15
drag, startPoint x: 1092, startPoint y: 479, endPoint x: 962, endPoint y: 436, distance: 137.3
click at [1089, 477] on button "button" at bounding box center [1089, 485] width 27 height 21
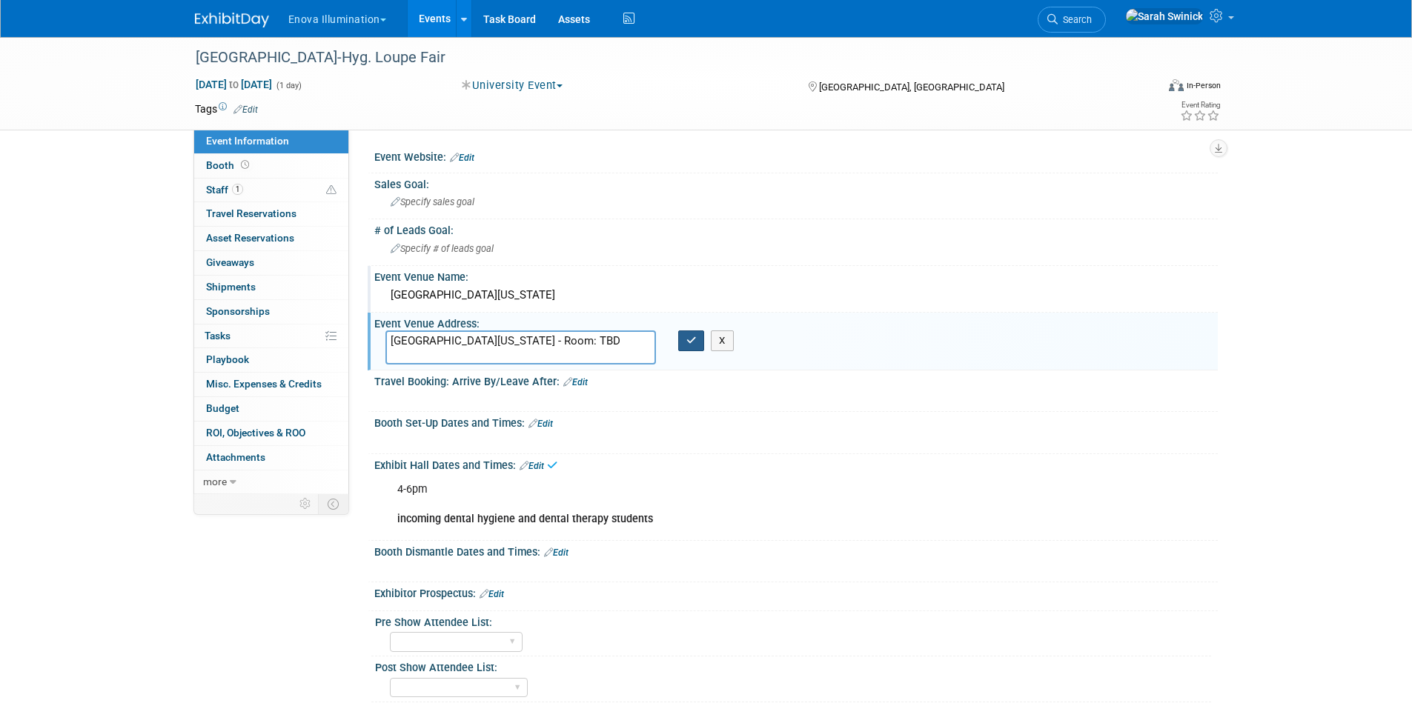
click at [699, 343] on button "button" at bounding box center [691, 341] width 27 height 21
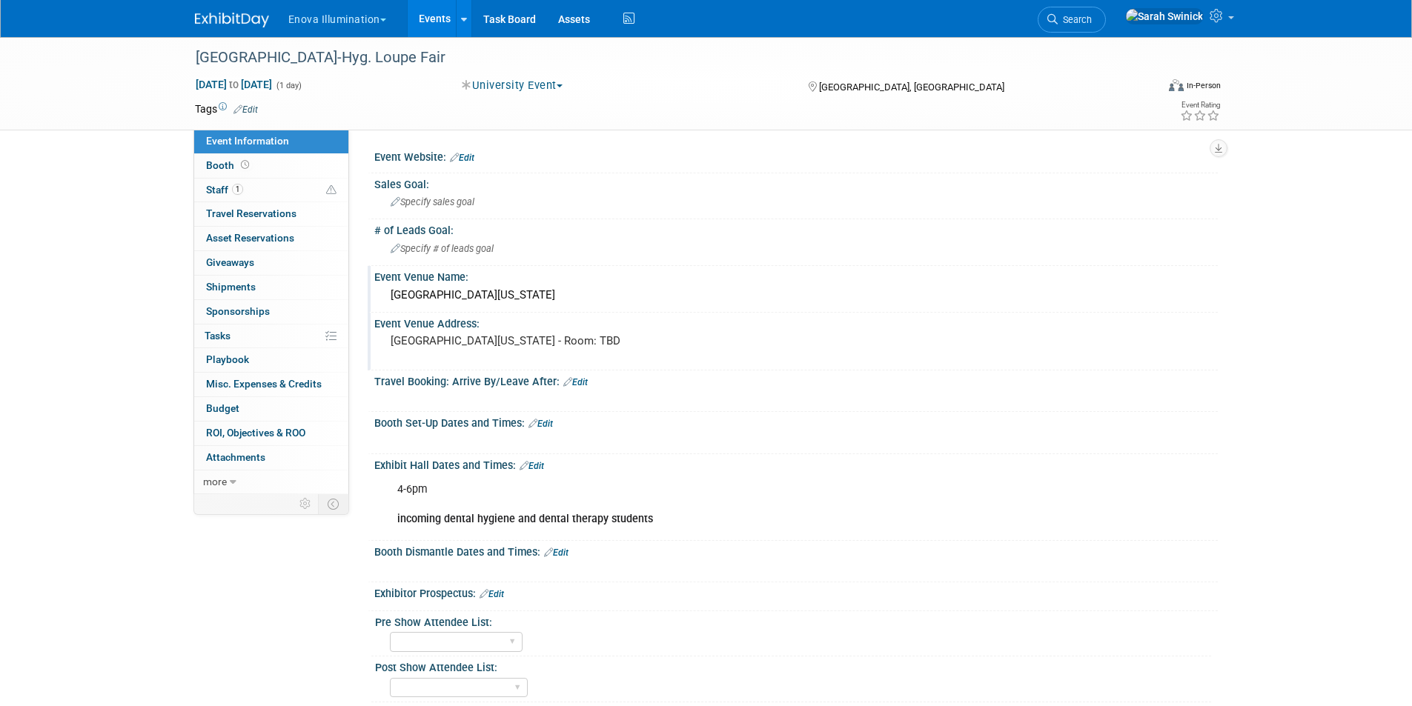
click at [228, 29] on div "Enova Illumination Choose Workspace: enova Enova Illumination Enova Illuminatio…" at bounding box center [706, 18] width 1023 height 37
click at [233, 21] on img at bounding box center [232, 20] width 74 height 15
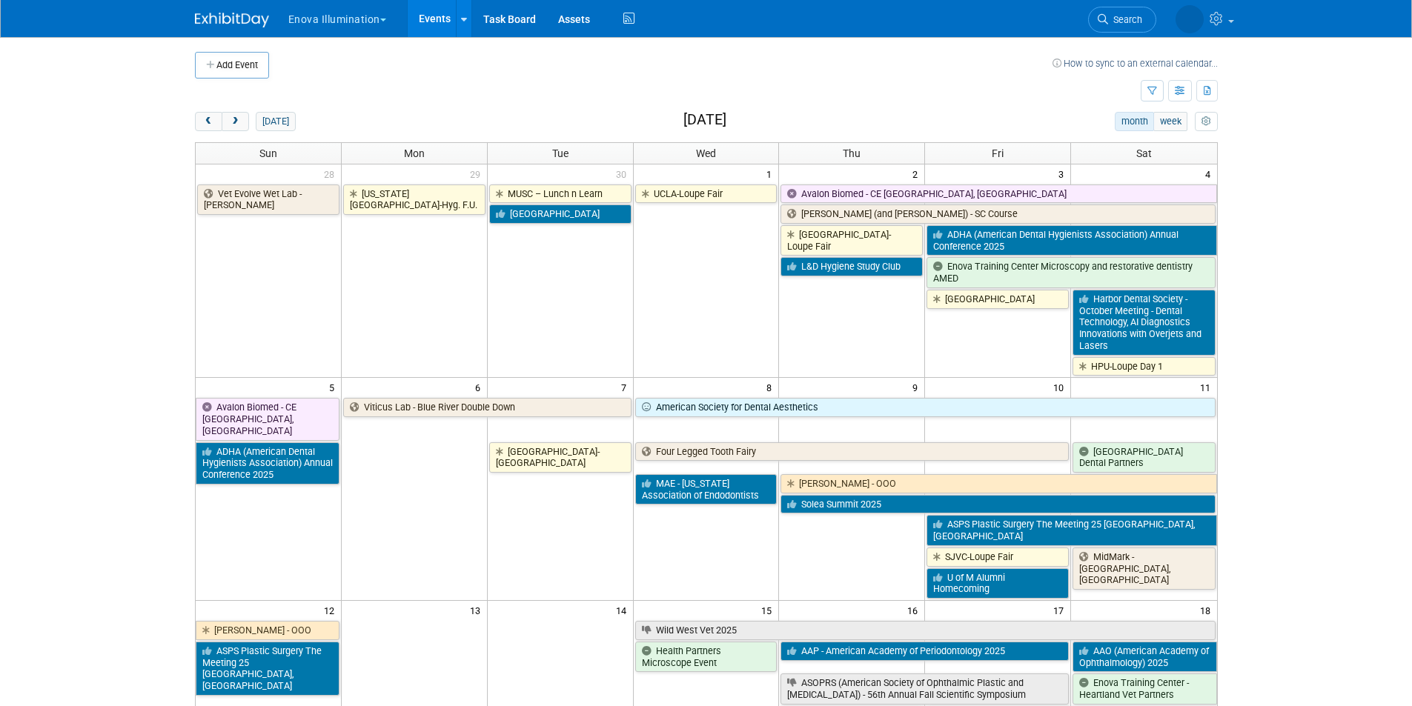
drag, startPoint x: 242, startPoint y: 120, endPoint x: 268, endPoint y: 134, distance: 30.2
click at [242, 121] on button "next" at bounding box center [235, 121] width 27 height 19
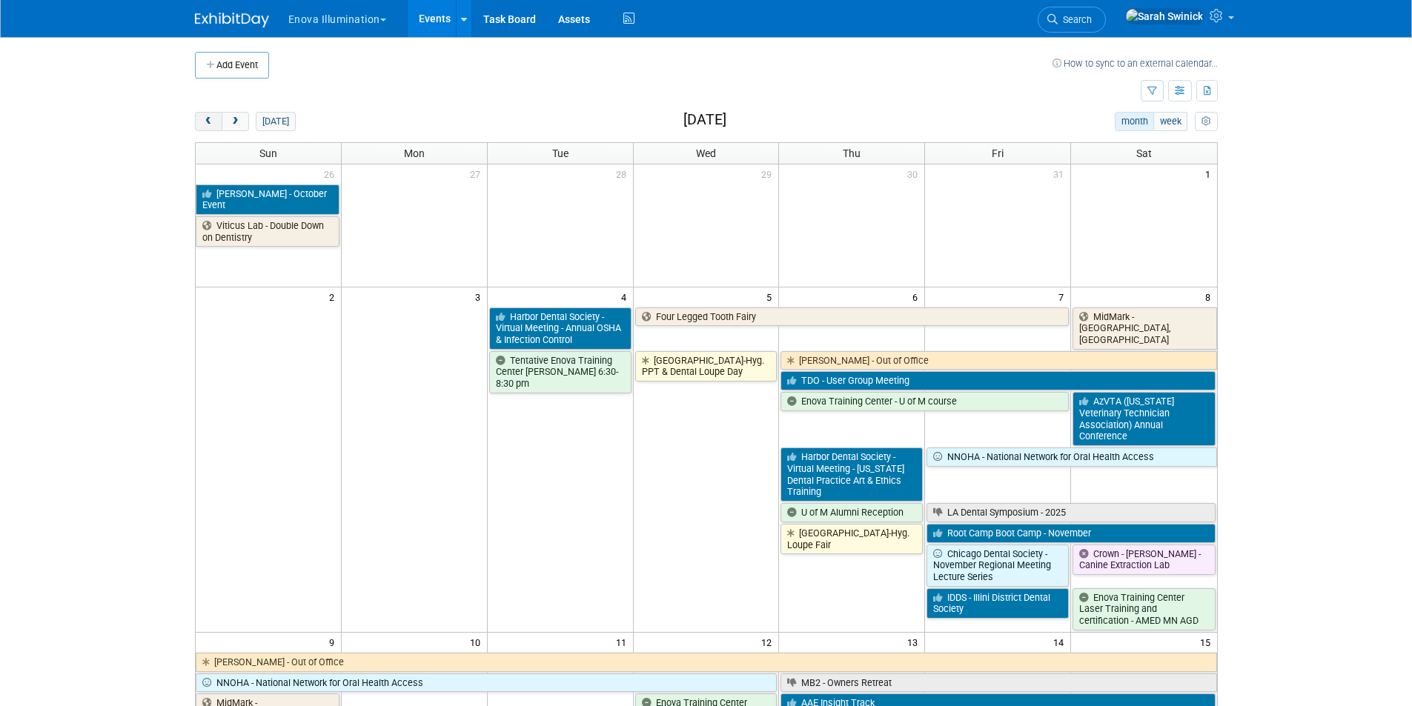
click at [202, 115] on button "prev" at bounding box center [208, 121] width 27 height 19
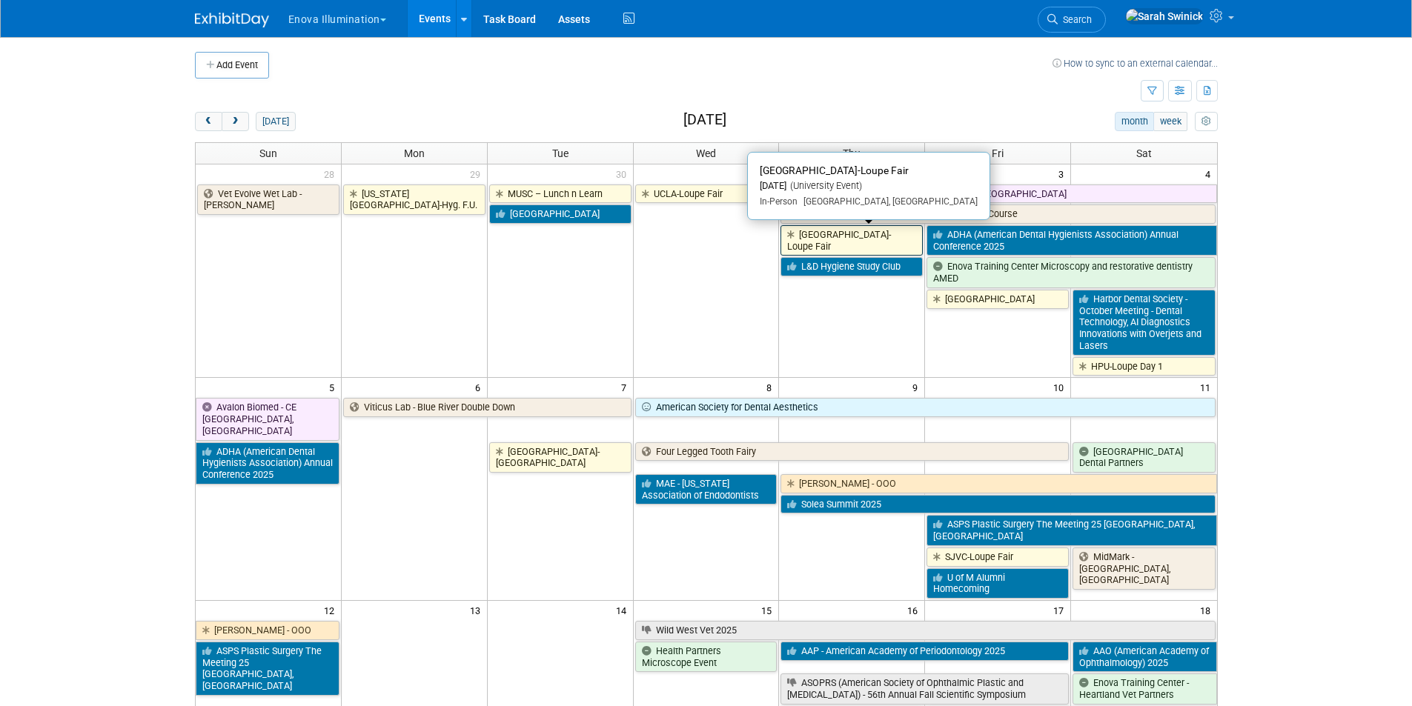
click at [837, 238] on link "[GEOGRAPHIC_DATA]-Loupe Fair" at bounding box center [851, 240] width 142 height 30
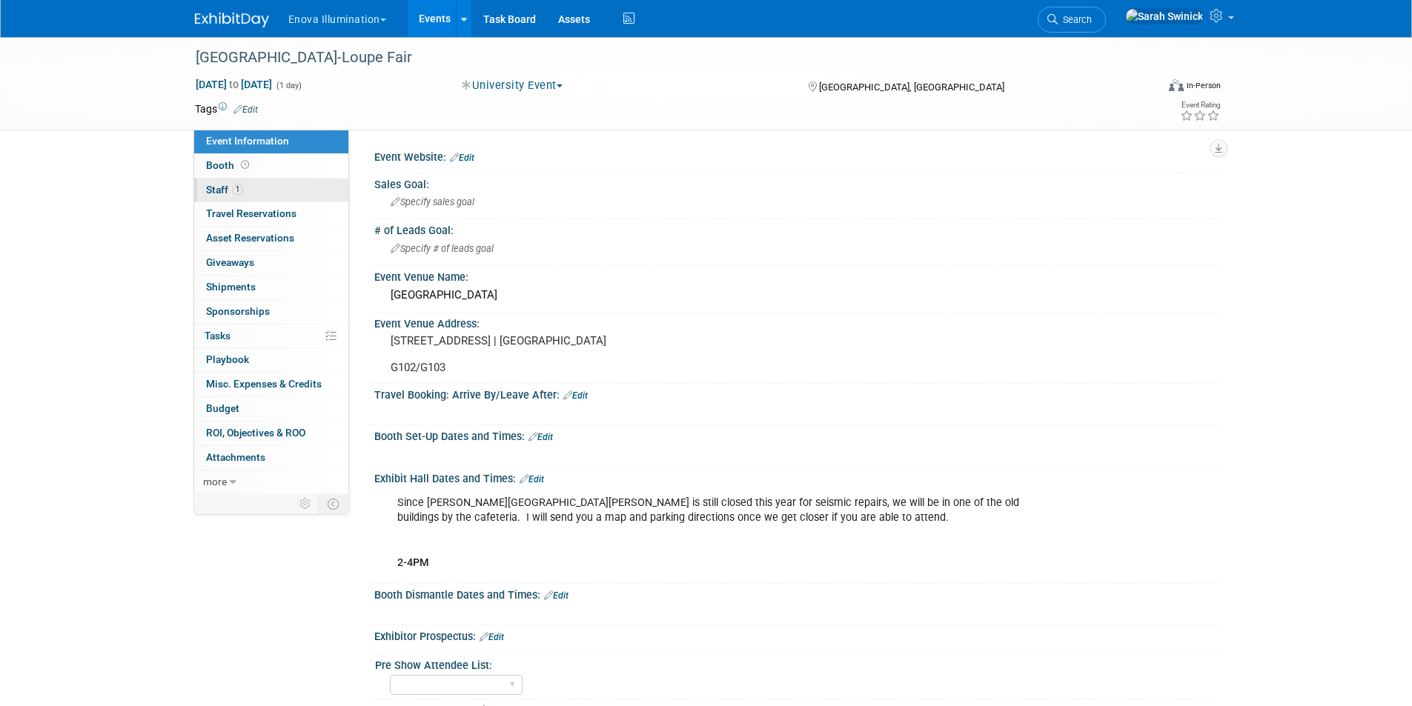
click at [298, 180] on link "1 Staff 1" at bounding box center [271, 191] width 154 height 24
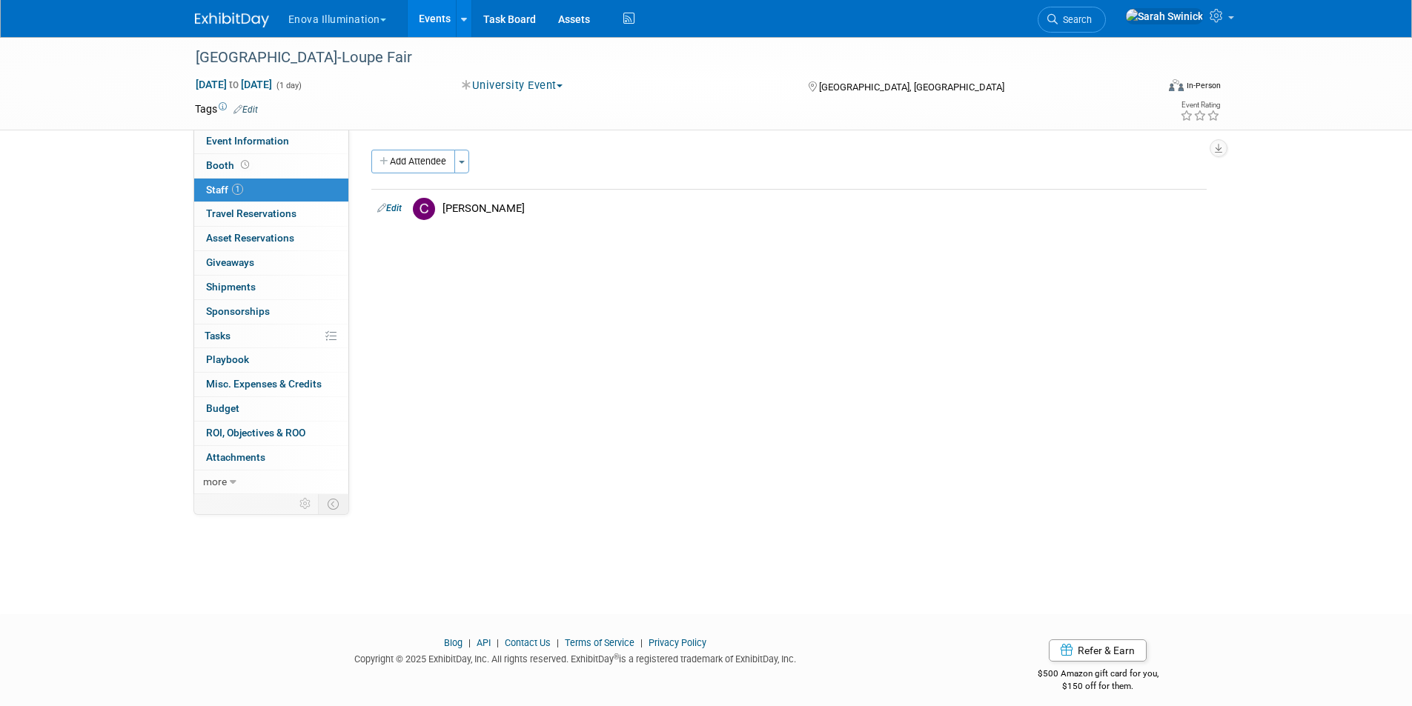
drag, startPoint x: 248, startPoint y: 22, endPoint x: 106, endPoint y: 32, distance: 142.6
click at [250, 21] on img at bounding box center [232, 20] width 74 height 15
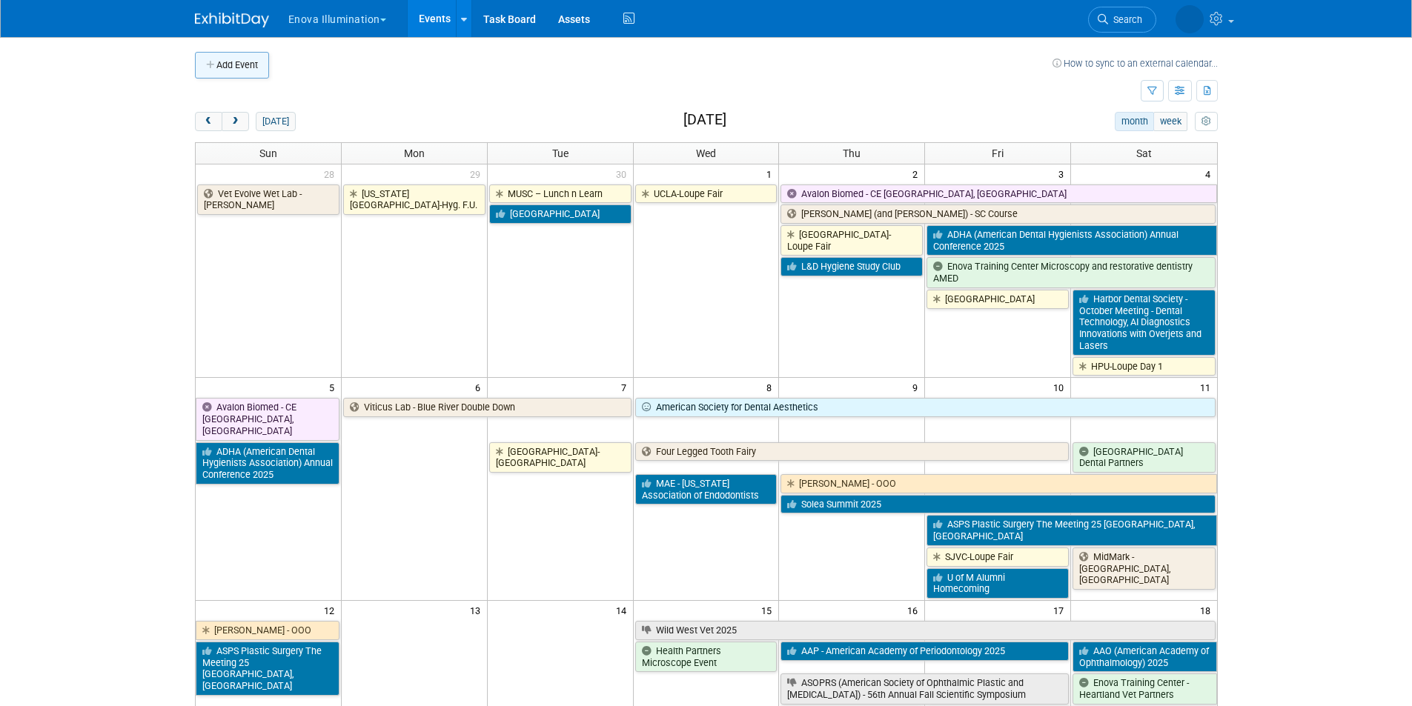
click at [260, 56] on button "Add Event" at bounding box center [232, 65] width 74 height 27
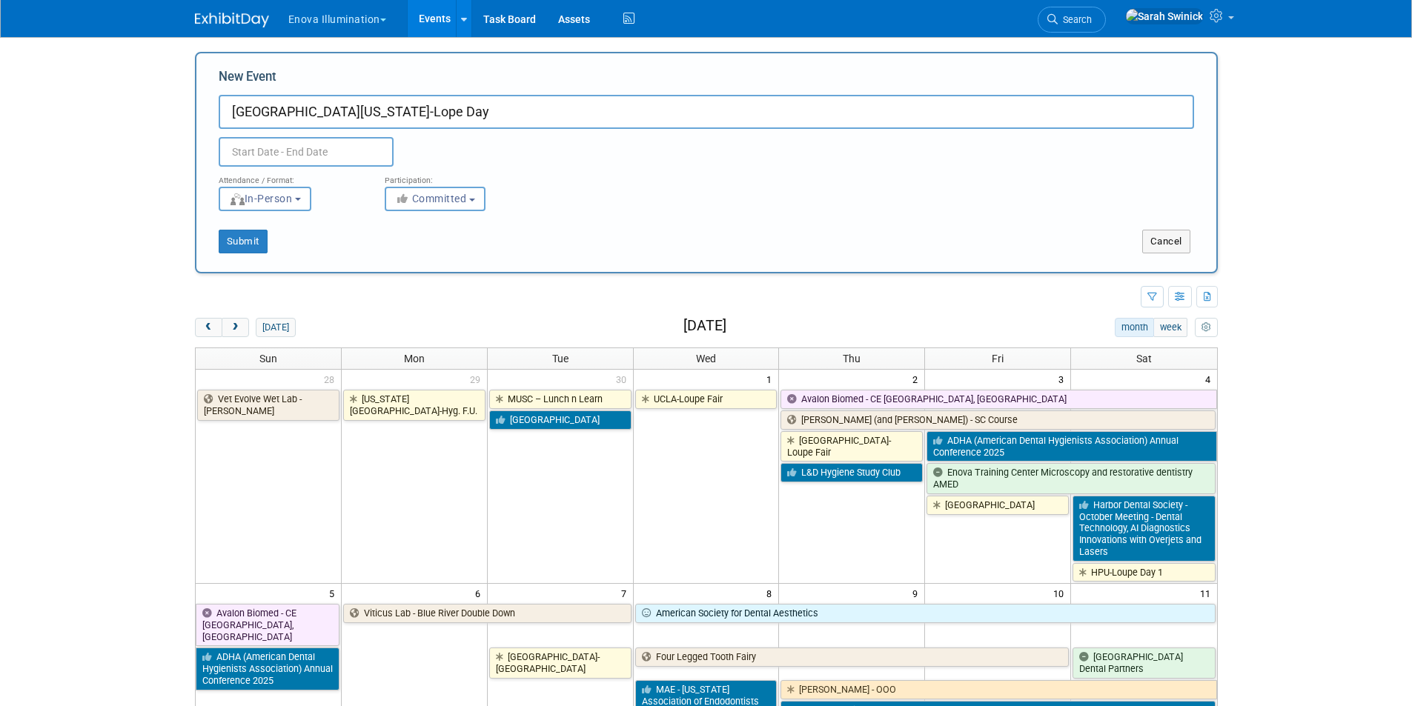
type input "[GEOGRAPHIC_DATA][US_STATE]-Lope Day"
click at [359, 153] on input "text" at bounding box center [306, 152] width 175 height 30
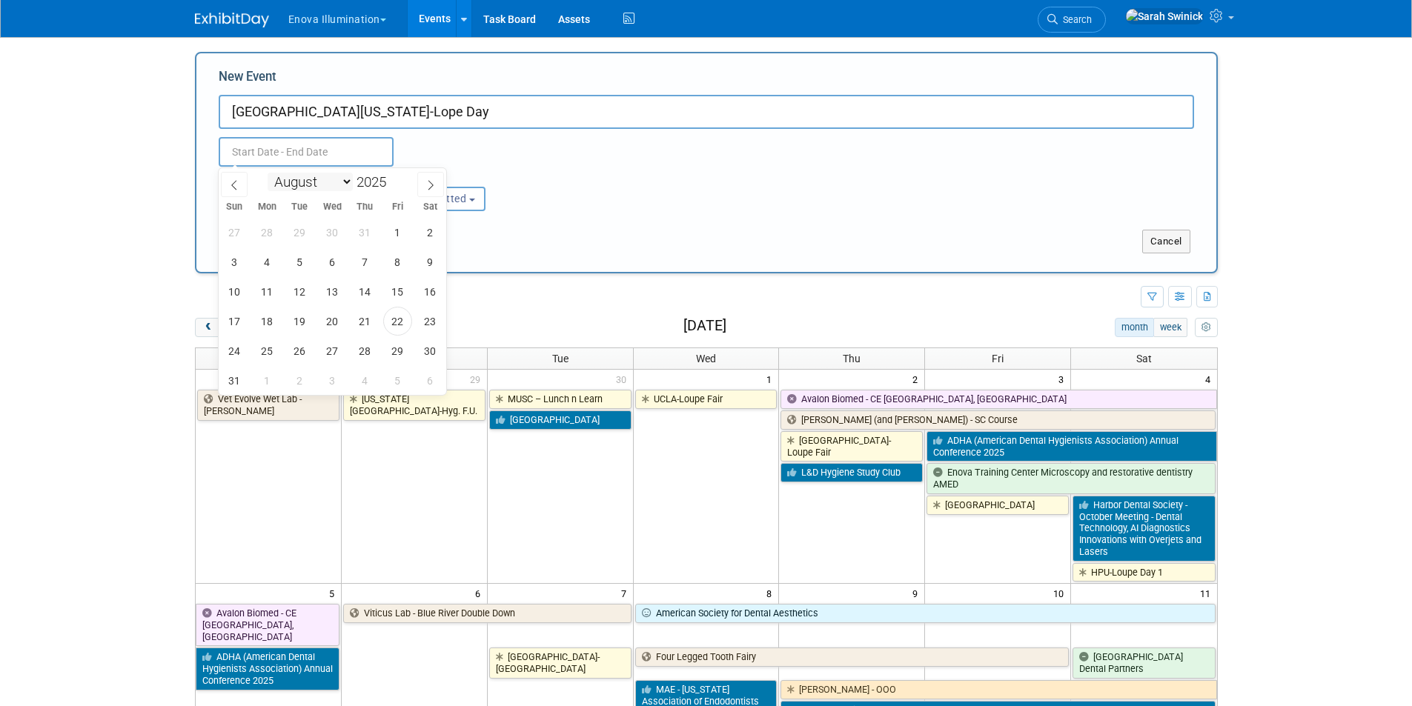
click at [322, 179] on select "January February March April May June July August September October November De…" at bounding box center [310, 182] width 85 height 19
select select "8"
click at [268, 173] on select "January February March April May June July August September October November De…" at bounding box center [310, 182] width 85 height 19
click at [368, 291] on span "18" at bounding box center [365, 291] width 29 height 29
type input "[DATE] to [DATE]"
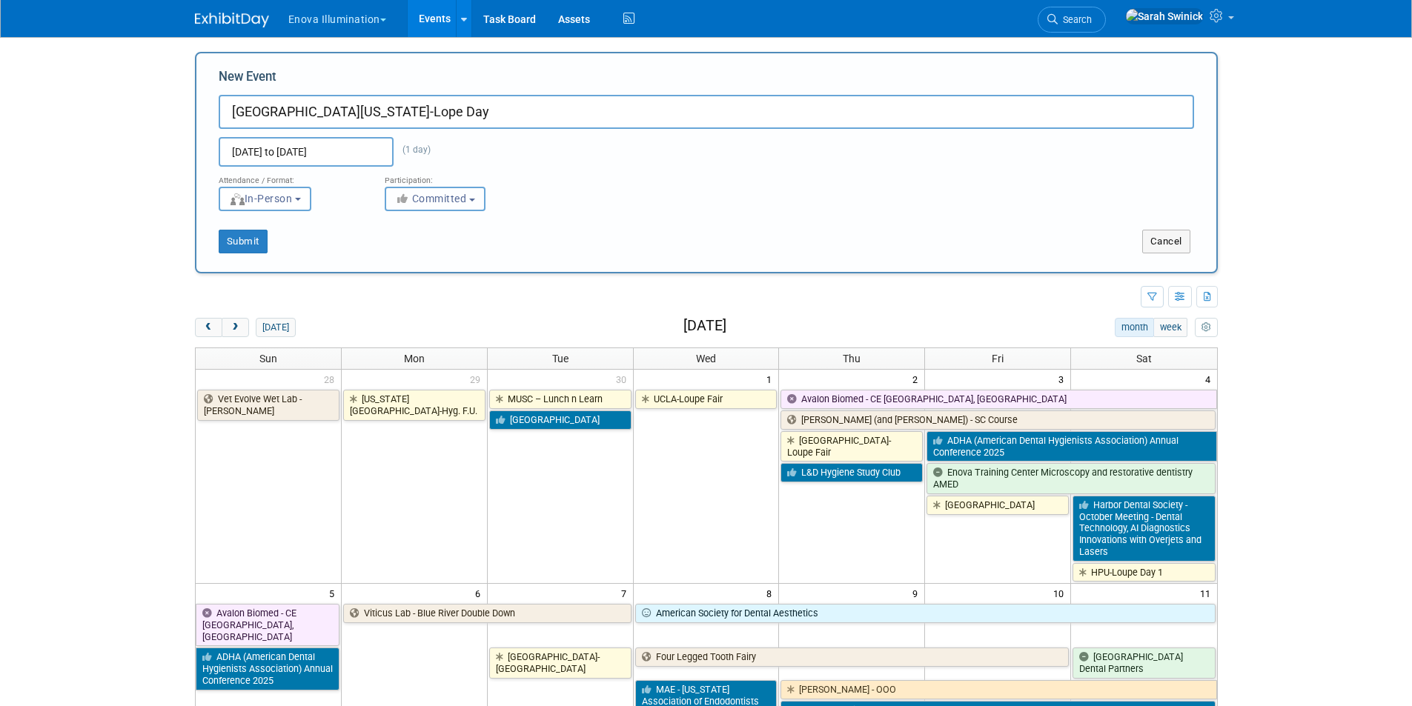
click at [417, 205] on button "Committed" at bounding box center [435, 199] width 101 height 24
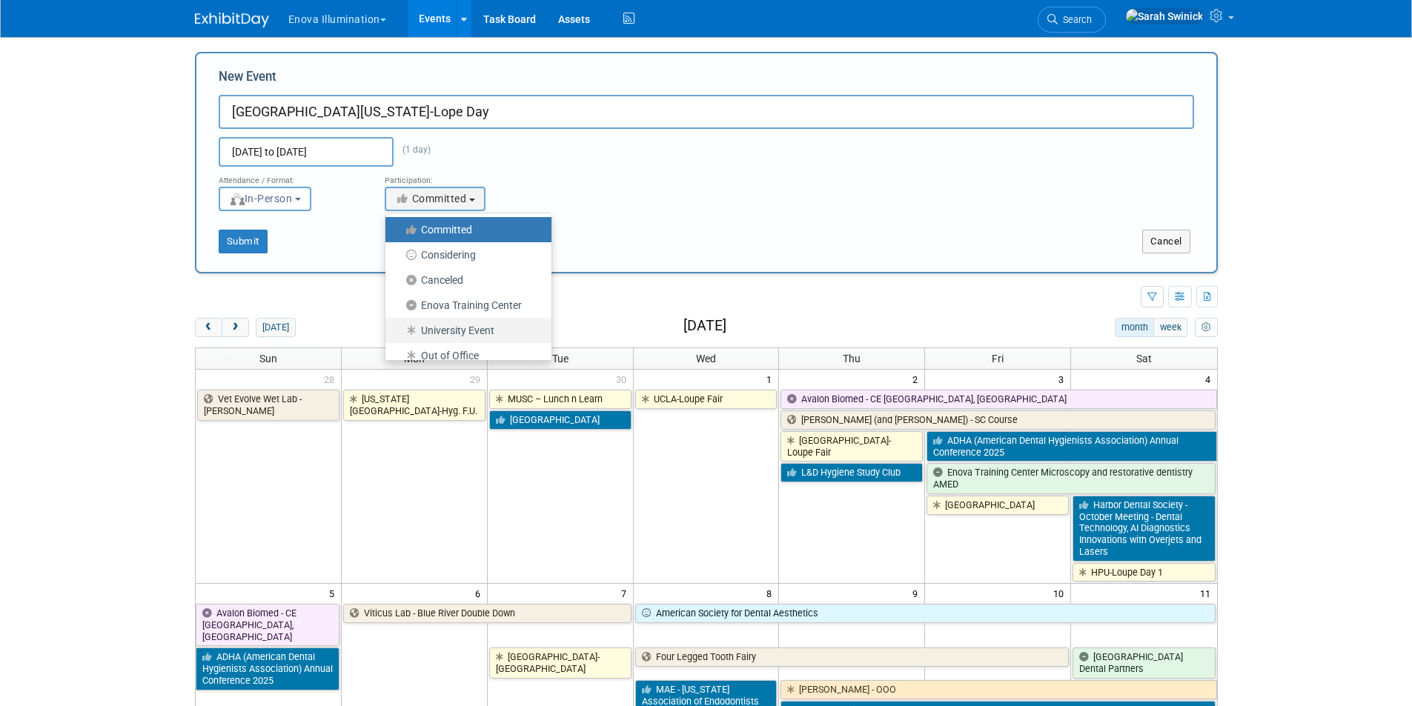
click at [417, 331] on icon at bounding box center [412, 330] width 17 height 10
click at [399, 331] on input "University Event" at bounding box center [394, 331] width 10 height 10
select select "103"
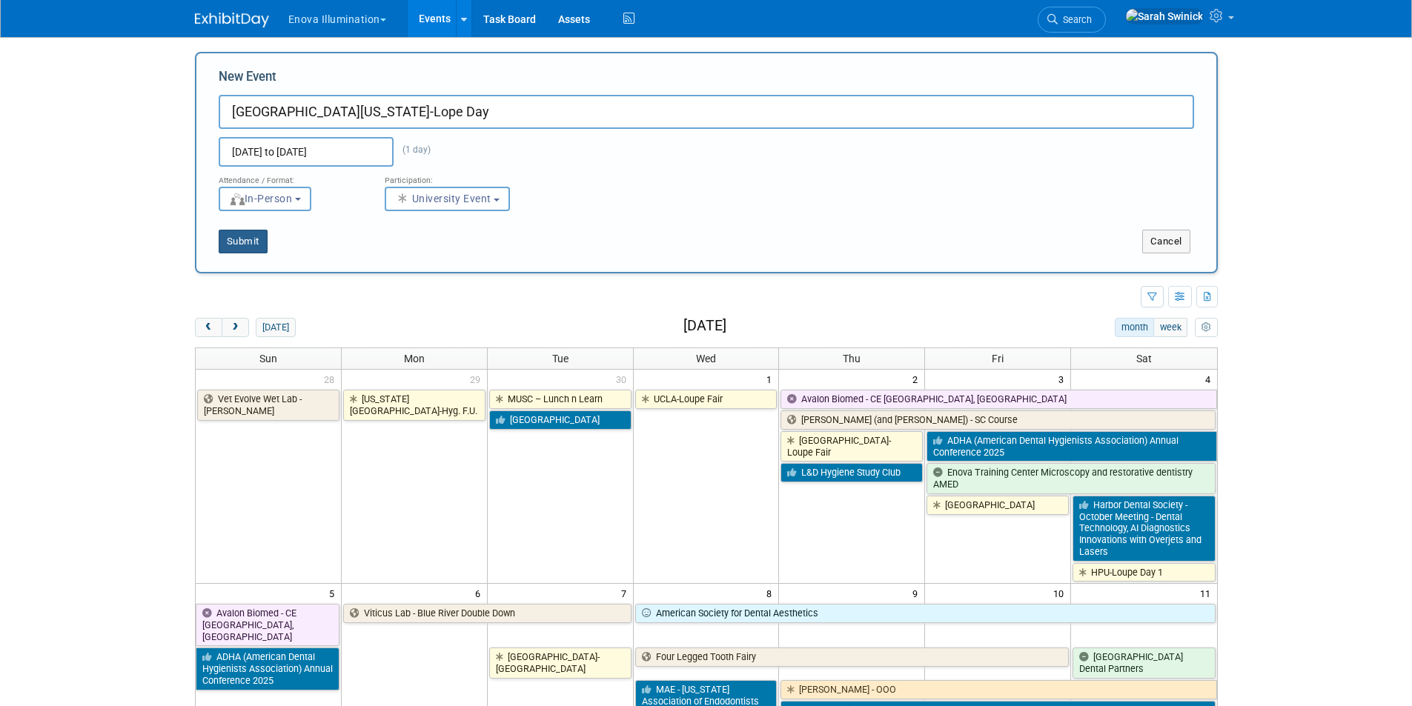
click at [231, 242] on button "Submit" at bounding box center [243, 242] width 49 height 24
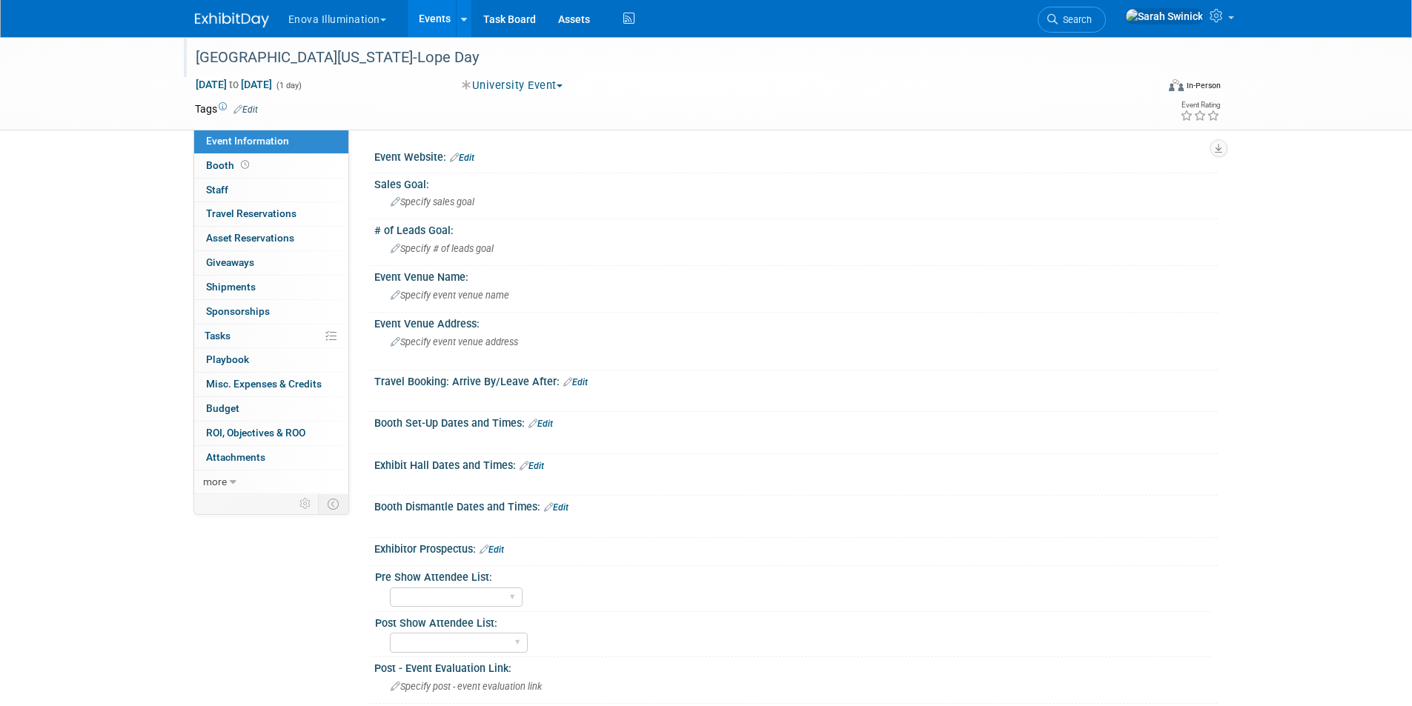
click at [305, 48] on div "Univ of Iowa-Lope Day" at bounding box center [661, 57] width 943 height 27
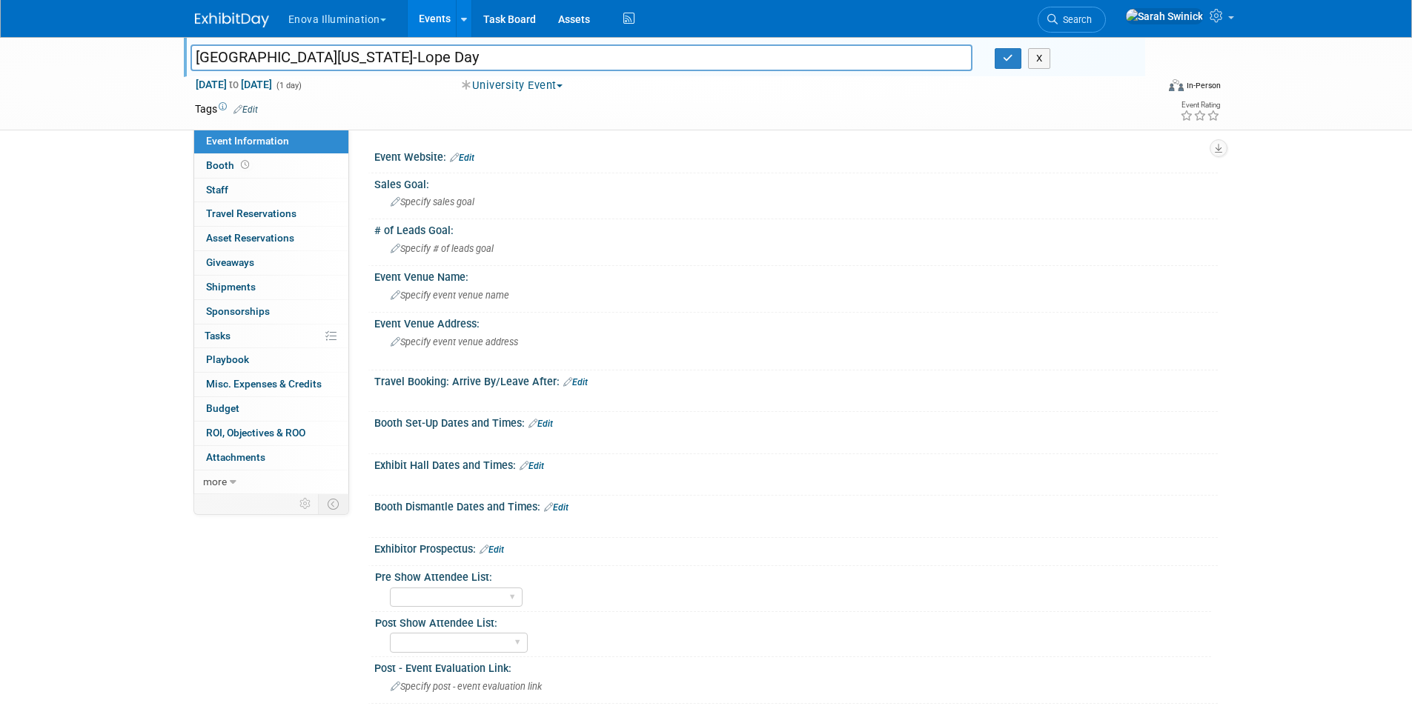
click at [298, 56] on input "Univ of Iowa-Lope Day" at bounding box center [581, 57] width 783 height 26
type input "[GEOGRAPHIC_DATA][US_STATE]-Loupe Day"
click at [1022, 62] on div "X" at bounding box center [1064, 58] width 139 height 21
click at [1004, 50] on button "button" at bounding box center [1008, 58] width 27 height 21
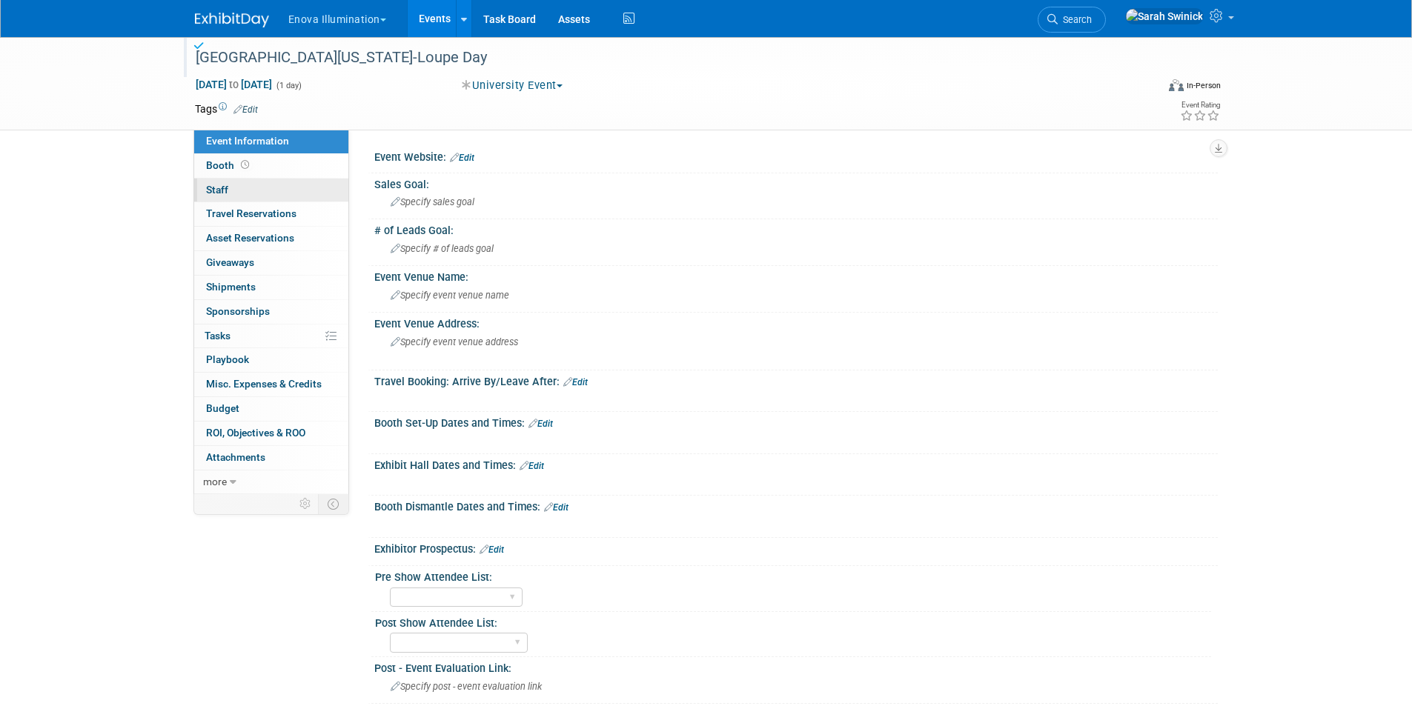
click at [310, 193] on link "0 Staff 0" at bounding box center [271, 191] width 154 height 24
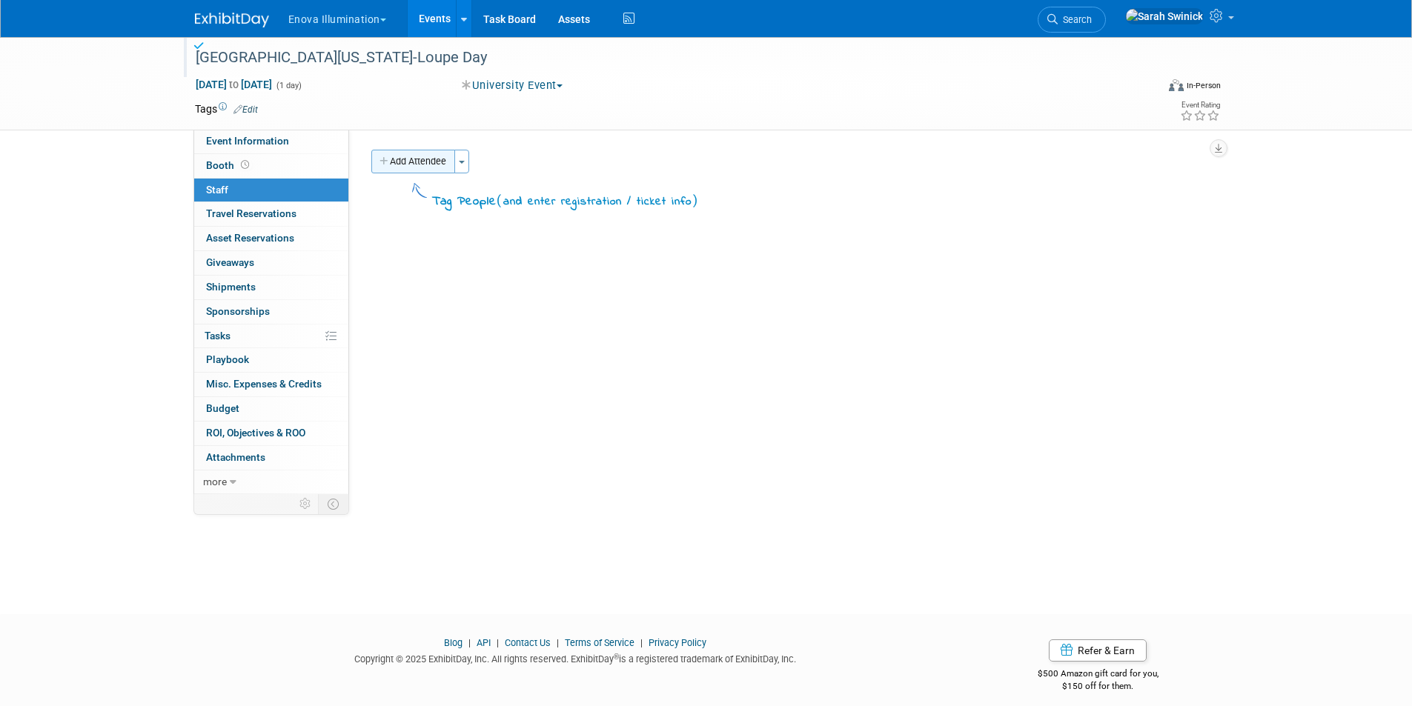
click at [402, 160] on button "Add Attendee" at bounding box center [413, 162] width 84 height 24
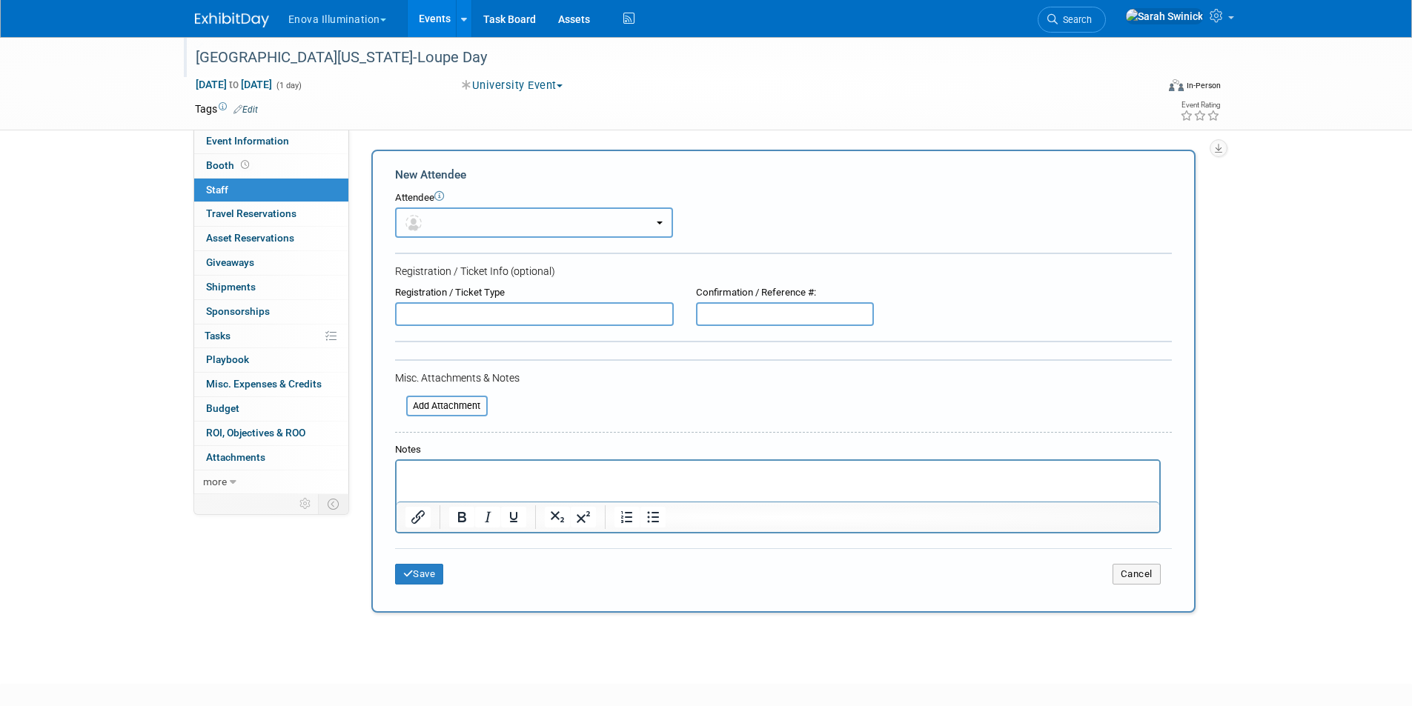
drag, startPoint x: 425, startPoint y: 226, endPoint x: 433, endPoint y: 248, distance: 23.4
click at [425, 228] on span "button" at bounding box center [415, 222] width 21 height 12
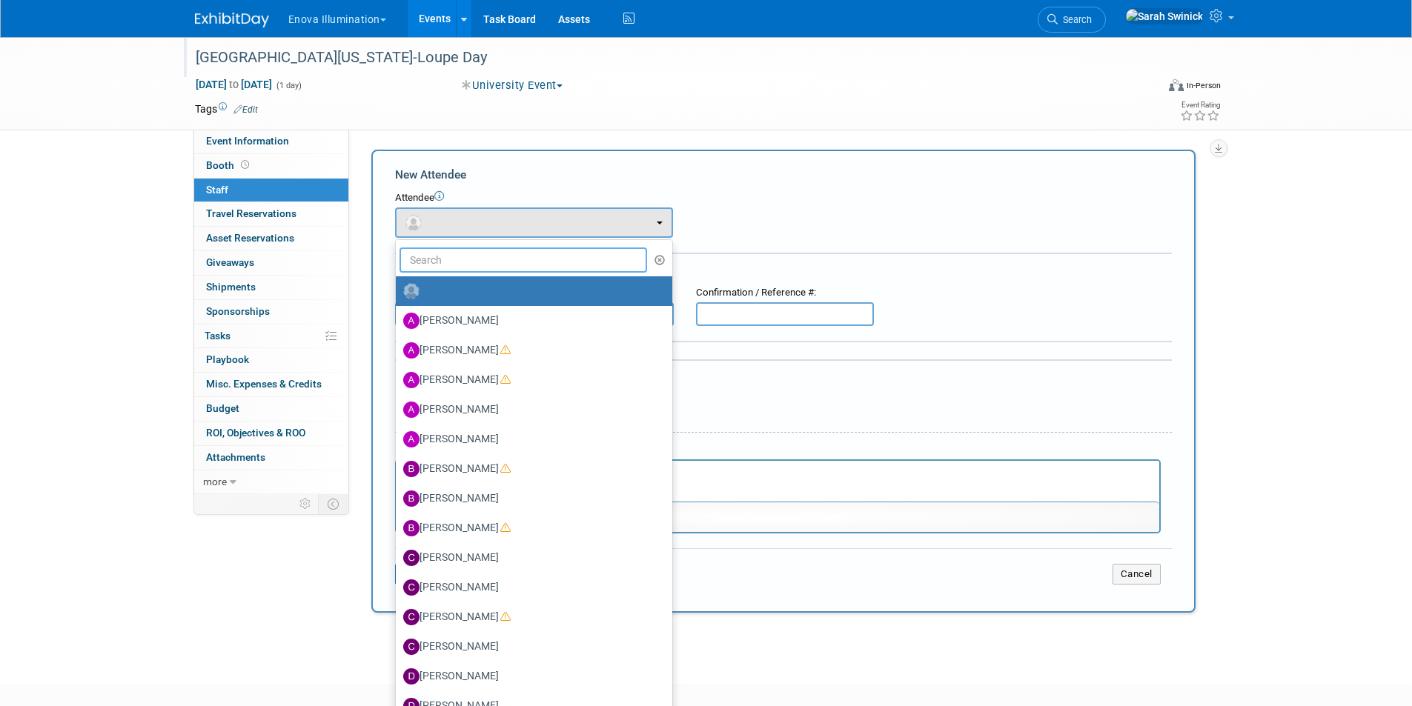
click at [441, 260] on input "text" at bounding box center [523, 260] width 248 height 25
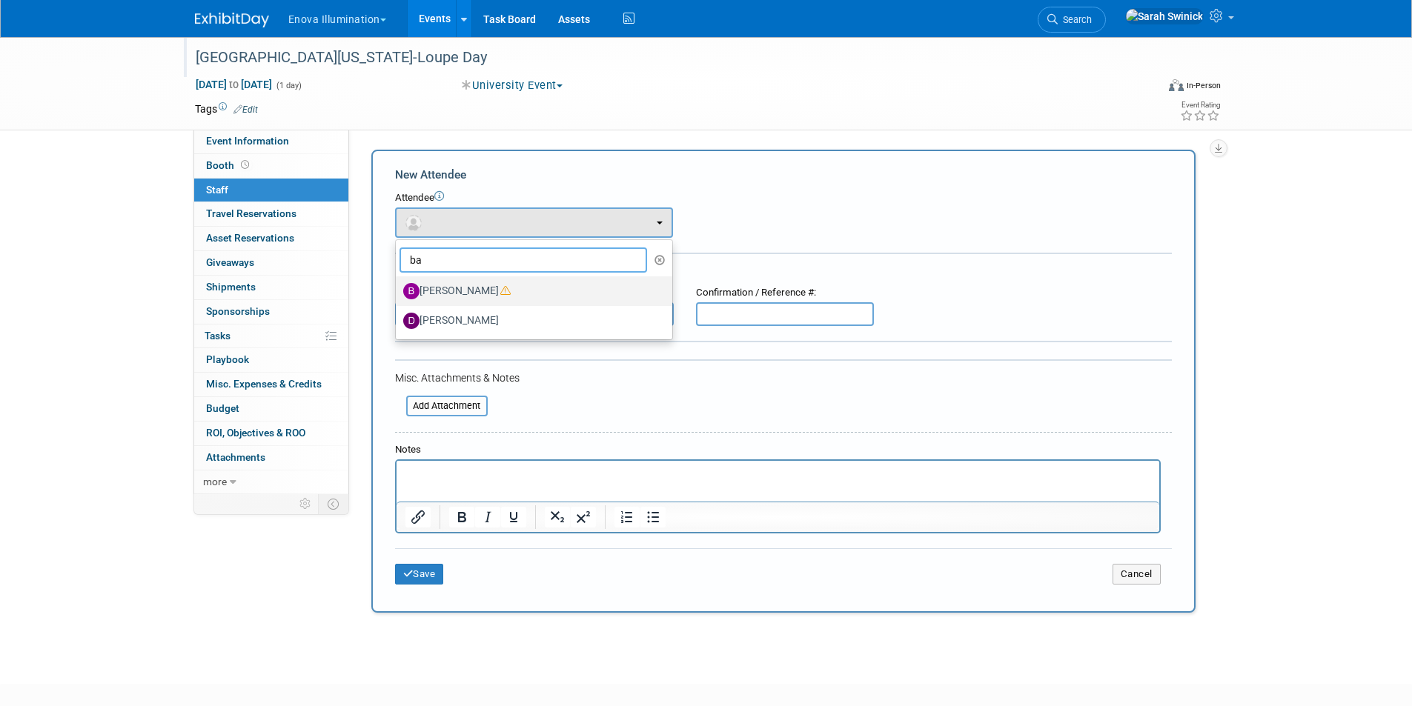
type input "ba"
click at [459, 287] on label "Bailey Green" at bounding box center [530, 291] width 254 height 24
click at [398, 287] on input "Bailey Green" at bounding box center [393, 290] width 10 height 10
select select "29f256f5-ef74-4486-9c3b-d7dae2fe89eb"
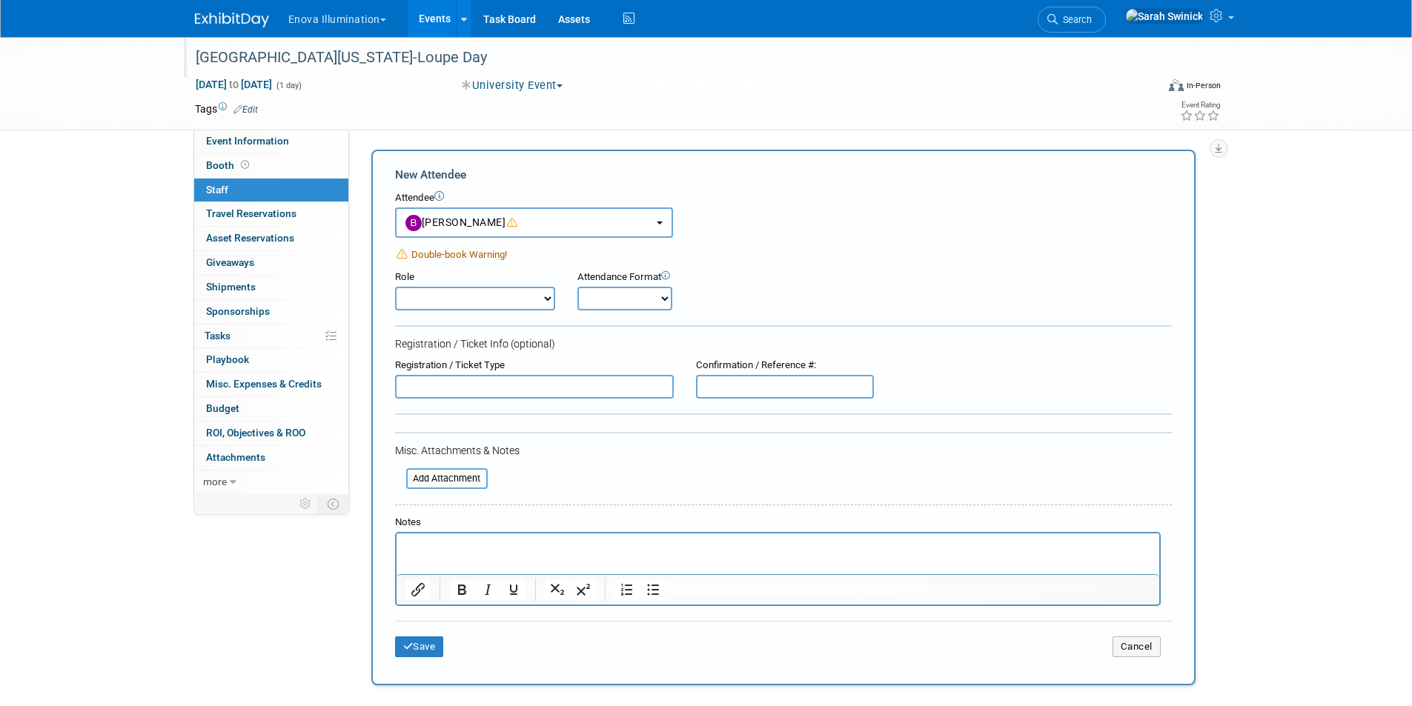
click at [426, 658] on div "Save Cancel" at bounding box center [783, 644] width 777 height 47
click at [427, 654] on button "Save" at bounding box center [419, 647] width 49 height 21
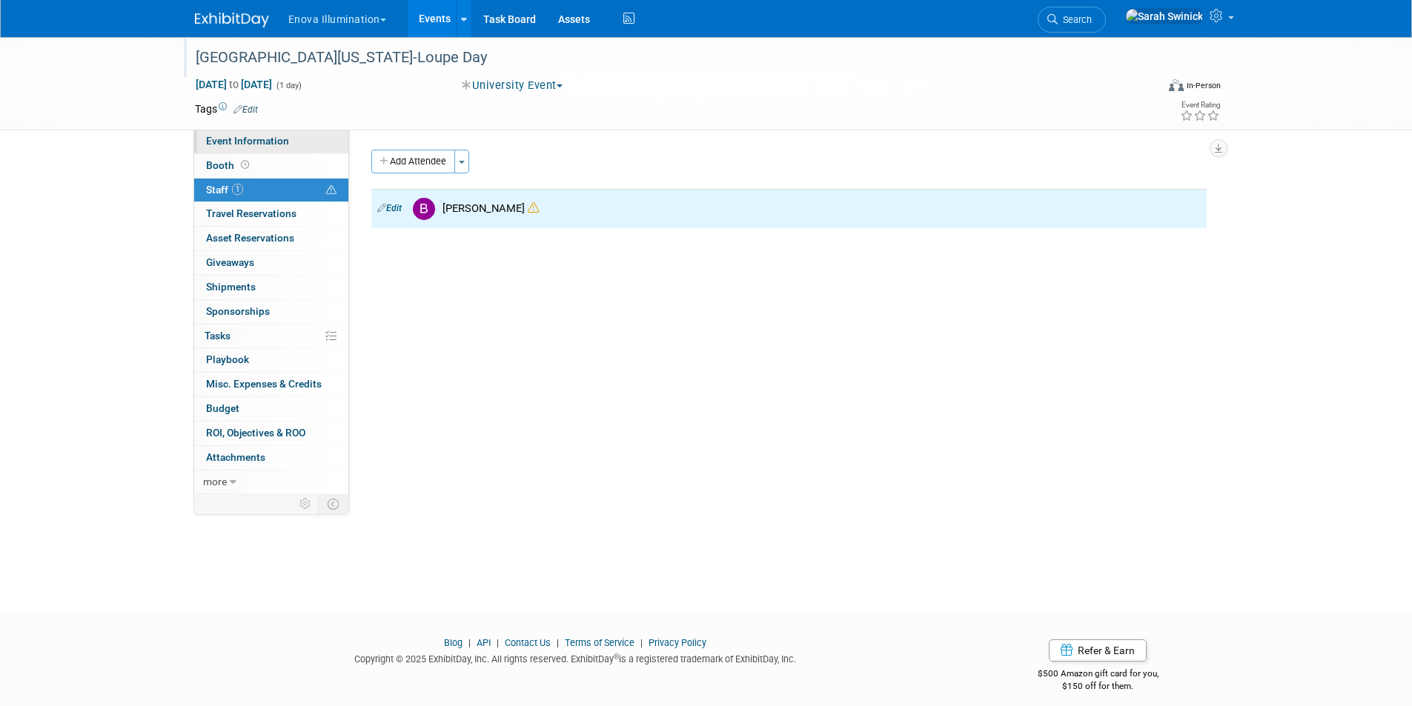
click at [251, 148] on link "Event Information" at bounding box center [271, 142] width 154 height 24
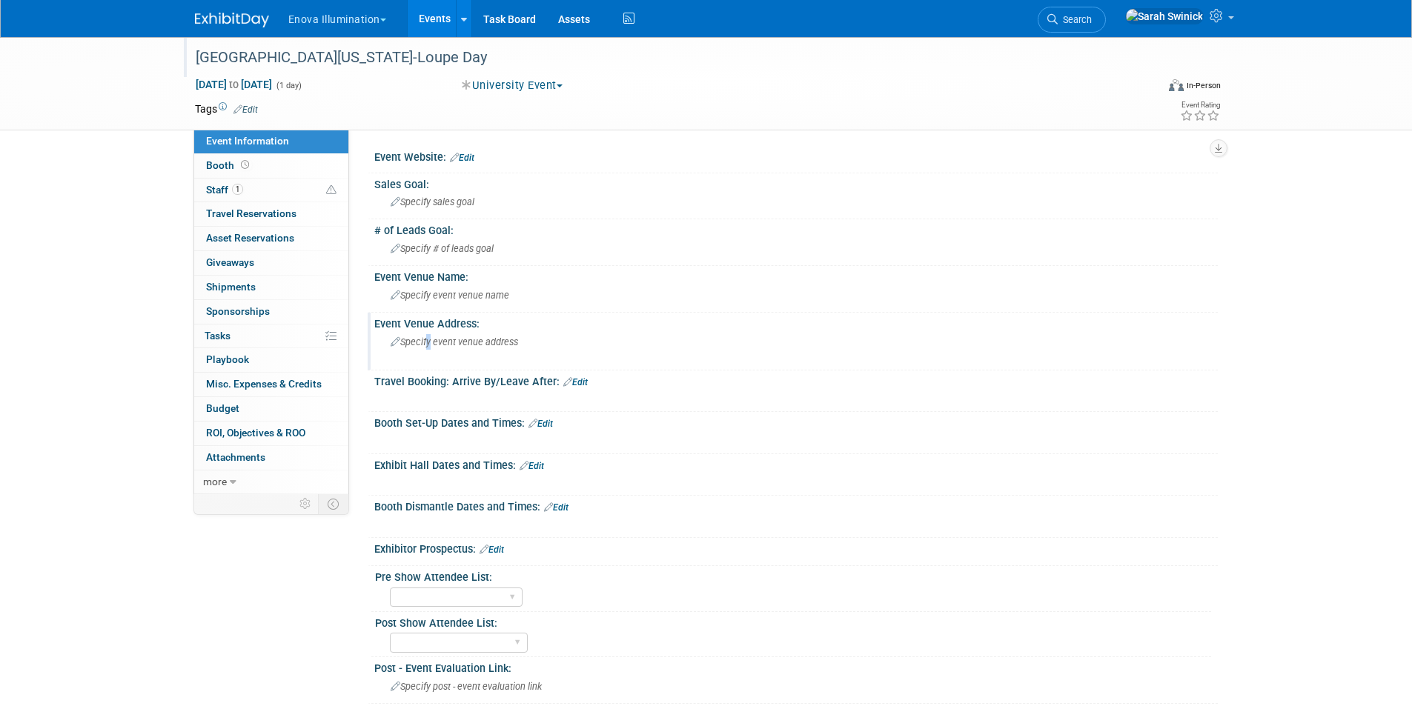
click at [427, 336] on div "Specify event venue address" at bounding box center [549, 348] width 329 height 34
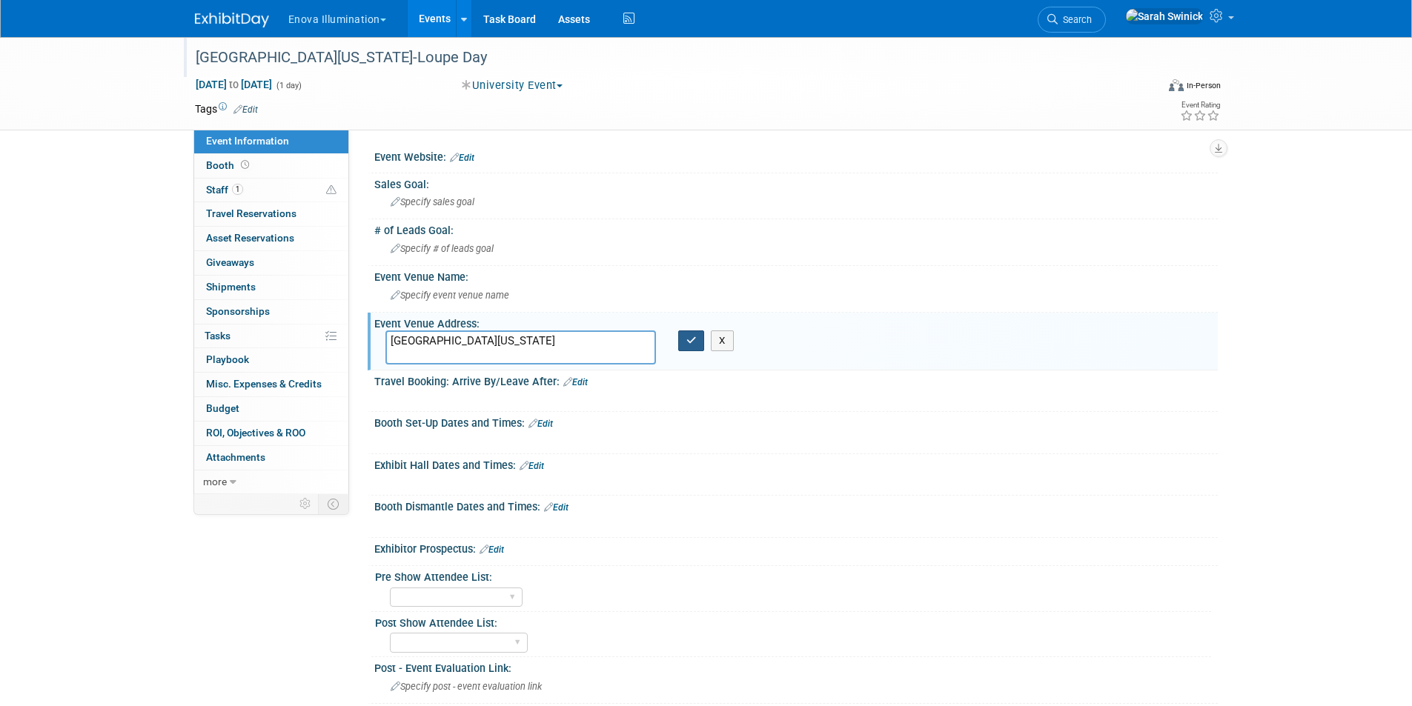
type textarea "Univ of Iowa"
click at [683, 350] on button "button" at bounding box center [691, 341] width 27 height 21
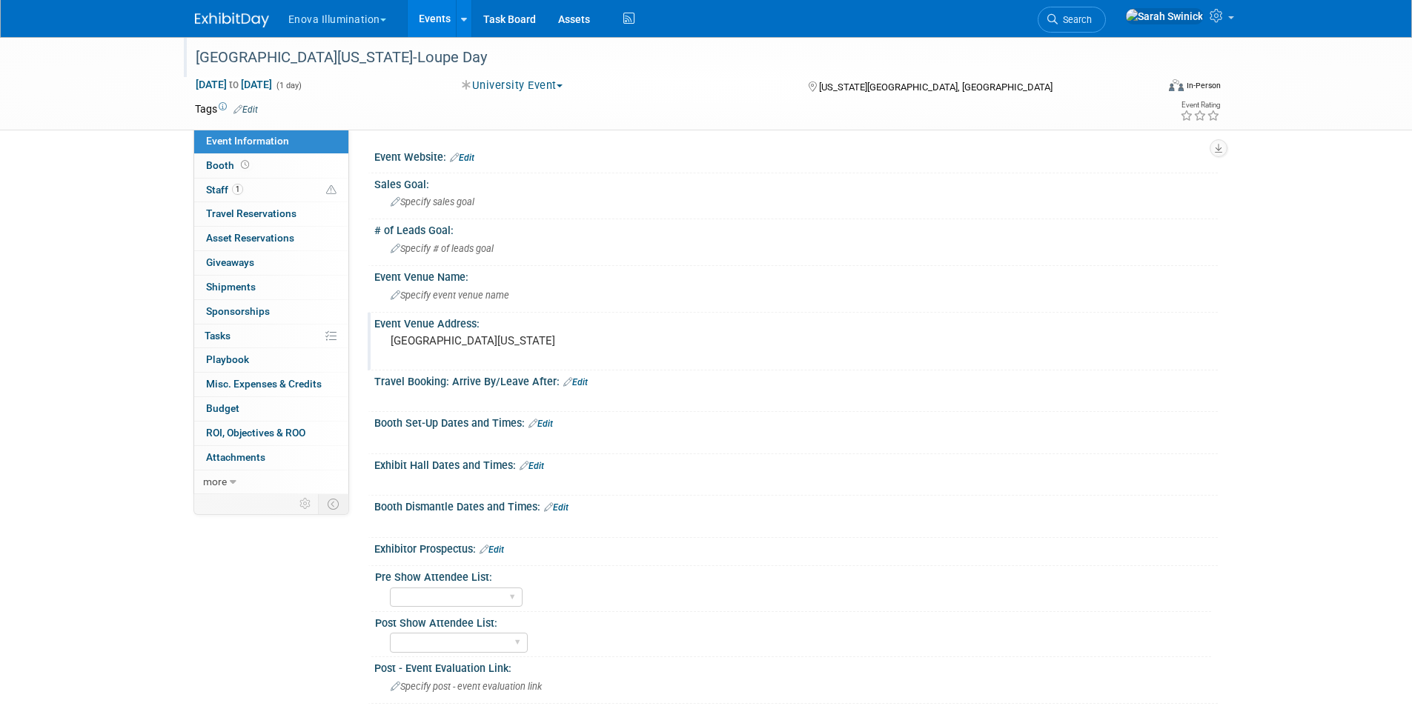
click at [419, 351] on div "Univ of Iowa" at bounding box center [549, 348] width 329 height 34
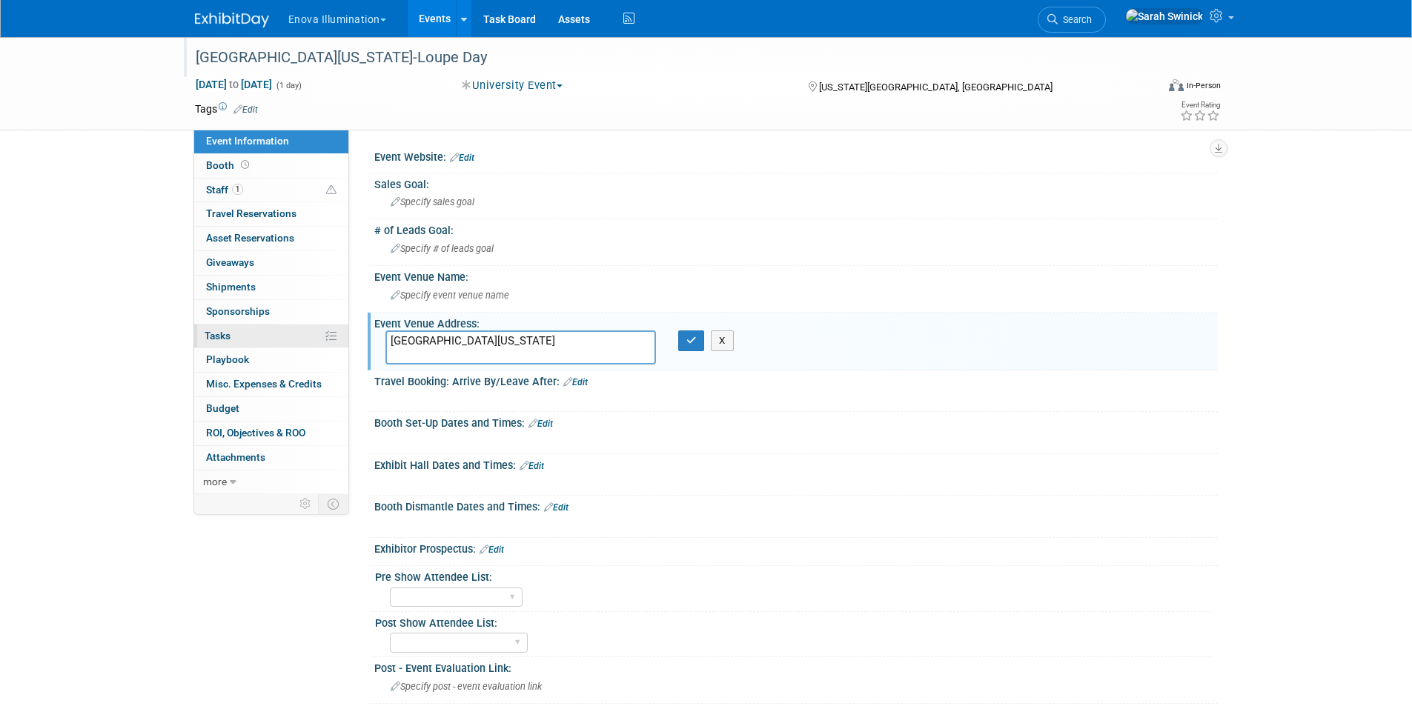
drag, startPoint x: 408, startPoint y: 341, endPoint x: 271, endPoint y: 331, distance: 136.8
click at [271, 331] on div "Event Information Event Info Booth Booth 1 Staff 1 Staff 0 Travel Reservations …" at bounding box center [706, 405] width 1045 height 737
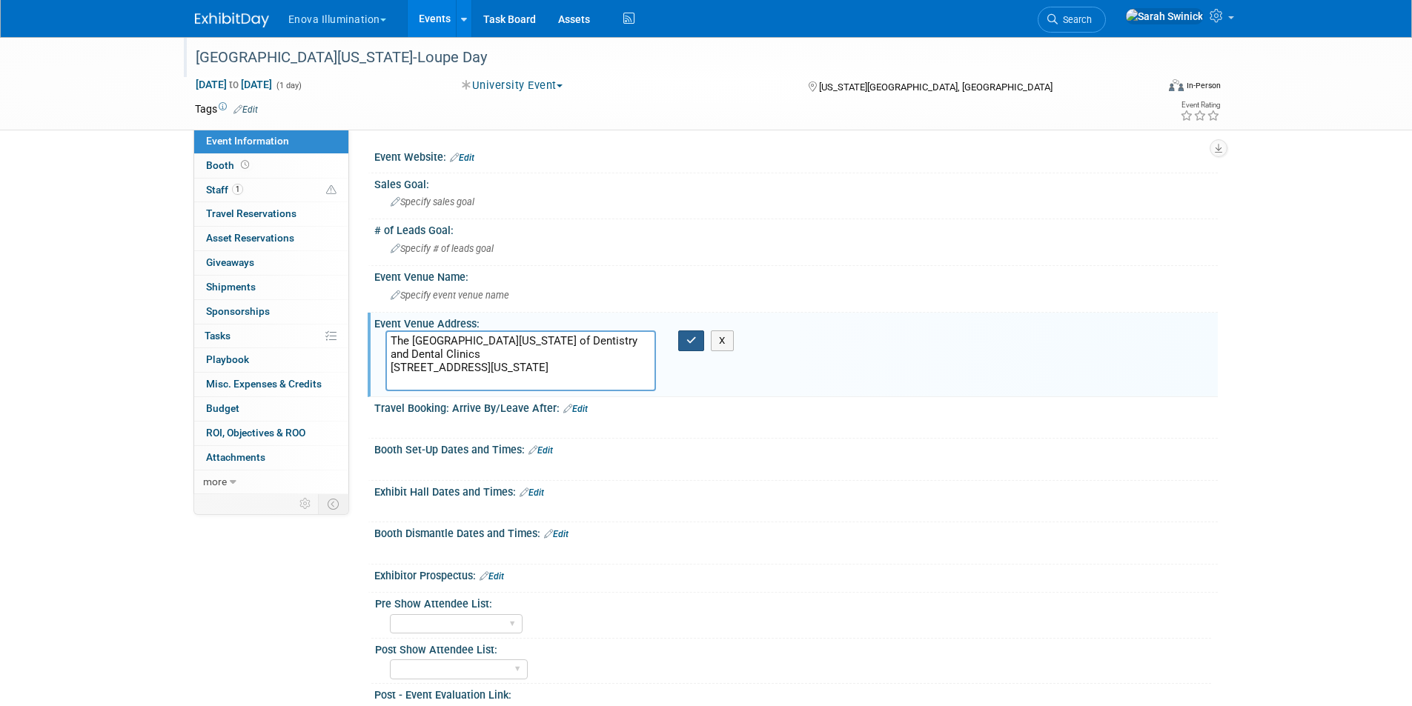
type textarea "The University of Iowa College of Dentistry and Dental Clinics 311 Dental Scien…"
click at [690, 336] on icon "button" at bounding box center [691, 341] width 10 height 10
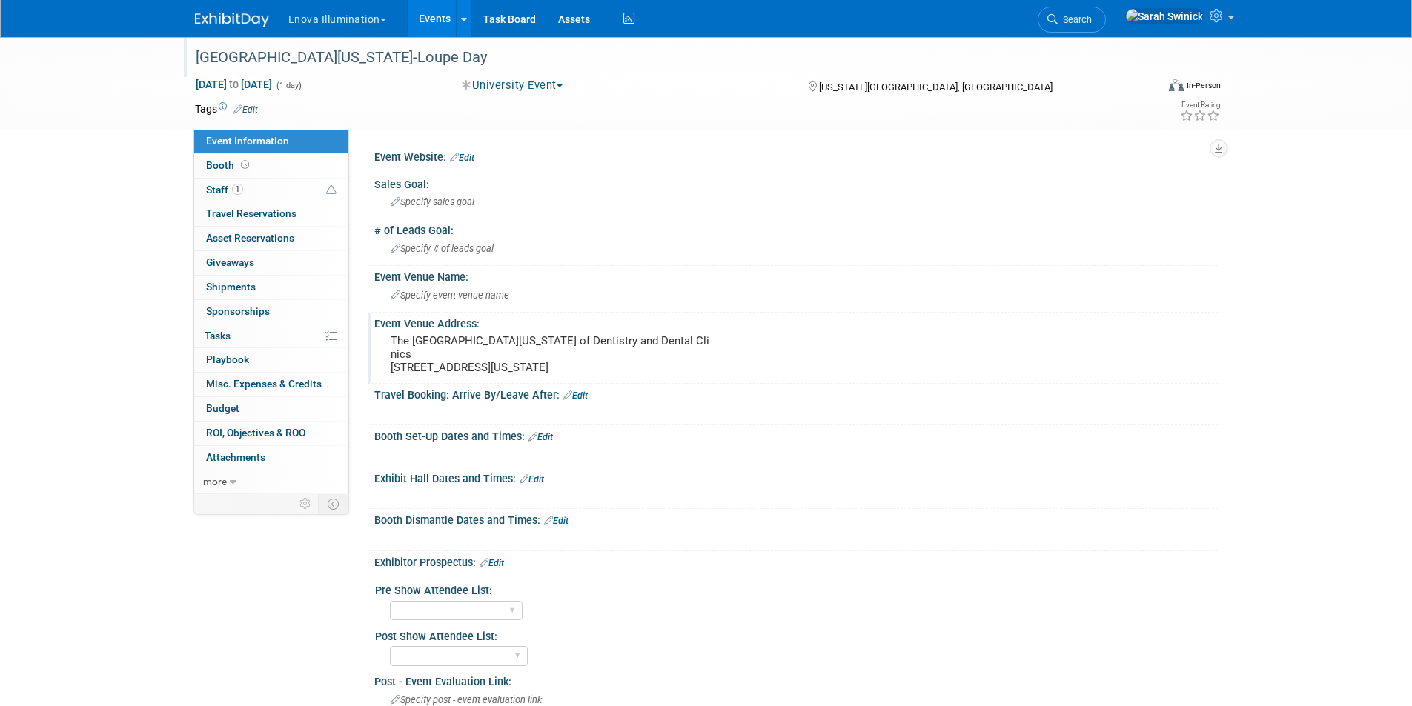
click at [542, 480] on link "Edit" at bounding box center [532, 479] width 24 height 10
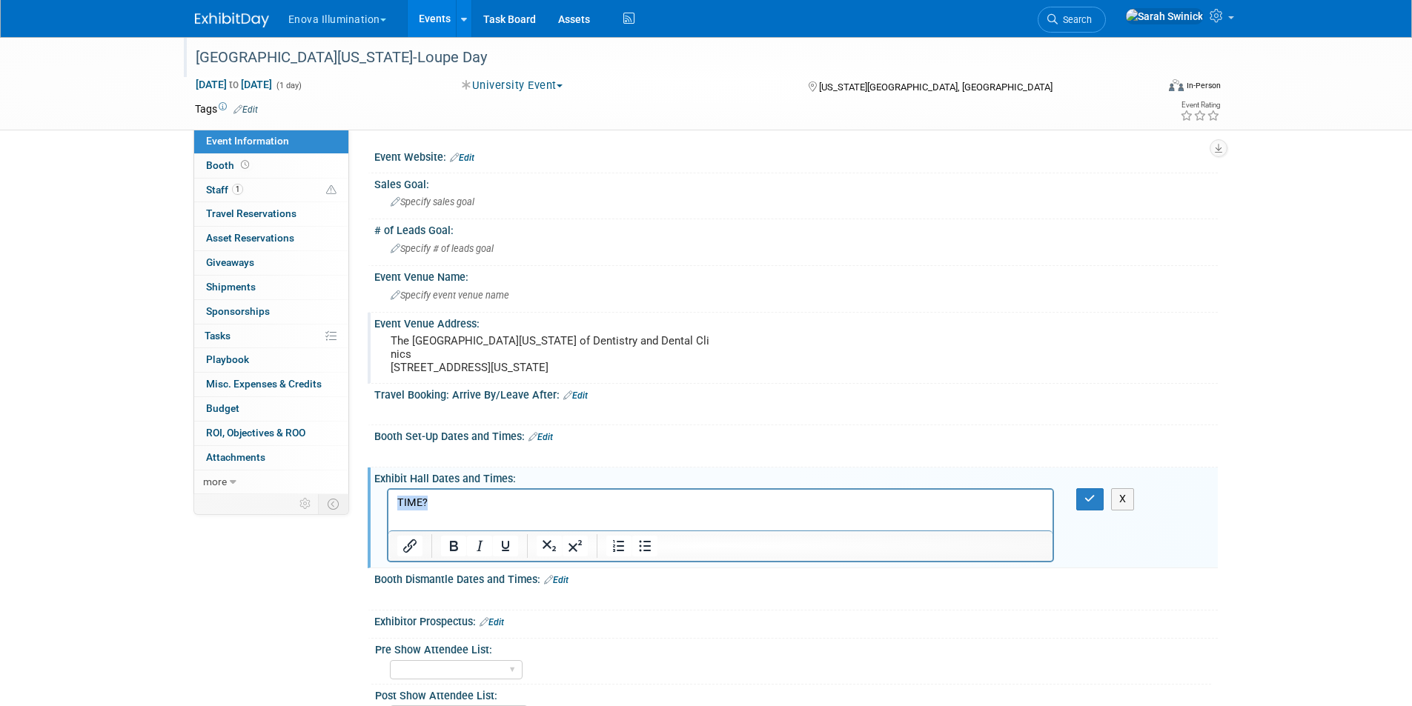
click at [388, 501] on html "TIME?" at bounding box center [720, 500] width 665 height 21
click at [403, 511] on html "TIME?" at bounding box center [720, 500] width 665 height 21
drag, startPoint x: 421, startPoint y: 494, endPoint x: 417, endPoint y: 500, distance: 7.6
click at [421, 494] on html "TIME?" at bounding box center [720, 500] width 665 height 21
click at [1095, 500] on icon "button" at bounding box center [1089, 499] width 11 height 10
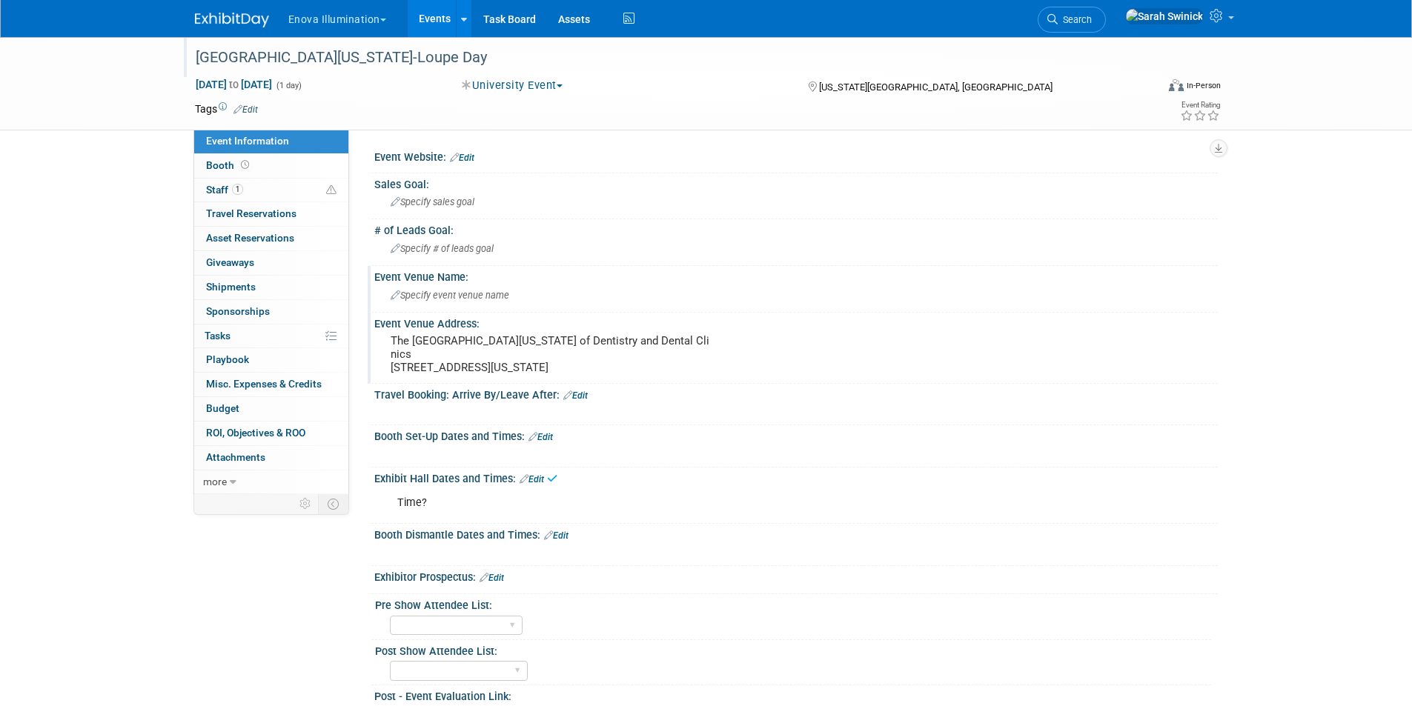
click at [434, 308] on div "Specify event venue name" at bounding box center [795, 296] width 843 height 24
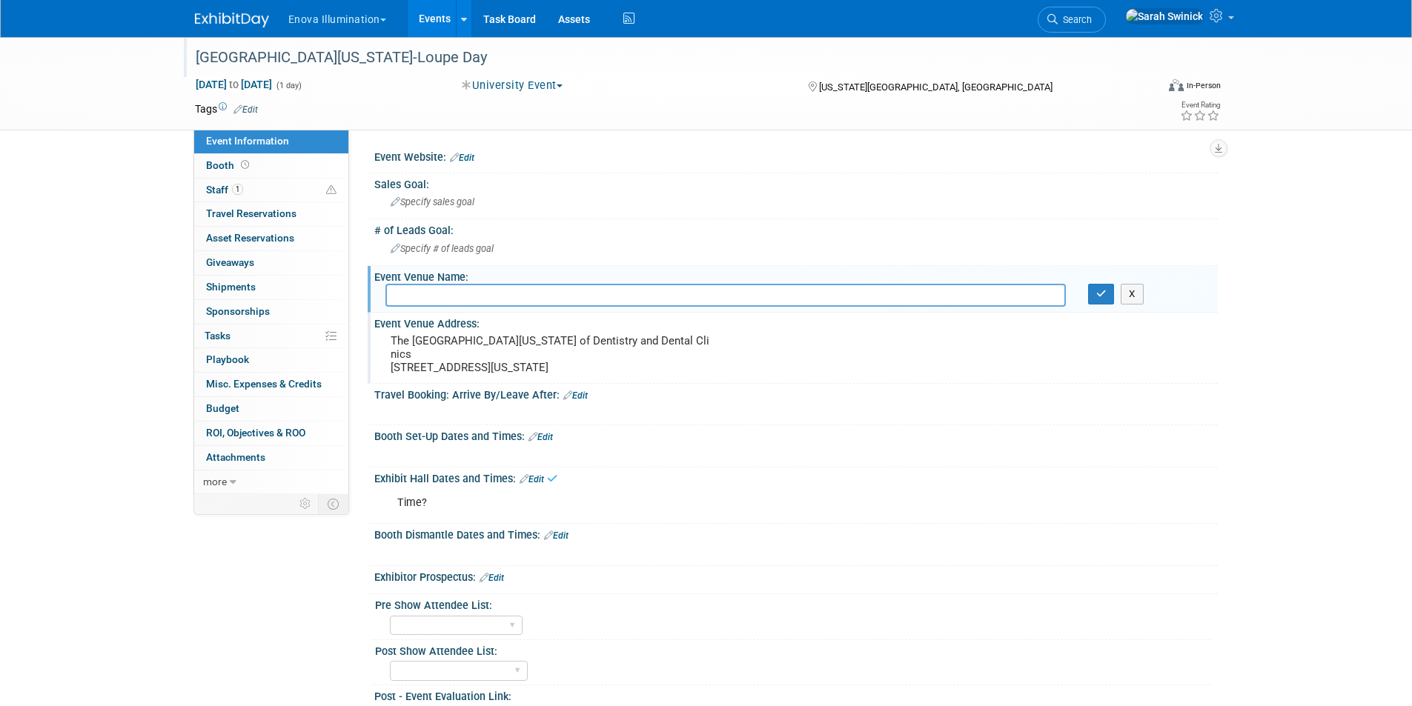
click at [500, 342] on pre "The University of Iowa College of Dentistry and Dental Clinics 311 Dental Scien…" at bounding box center [550, 354] width 319 height 40
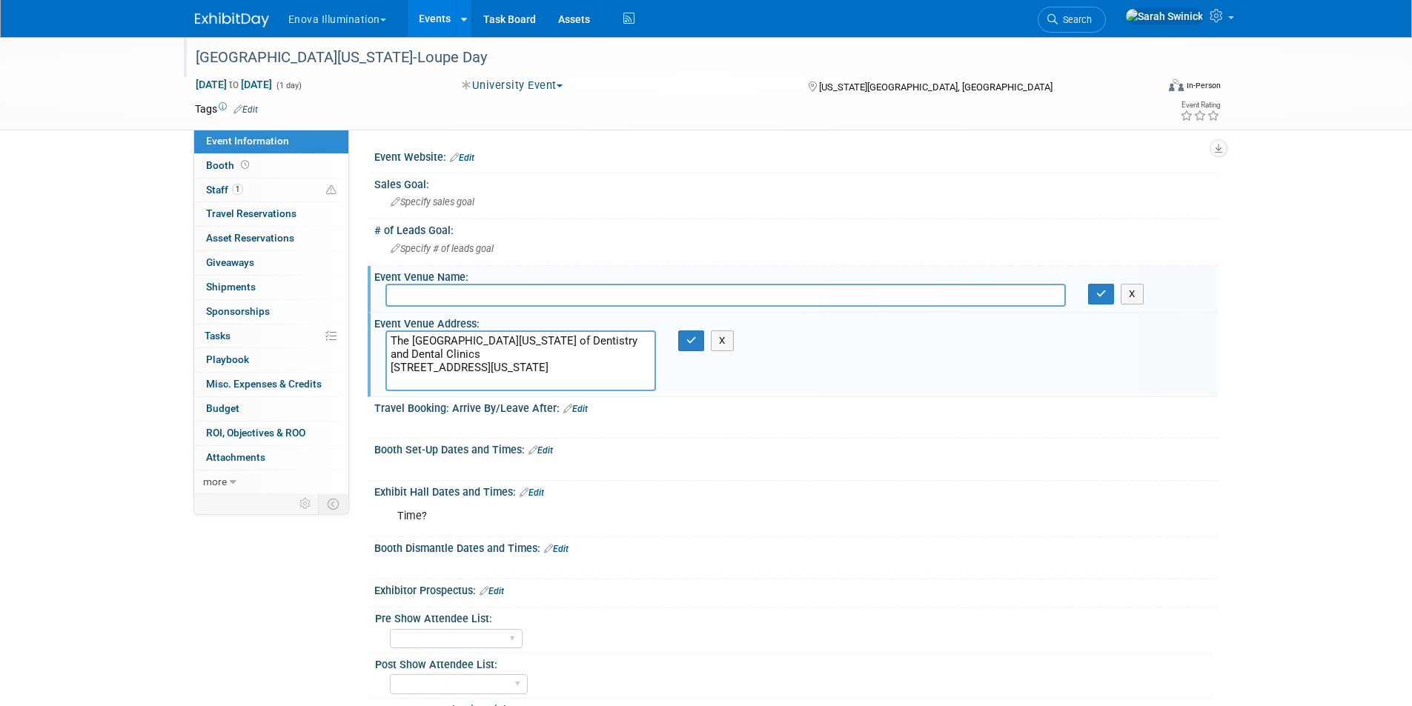
drag, startPoint x: 631, startPoint y: 339, endPoint x: 588, endPoint y: 330, distance: 44.8
click at [590, 331] on textarea "The University of Iowa College of Dentistry and Dental Clinics 311 Dental Scien…" at bounding box center [520, 361] width 271 height 61
drag, startPoint x: 474, startPoint y: 348, endPoint x: 360, endPoint y: 308, distance: 120.5
click at [360, 308] on div "Event Website: Edit Sales Goal: Specify sales goal Specify # of leads goal" at bounding box center [783, 312] width 869 height 365
click at [458, 285] on input "text" at bounding box center [725, 295] width 680 height 23
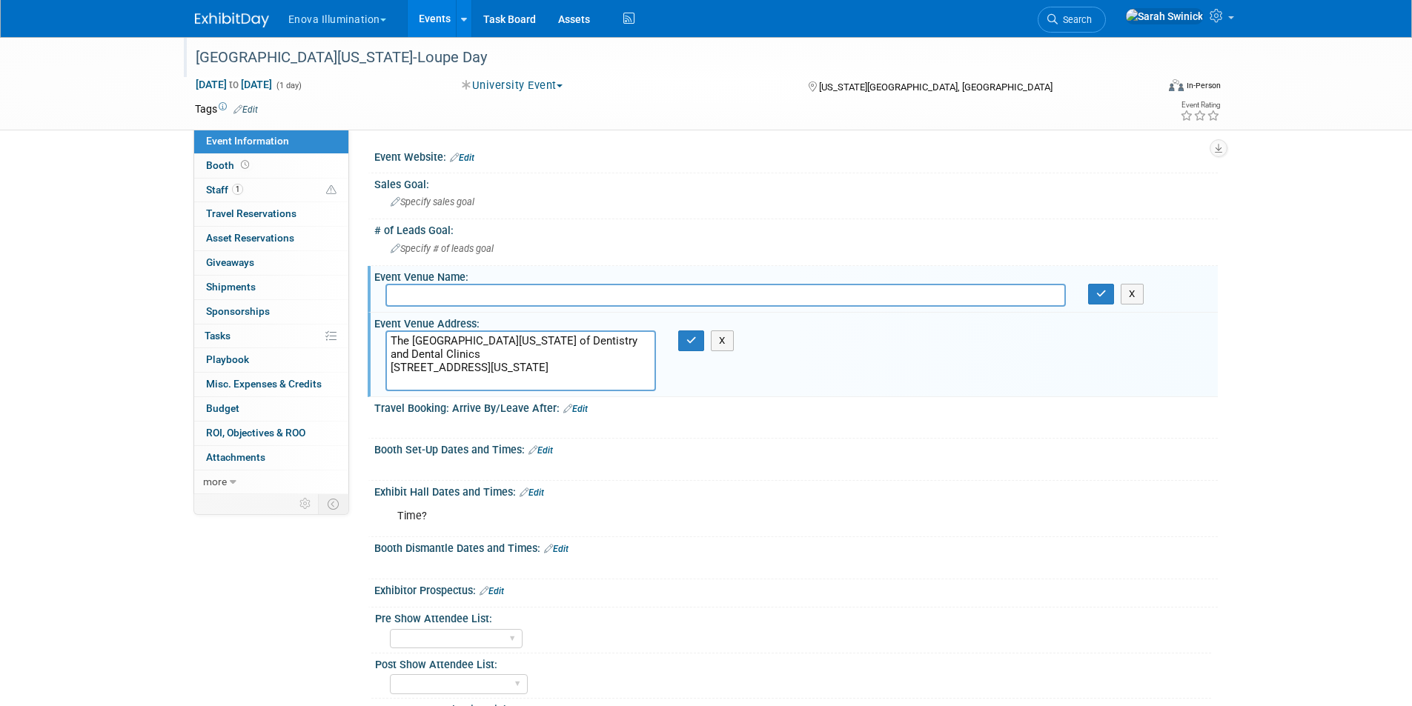
paste input "The University of Iowa College of Dentistry and Dental Clinics"
type input "The University of Iowa College of Dentistry and Dental Clinics"
drag, startPoint x: 473, startPoint y: 352, endPoint x: 402, endPoint y: 333, distance: 73.7
click at [377, 342] on div "The University of Iowa College of Dentistry and Dental Clinics 311 Dental Scien…" at bounding box center [520, 361] width 293 height 61
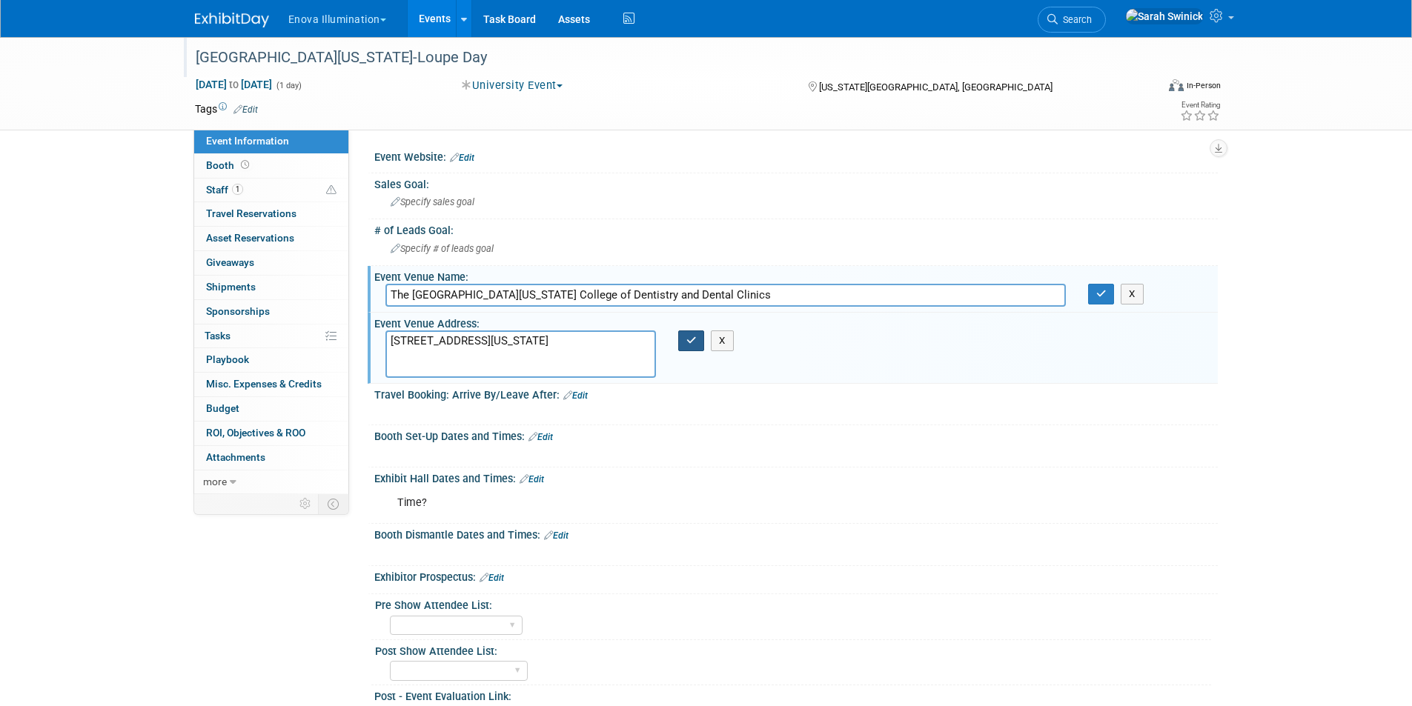
type textarea "311 Dental Science Building North Iowa City, IA 52242-1010"
drag, startPoint x: 691, startPoint y: 342, endPoint x: 787, endPoint y: 328, distance: 96.5
click at [694, 340] on icon "button" at bounding box center [691, 341] width 10 height 10
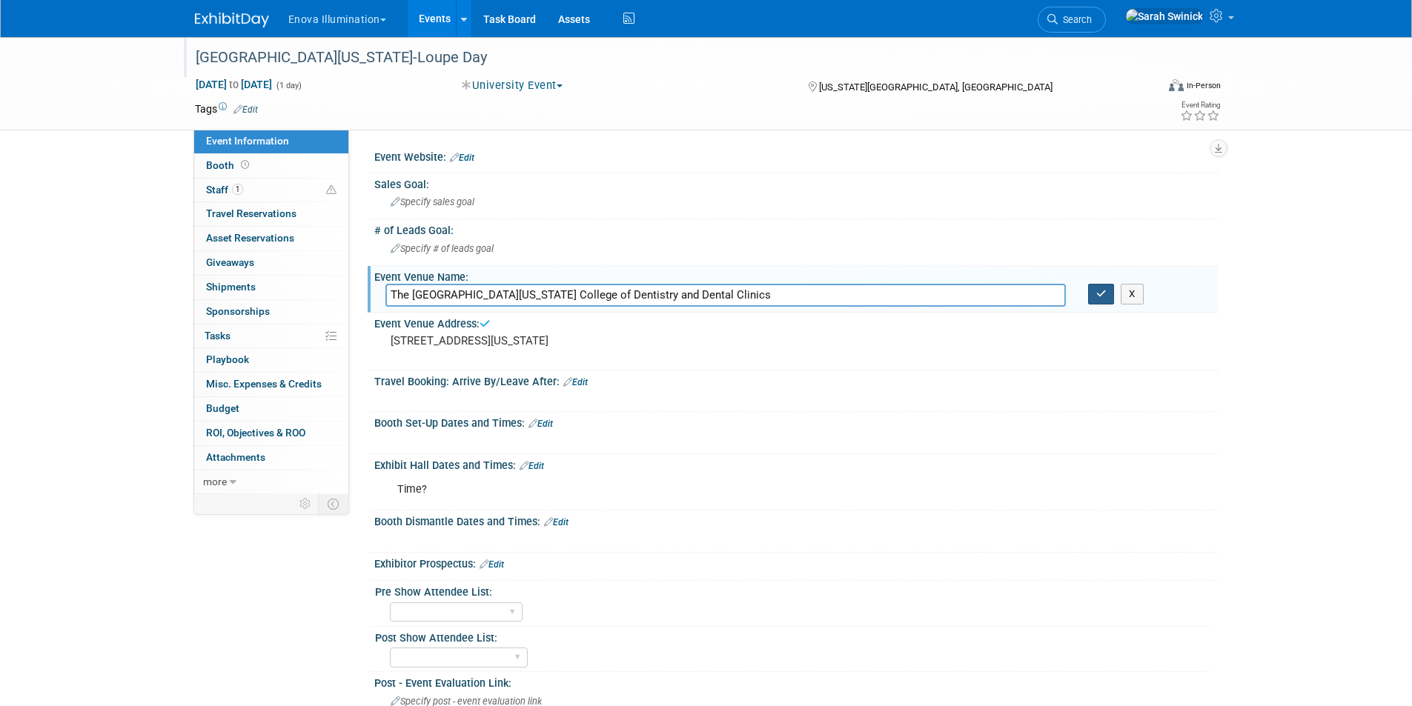
click at [1099, 291] on icon "button" at bounding box center [1101, 294] width 10 height 10
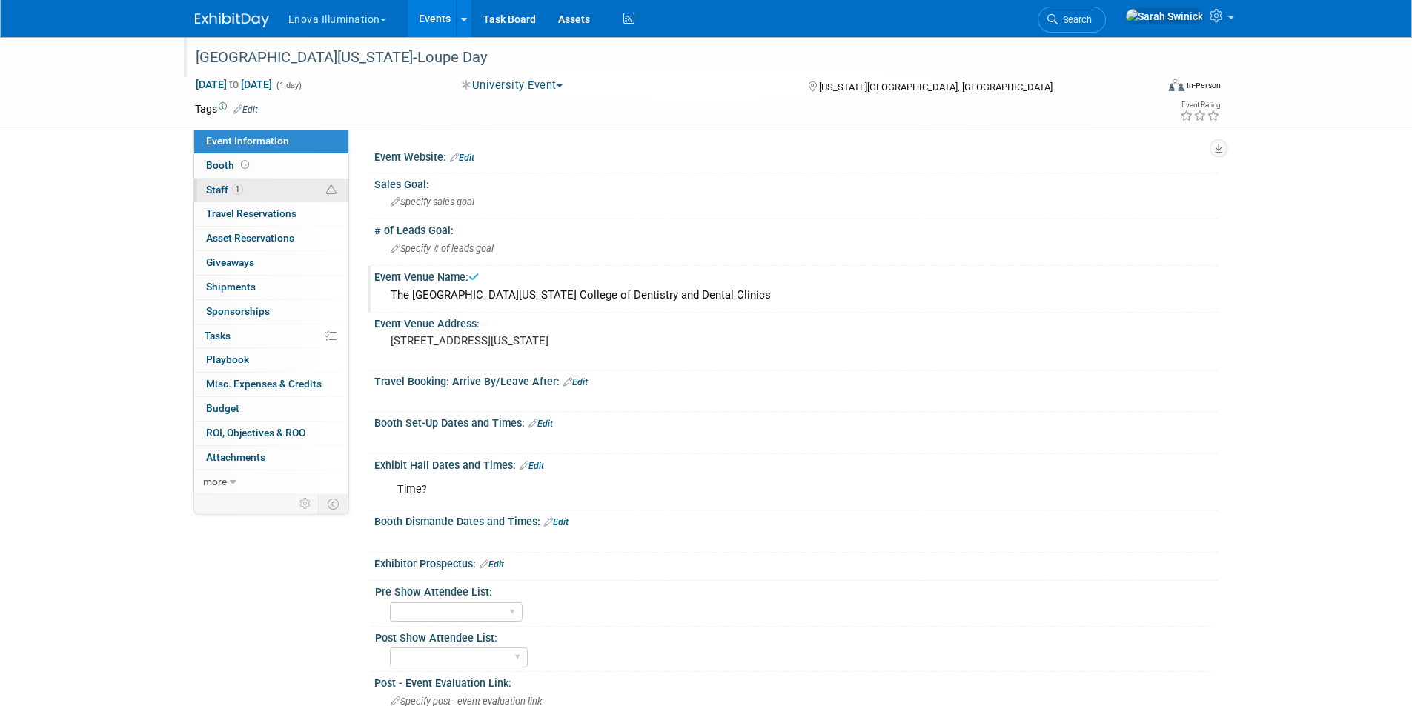
click at [261, 188] on link "1 Staff 1" at bounding box center [271, 191] width 154 height 24
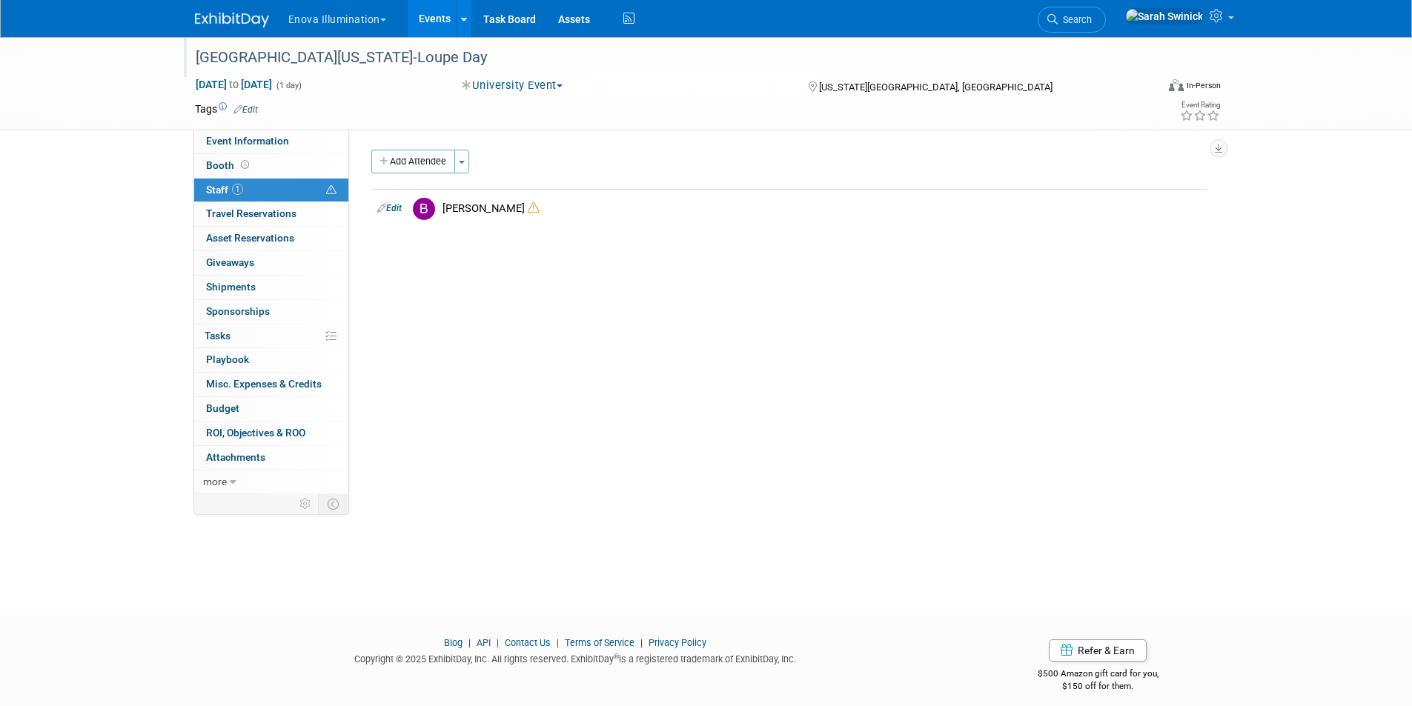
click at [233, 18] on img at bounding box center [232, 20] width 74 height 15
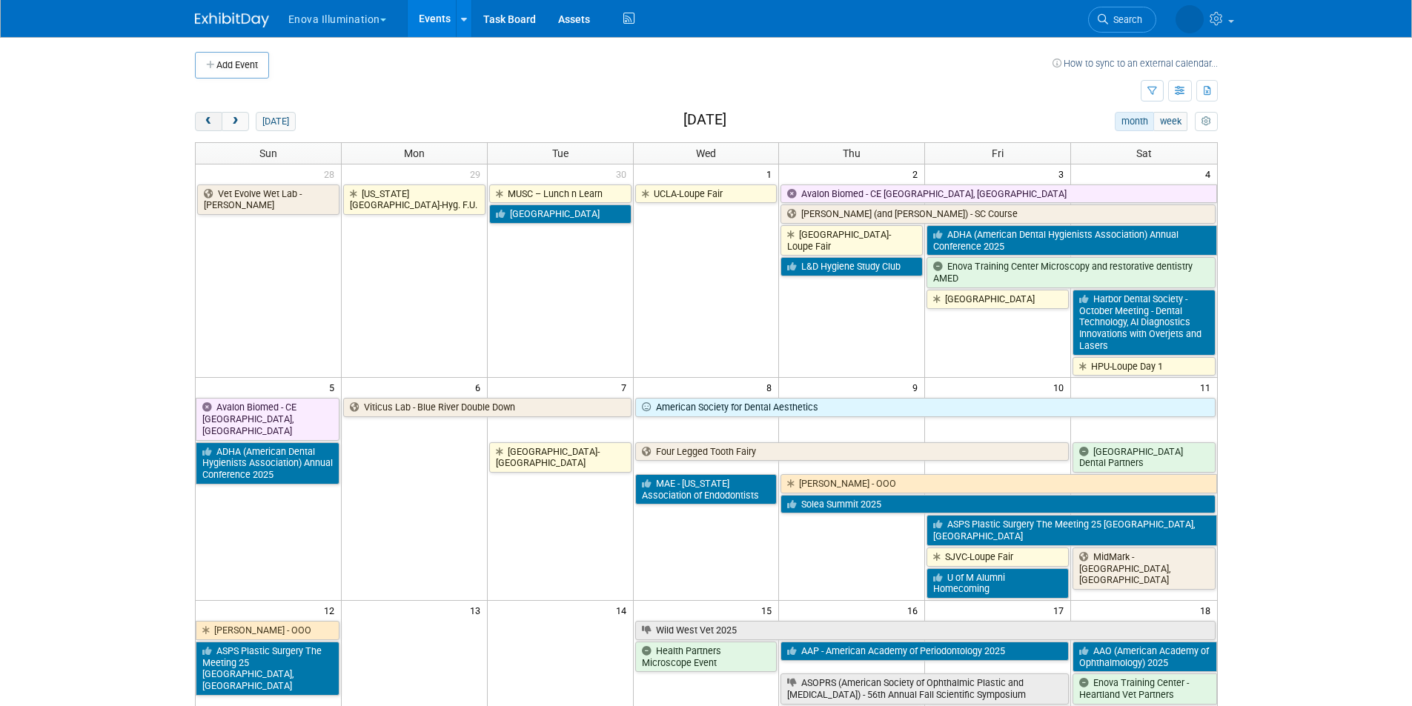
drag, startPoint x: 216, startPoint y: 122, endPoint x: 255, endPoint y: 135, distance: 40.8
click at [216, 121] on button "prev" at bounding box center [208, 121] width 27 height 19
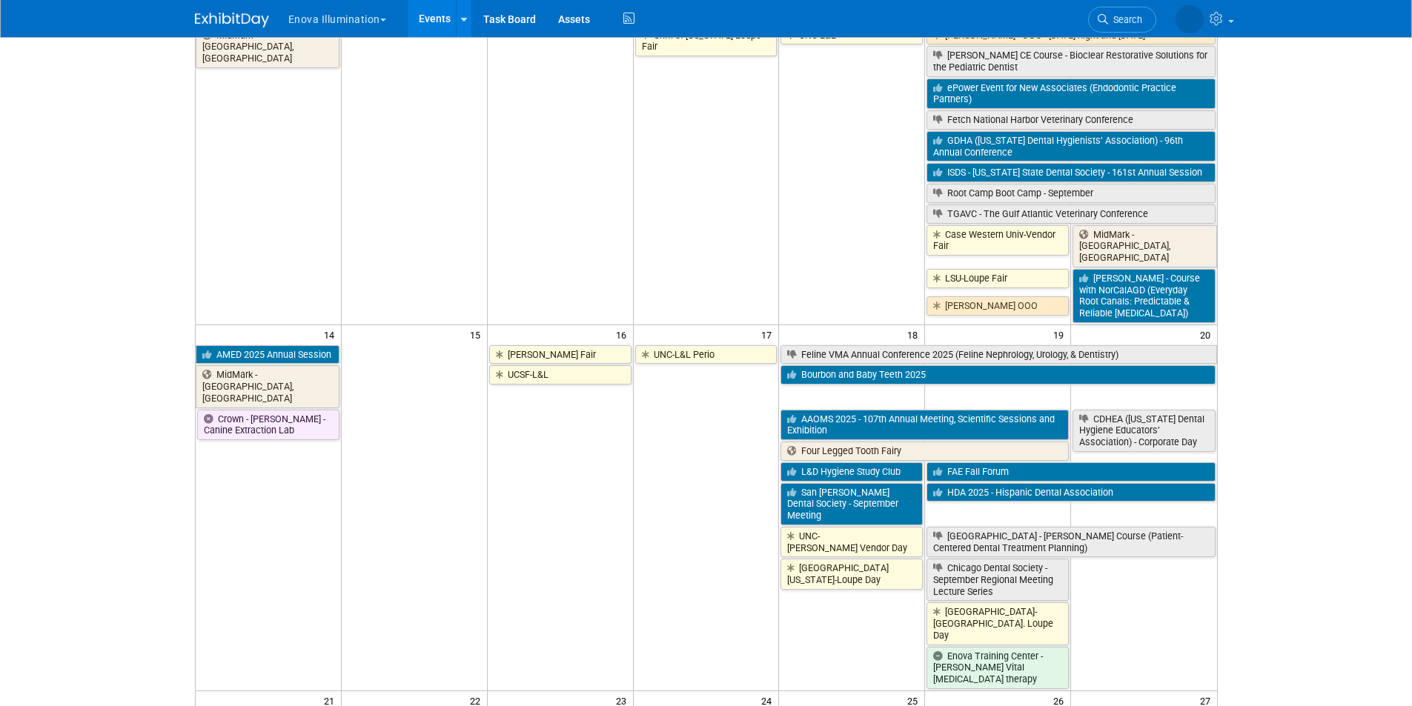
scroll to position [445, 0]
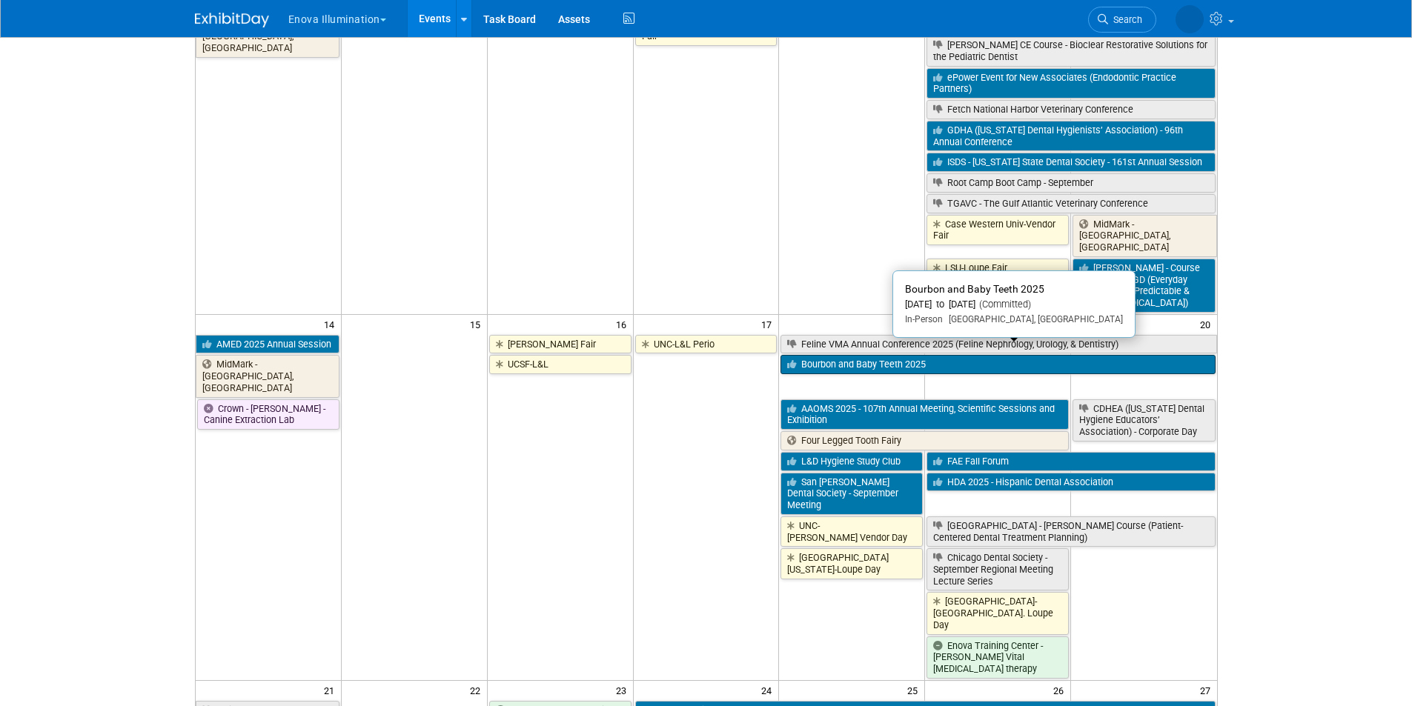
click at [863, 356] on link "Bourbon and Baby Teeth 2025" at bounding box center [997, 364] width 434 height 19
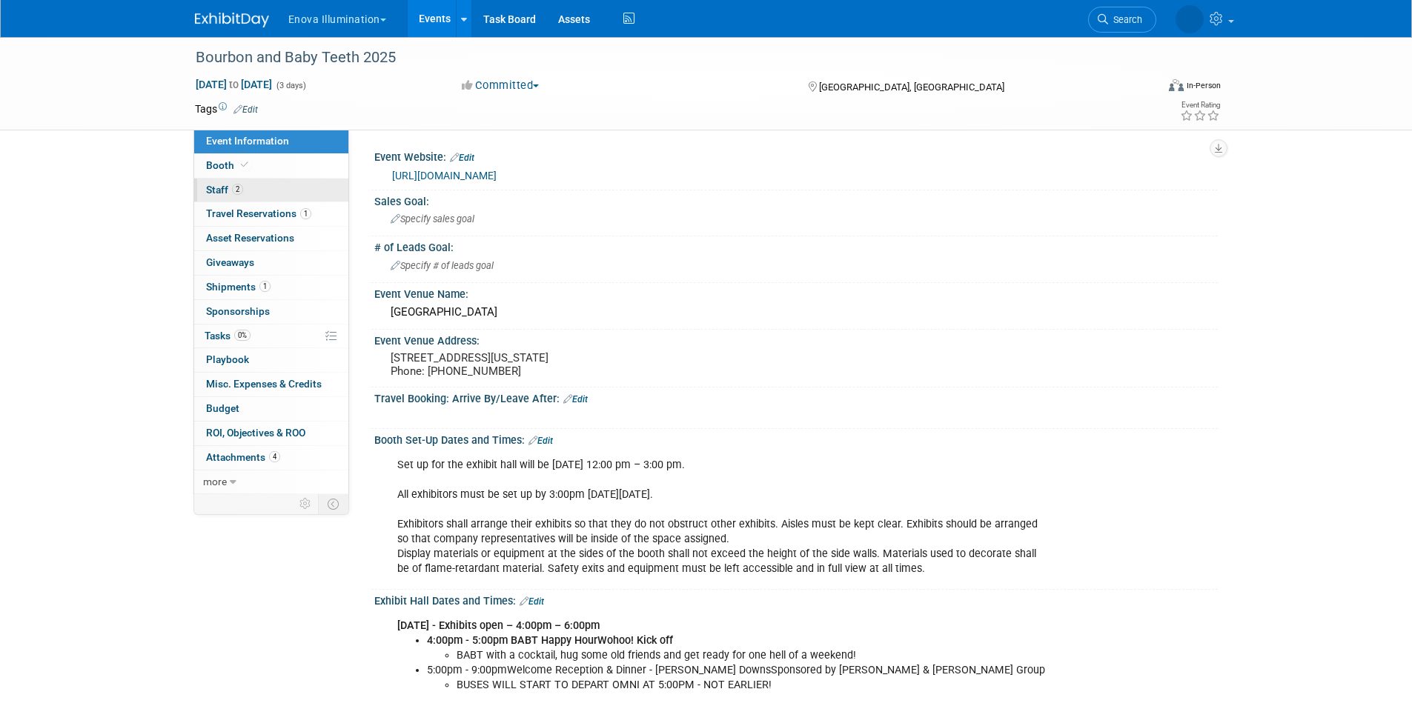
click at [286, 184] on link "2 Staff 2" at bounding box center [271, 191] width 154 height 24
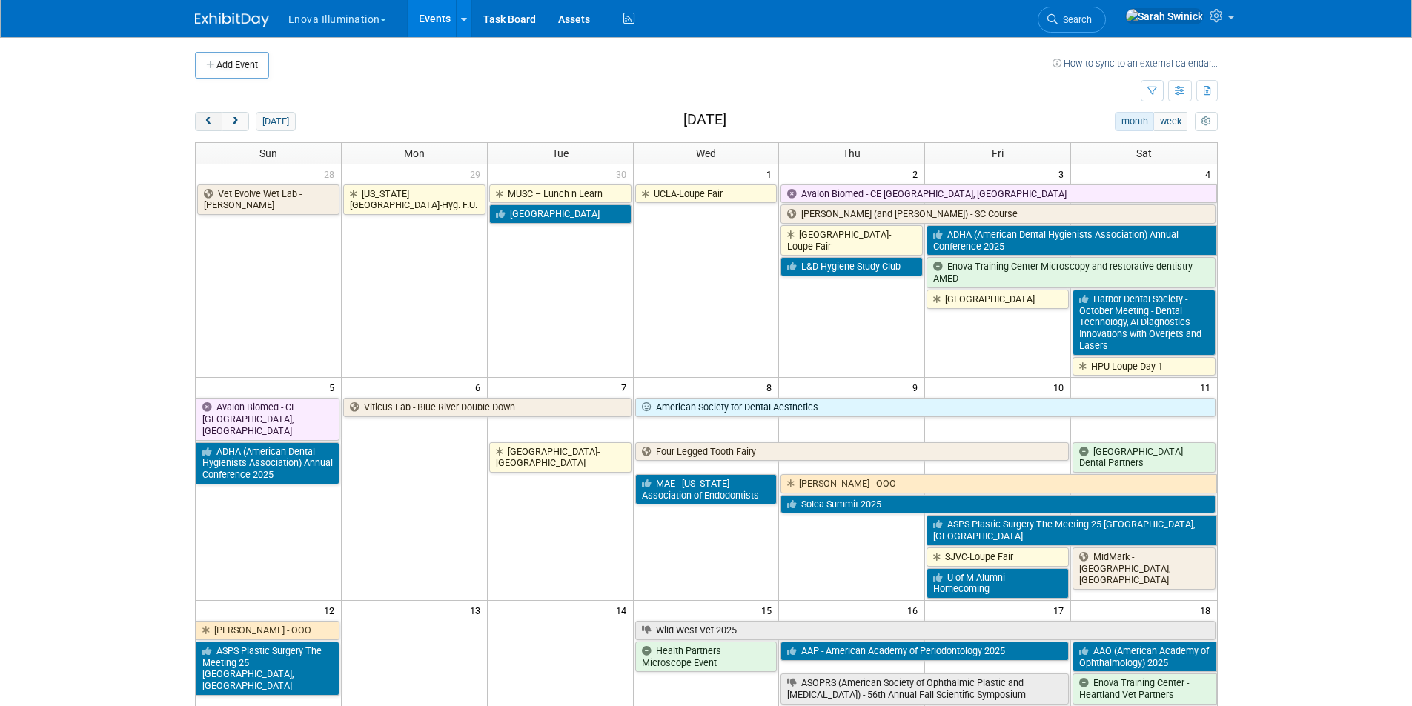
click at [218, 125] on button "prev" at bounding box center [208, 121] width 27 height 19
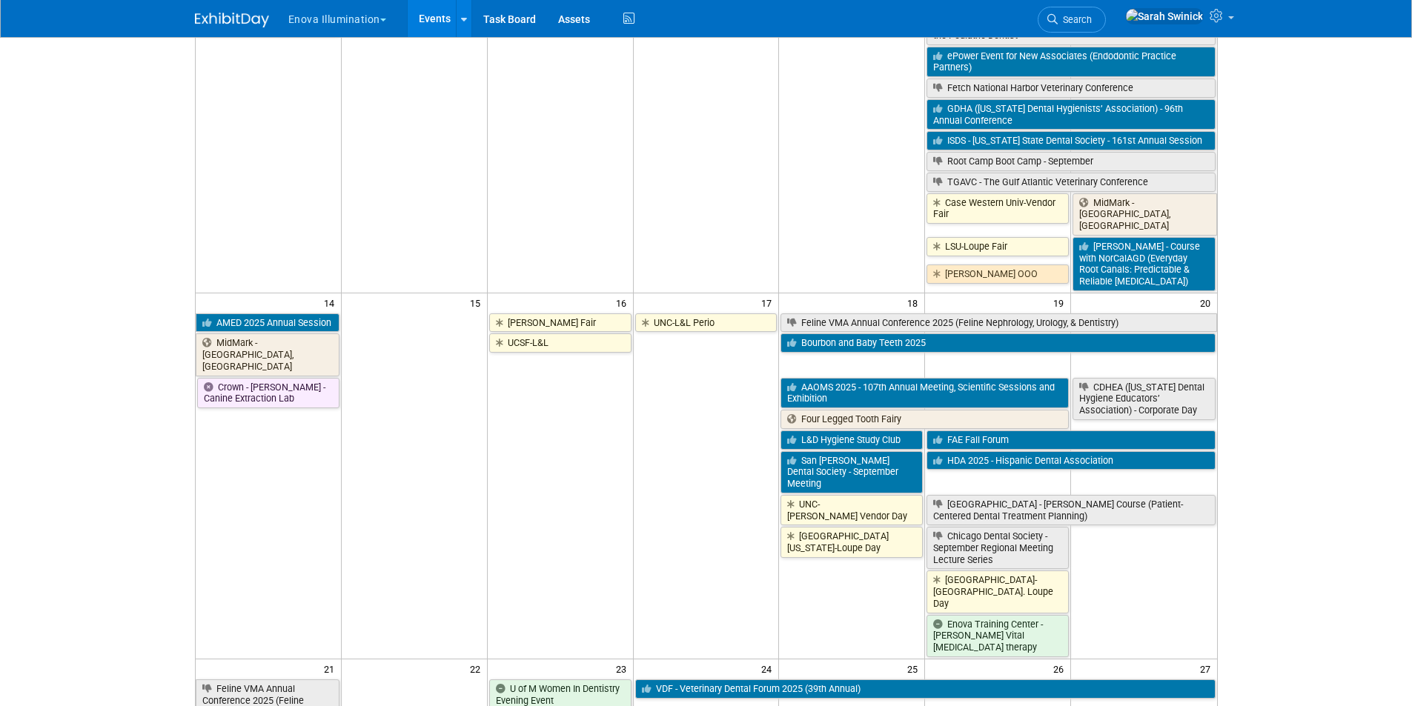
scroll to position [593, 0]
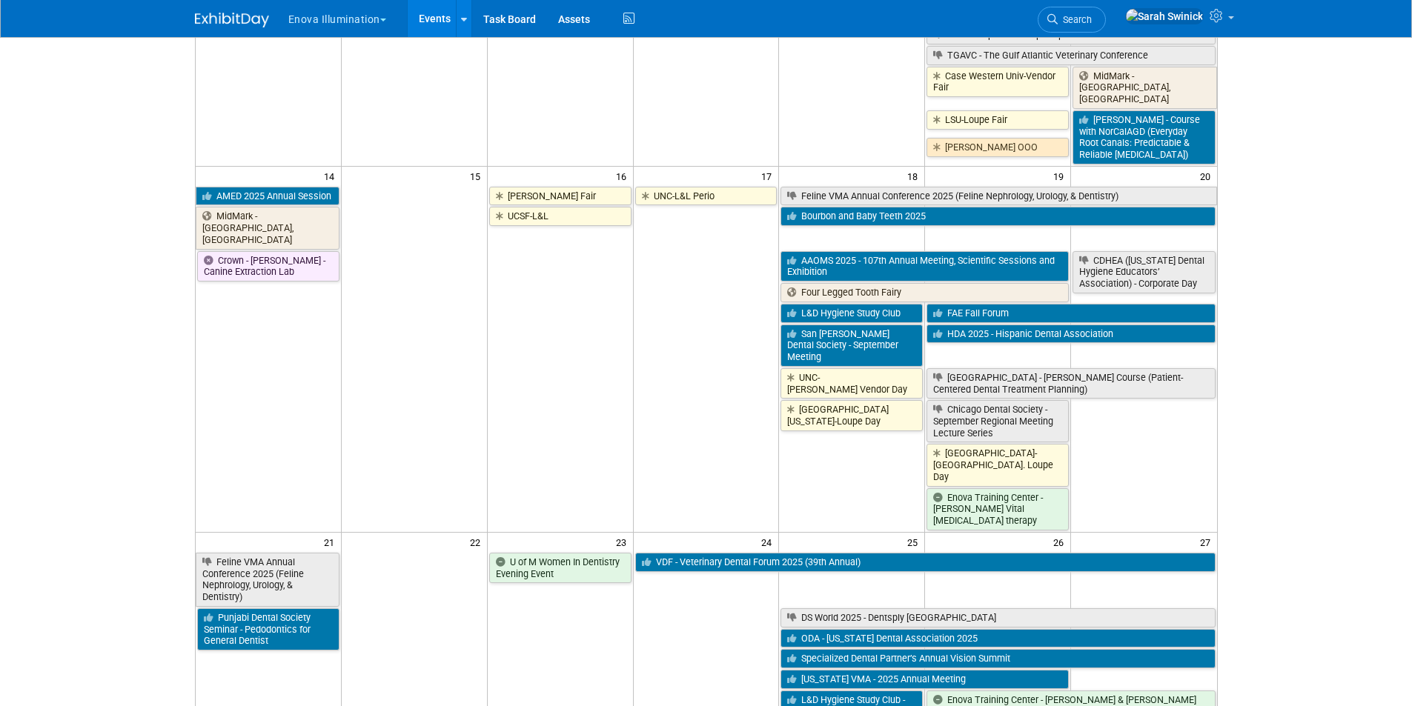
click at [823, 283] on link "Four Legged Tooth Fairy" at bounding box center [924, 292] width 288 height 19
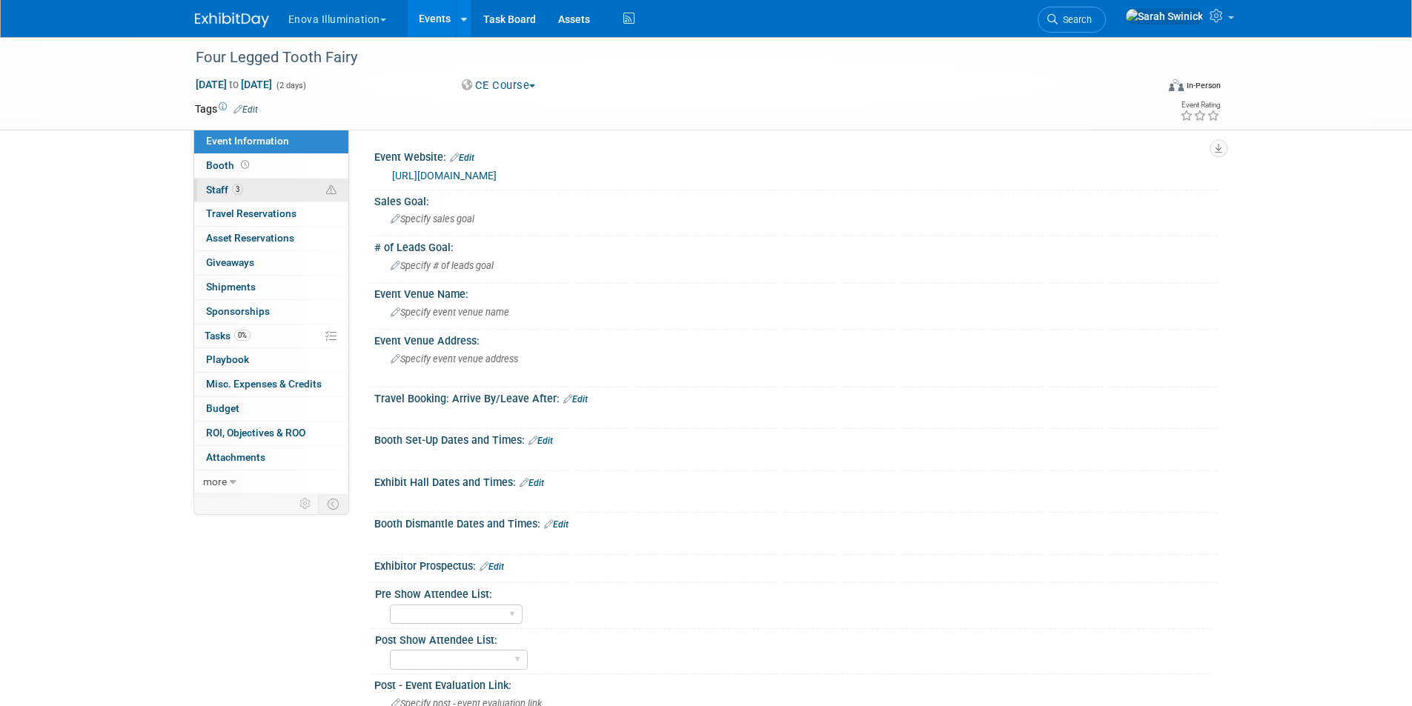
click at [296, 179] on link "3 Staff 3" at bounding box center [271, 191] width 154 height 24
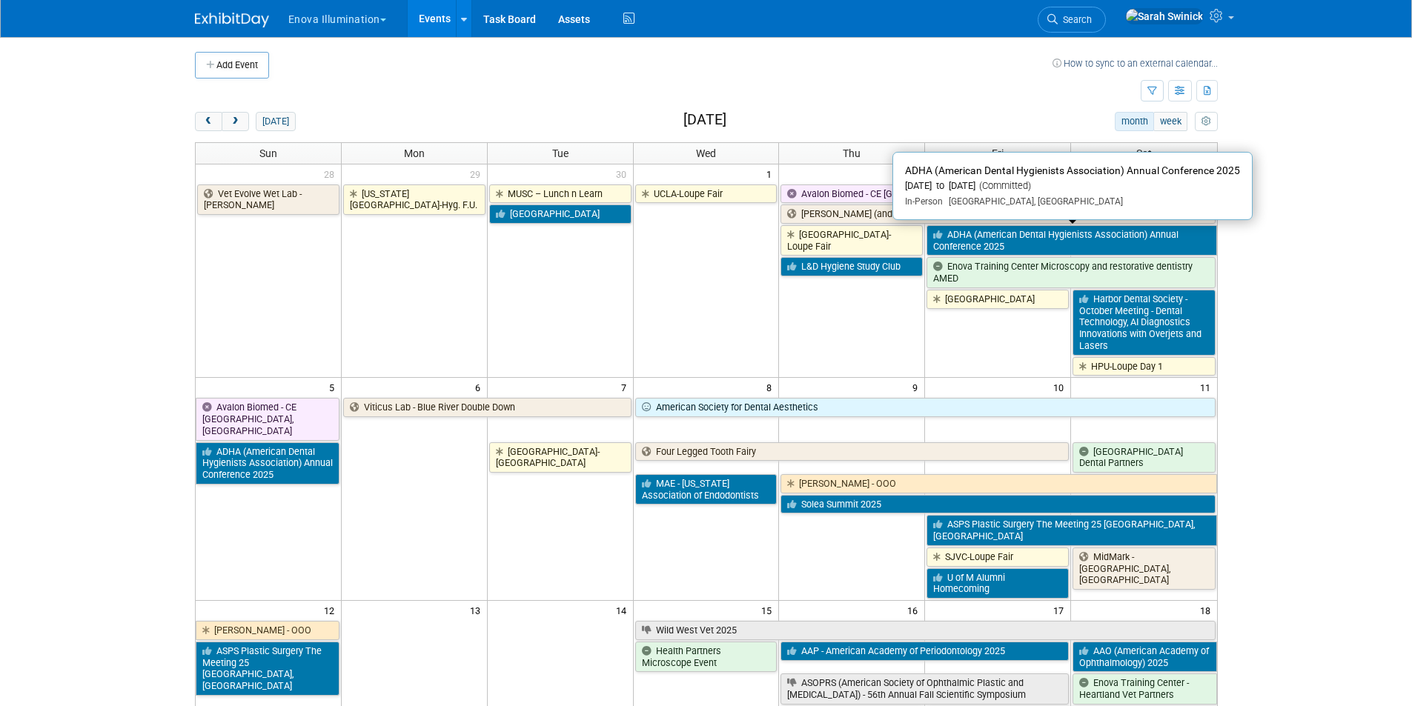
click at [969, 244] on link "ADHA (American Dental Hygienists Association) Annual Conference 2025" at bounding box center [1071, 240] width 290 height 30
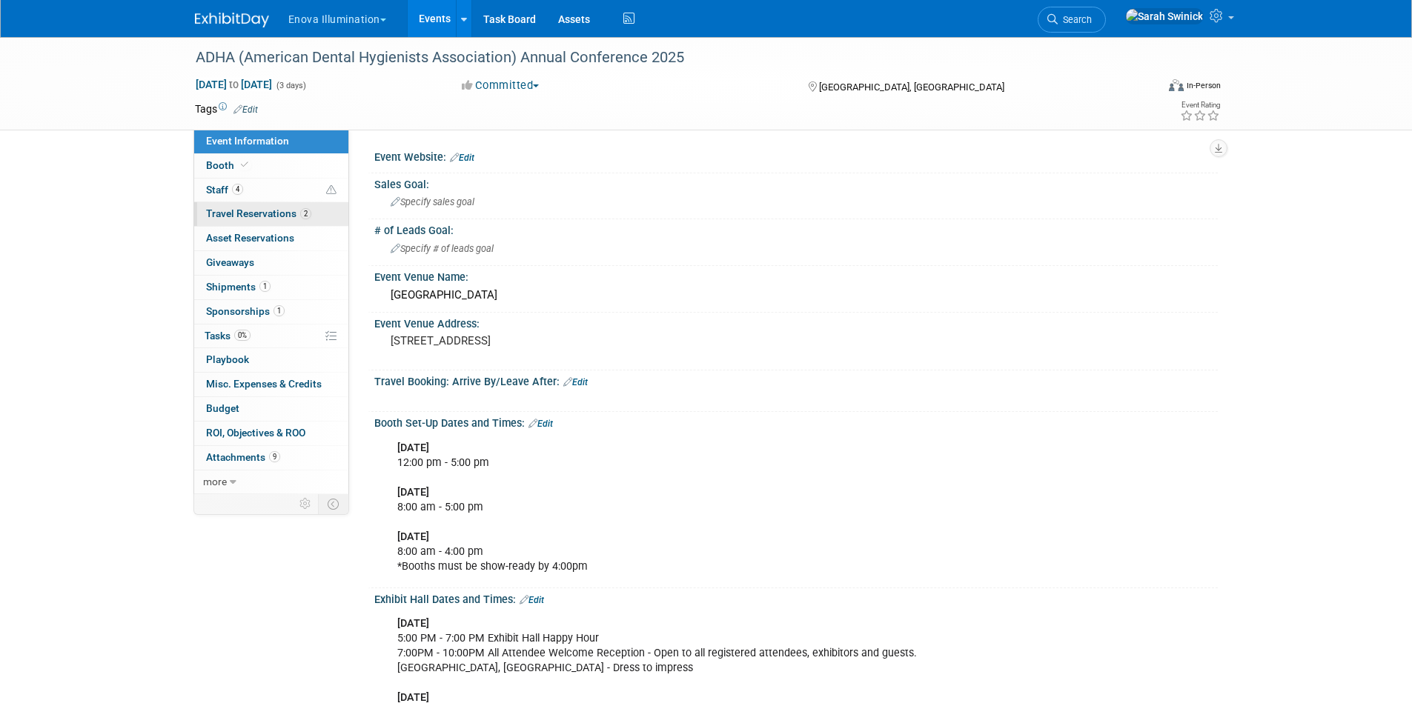
click at [261, 217] on span "Travel Reservations 2" at bounding box center [258, 214] width 105 height 12
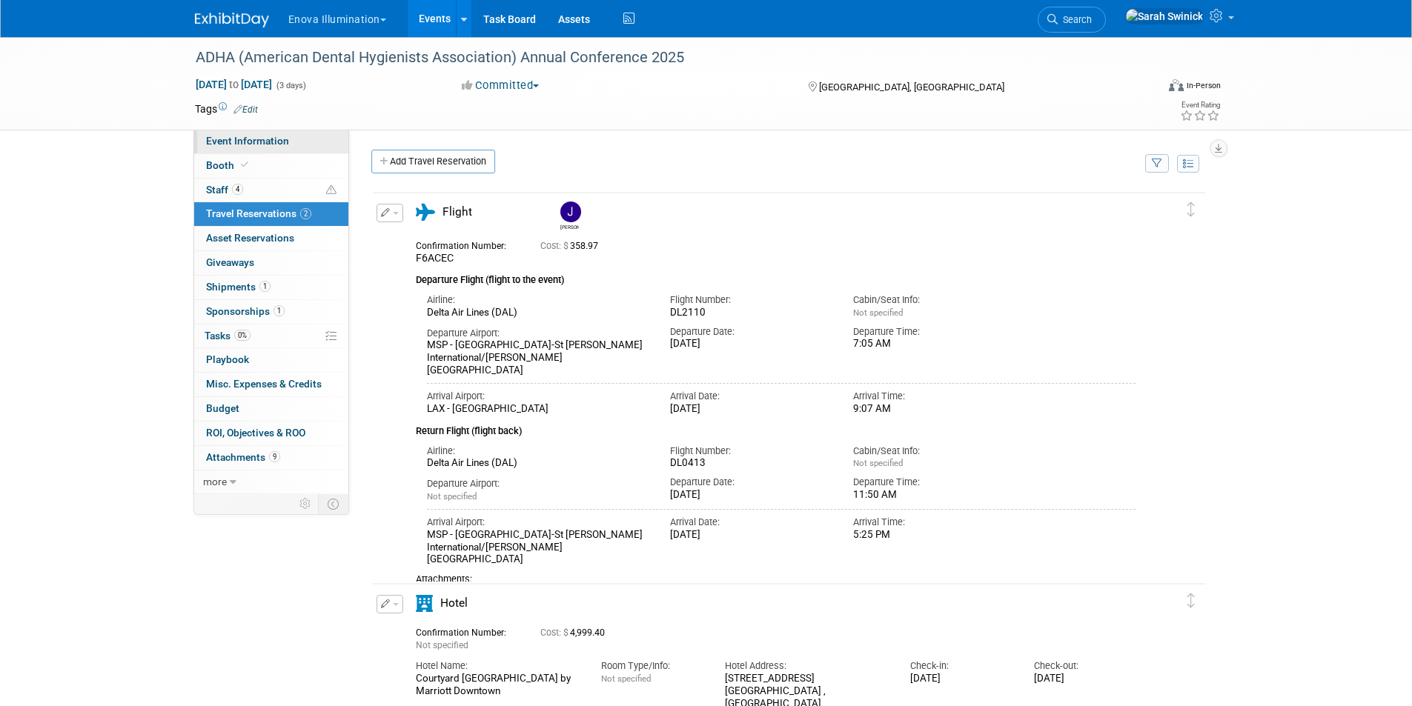
click at [277, 146] on link "Event Information" at bounding box center [271, 142] width 154 height 24
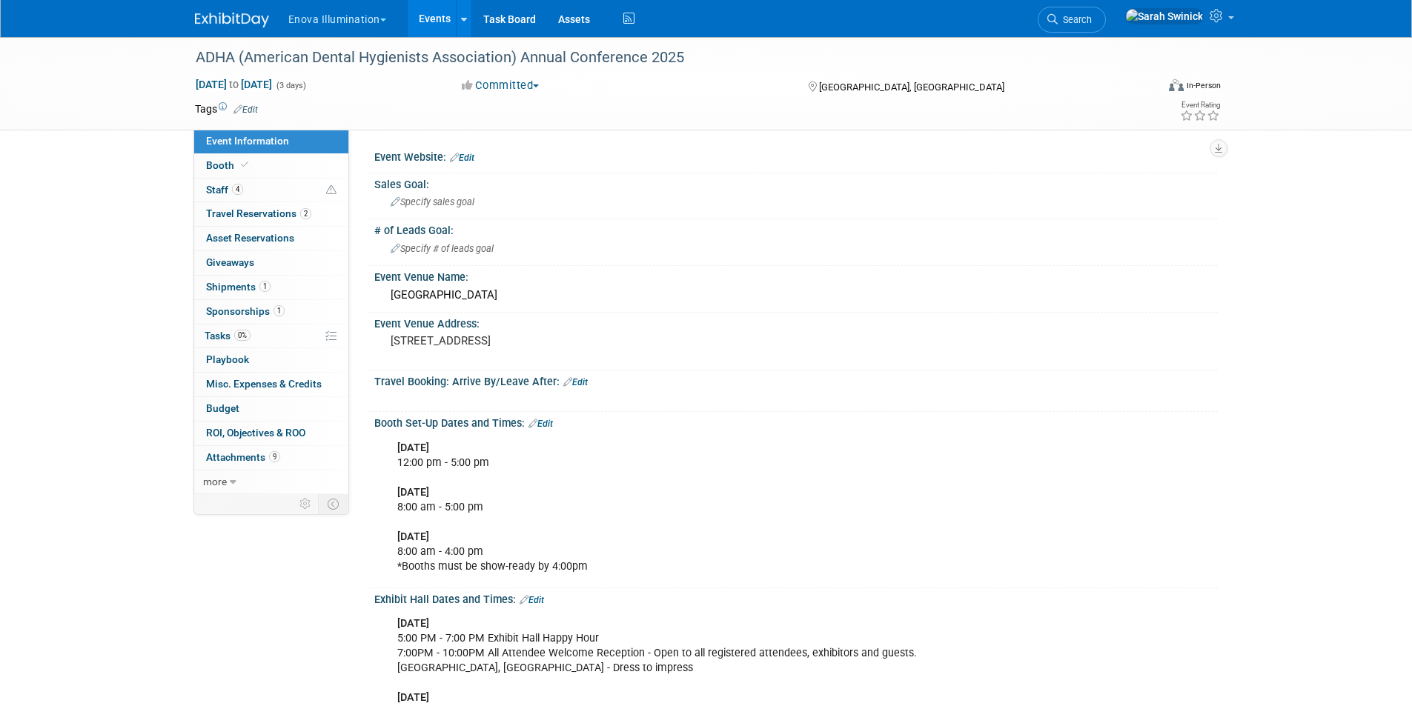
click at [254, 17] on img at bounding box center [232, 20] width 74 height 15
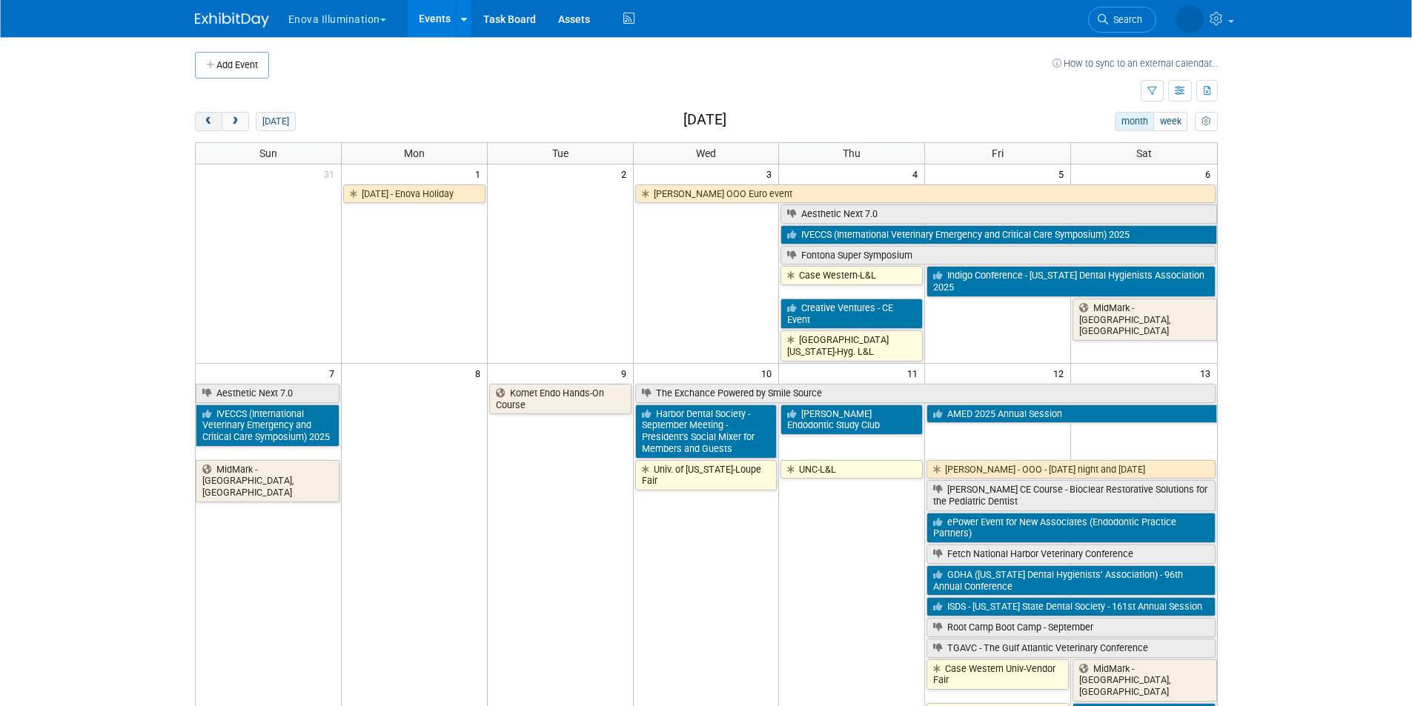
drag, startPoint x: 199, startPoint y: 116, endPoint x: 211, endPoint y: 131, distance: 19.6
click at [199, 119] on button "prev" at bounding box center [208, 121] width 27 height 19
